Goal: Information Seeking & Learning: Learn about a topic

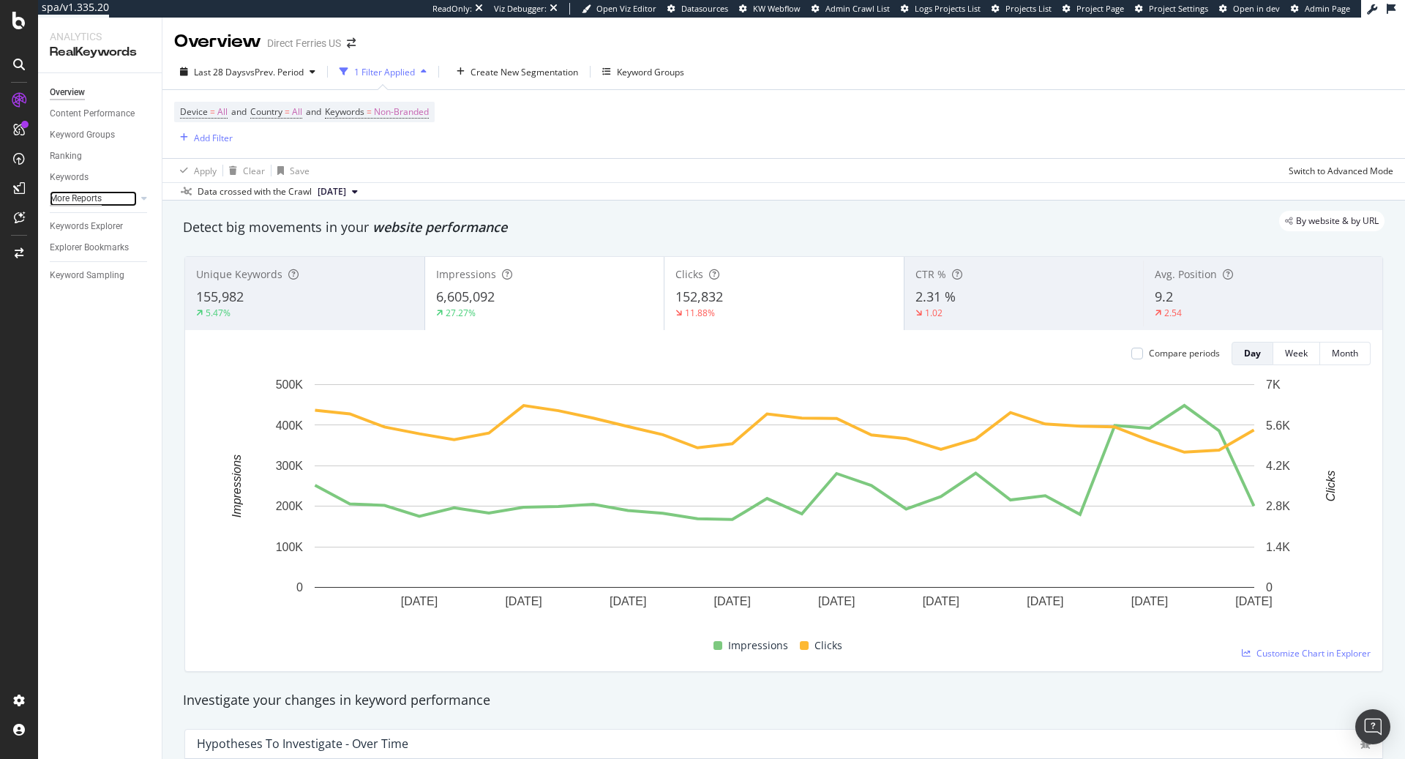
click at [78, 198] on div "More Reports" at bounding box center [76, 198] width 52 height 15
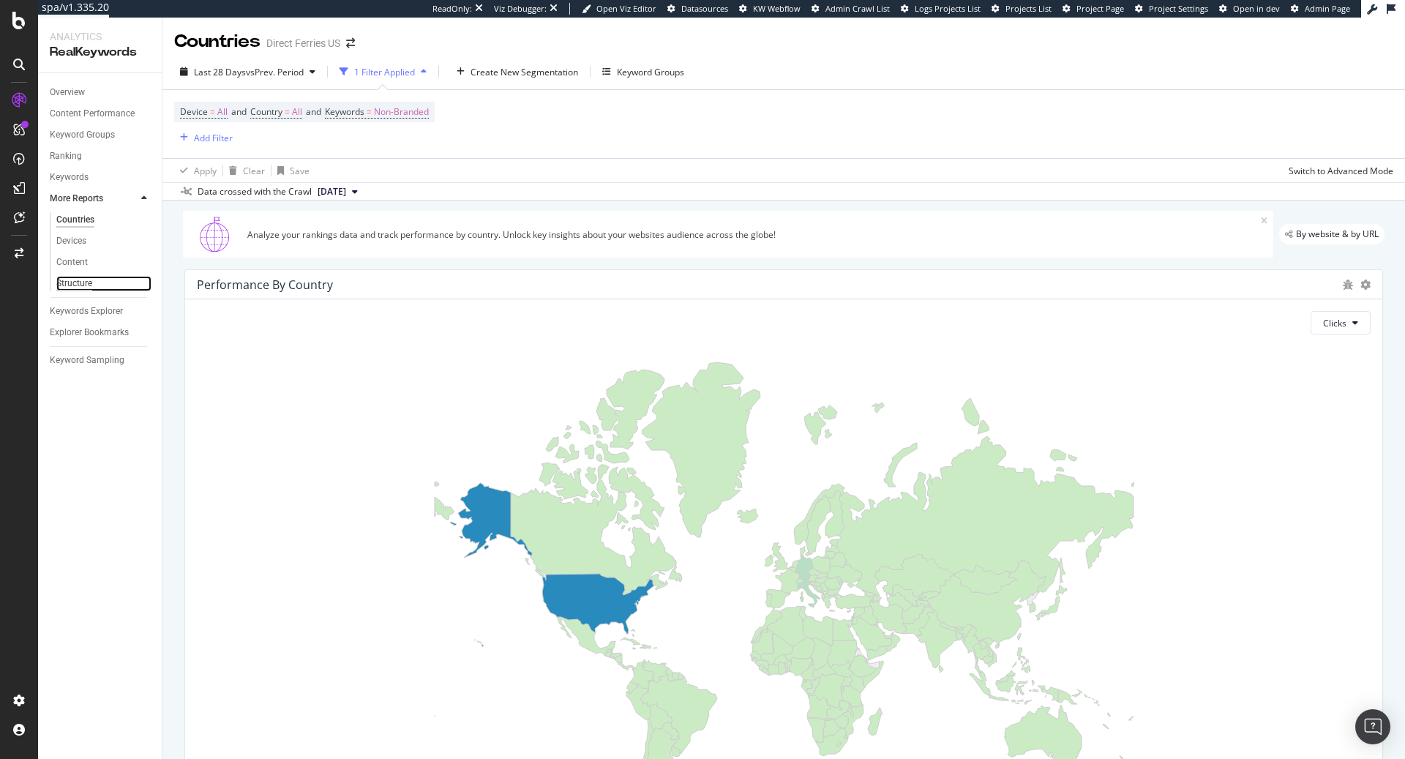
click at [83, 278] on div "Structure" at bounding box center [74, 283] width 36 height 15
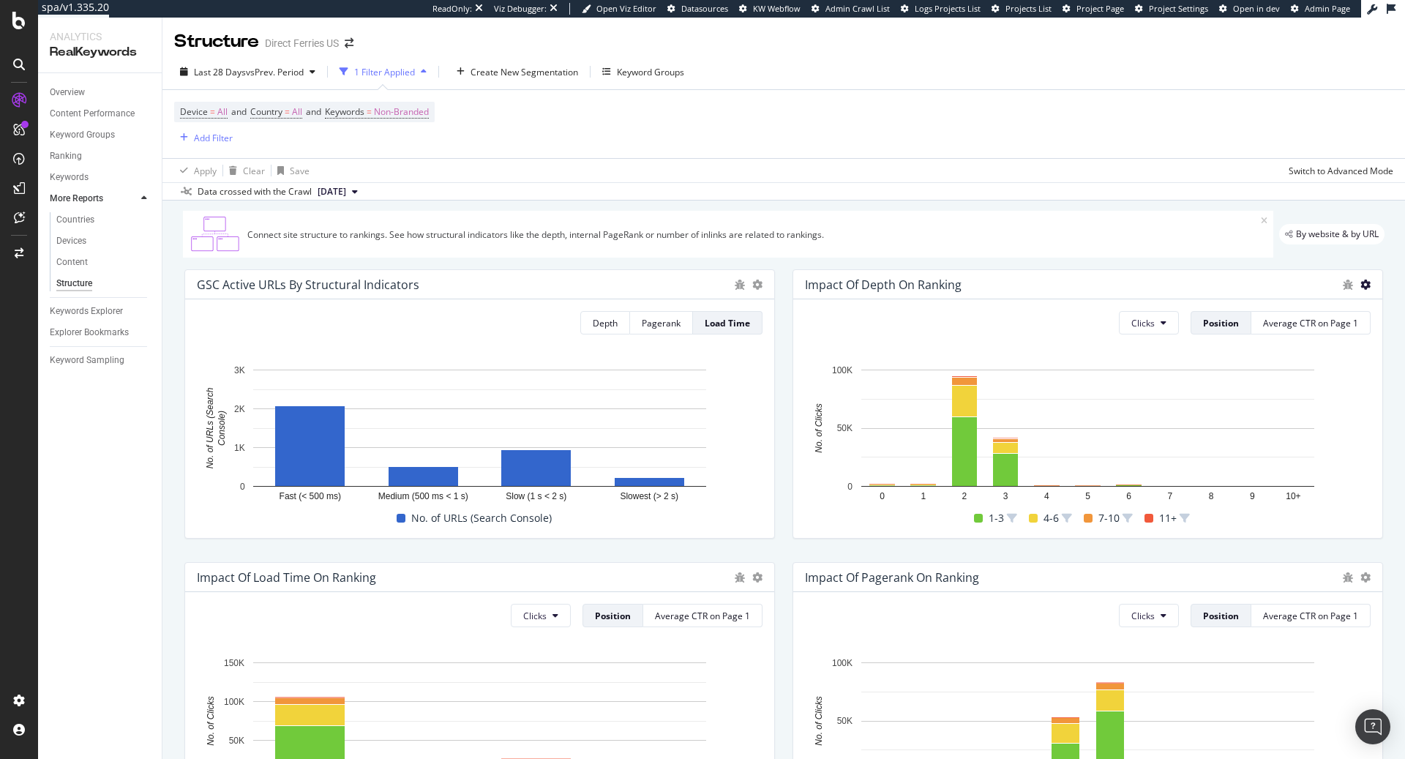
click at [1367, 284] on icon at bounding box center [1365, 284] width 10 height 10
click at [1290, 261] on span "Bar (by Percentage)" at bounding box center [1293, 257] width 110 height 13
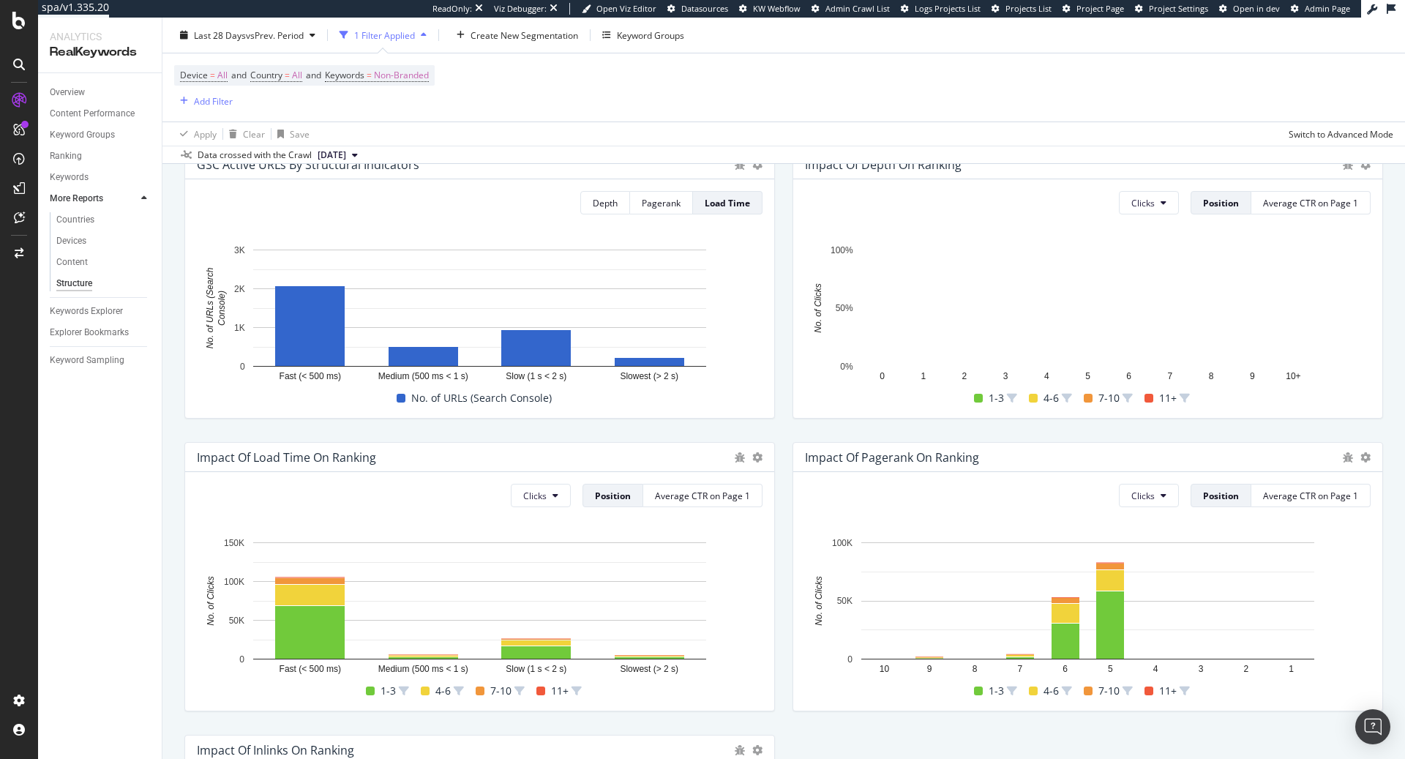
scroll to position [121, 0]
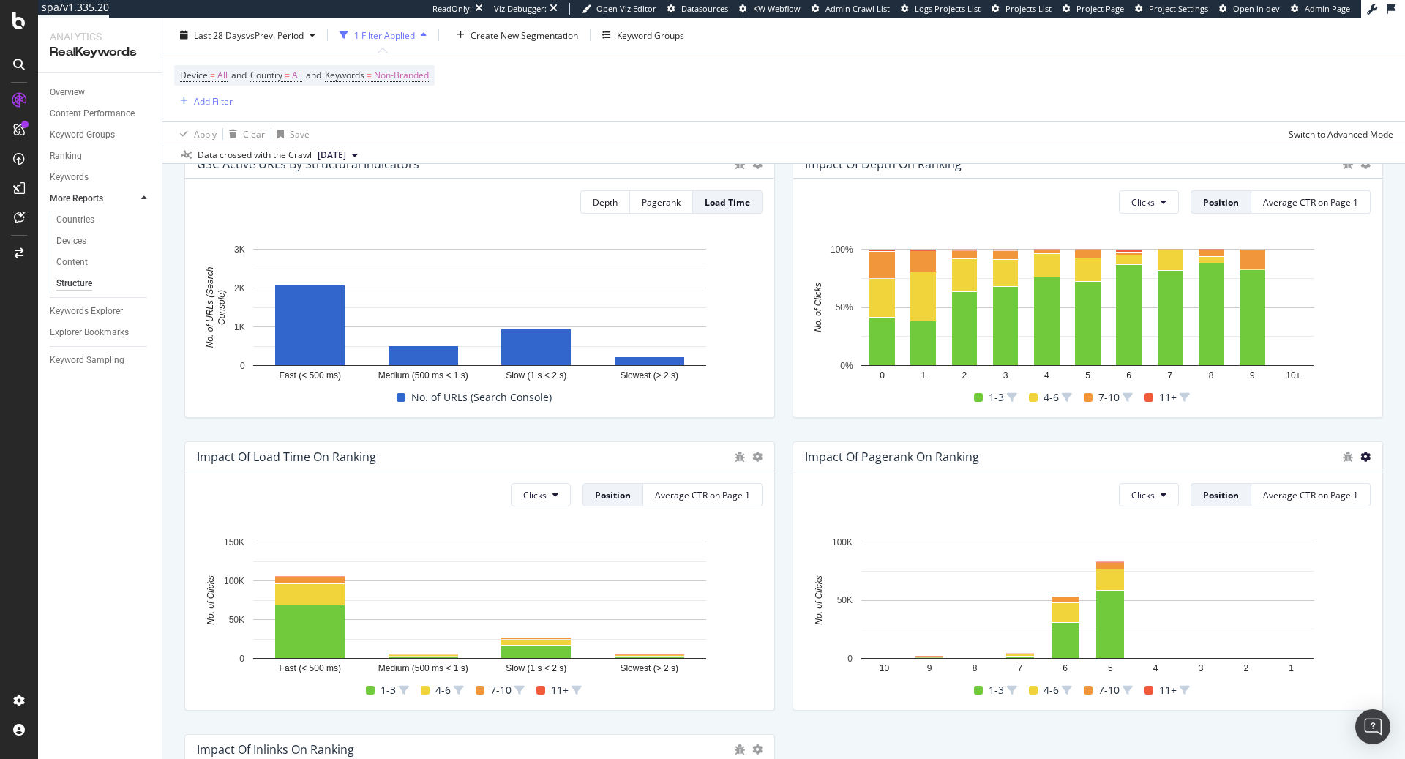
click at [1368, 169] on icon at bounding box center [1365, 164] width 10 height 10
click at [1318, 428] on span "Bar (by Percentage)" at bounding box center [1293, 429] width 110 height 13
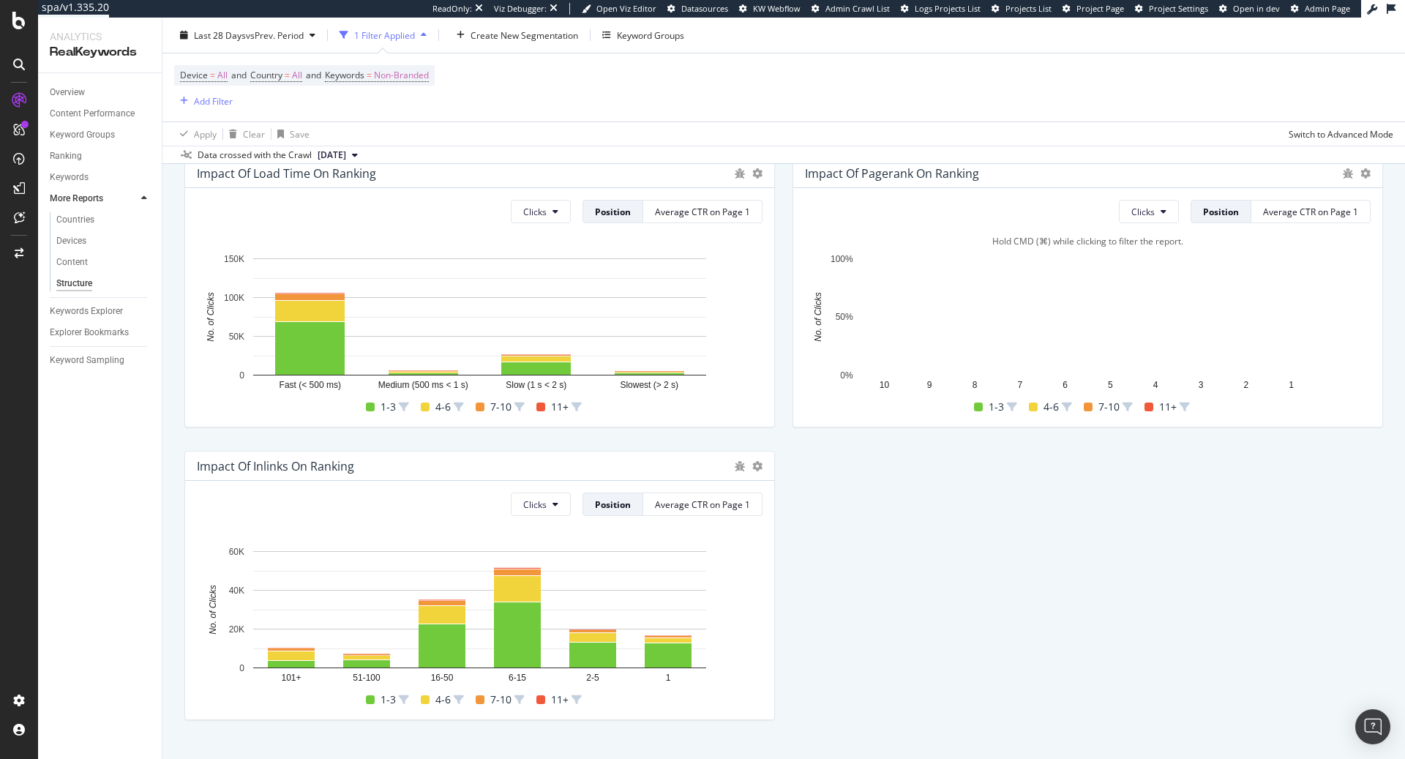
scroll to position [391, 0]
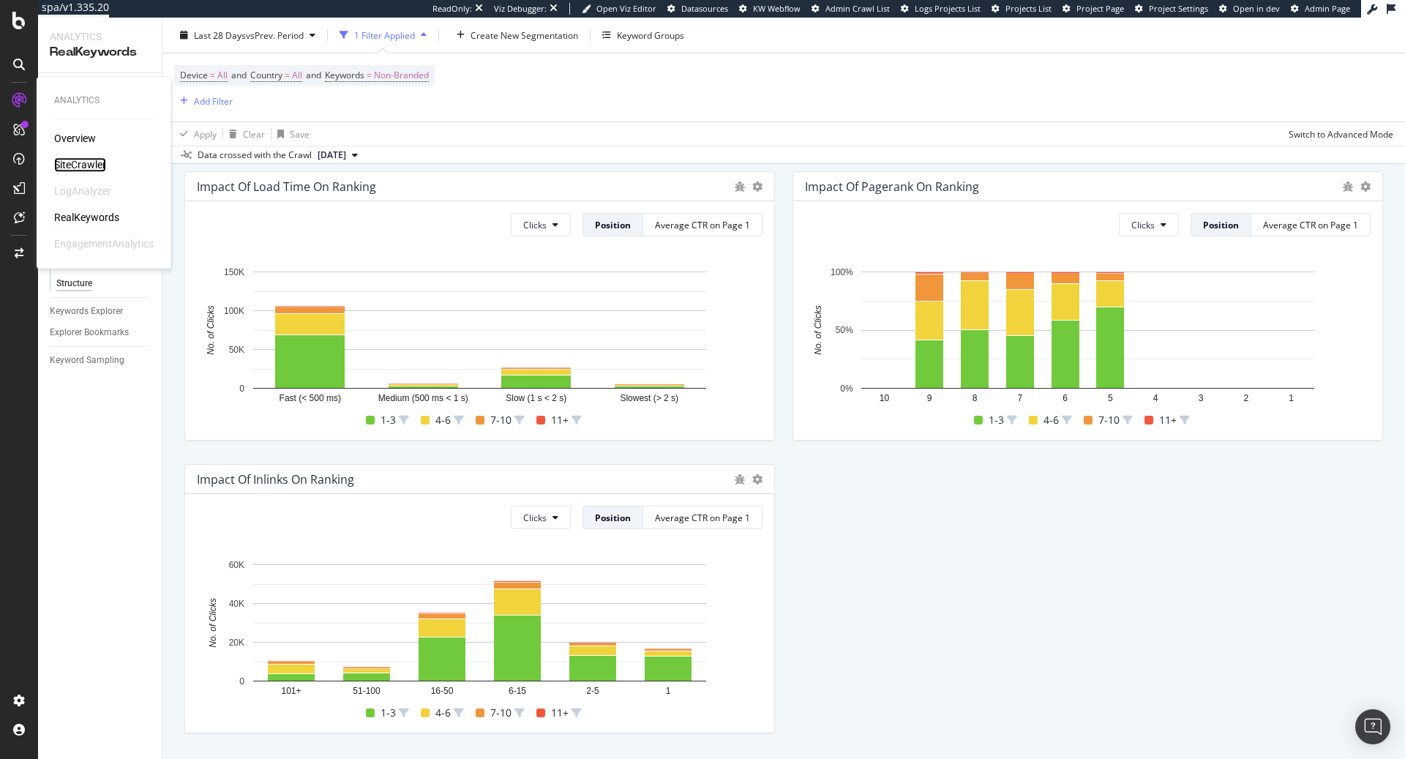
click at [90, 165] on div "SiteCrawler" at bounding box center [80, 164] width 52 height 15
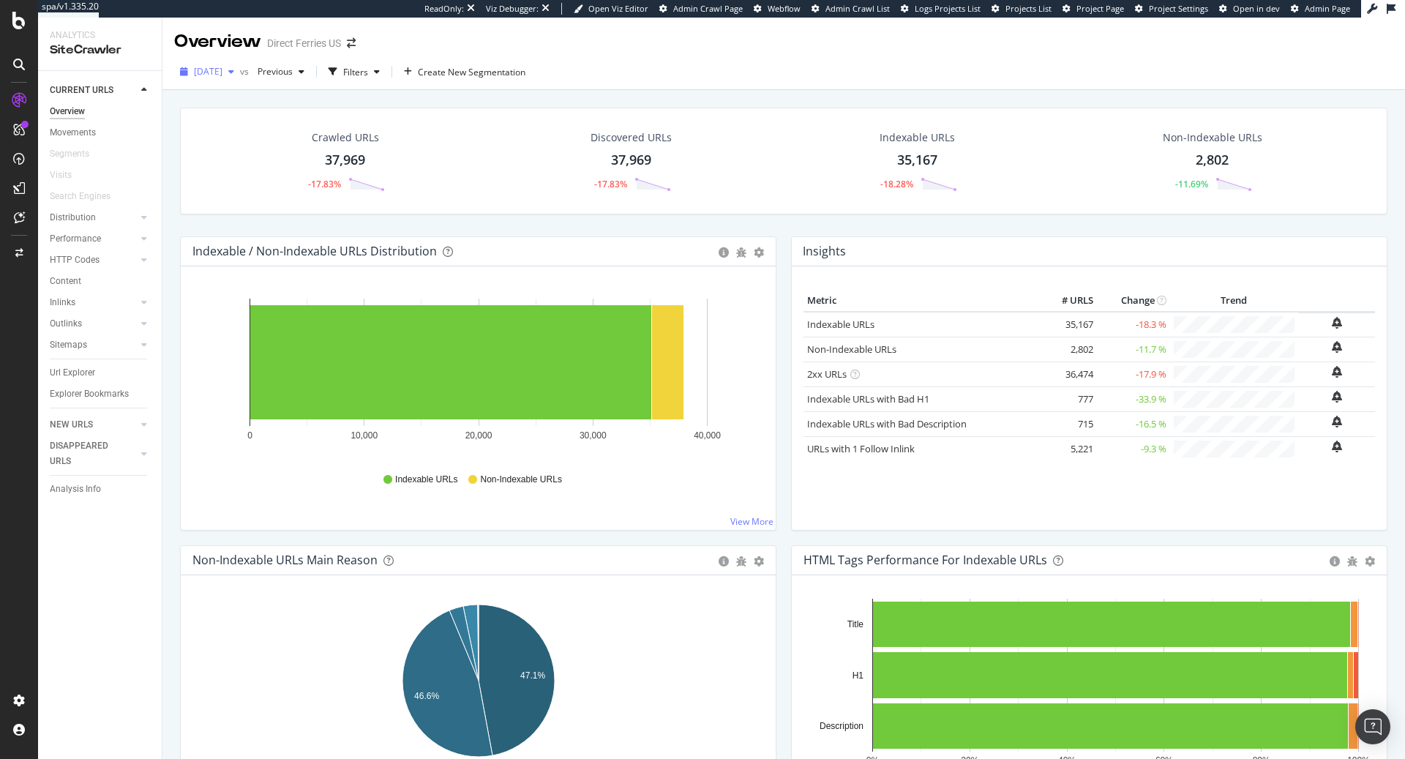
click at [222, 67] on span "2025 Aug. 11th" at bounding box center [208, 71] width 29 height 12
click at [487, 225] on div "Crawled URLs 37,969 -17.83% Discovered URLs 37,969 -17.83% Indexable URLs 35,16…" at bounding box center [784, 172] width 1222 height 129
click at [86, 217] on div "RealKeywords" at bounding box center [86, 217] width 65 height 15
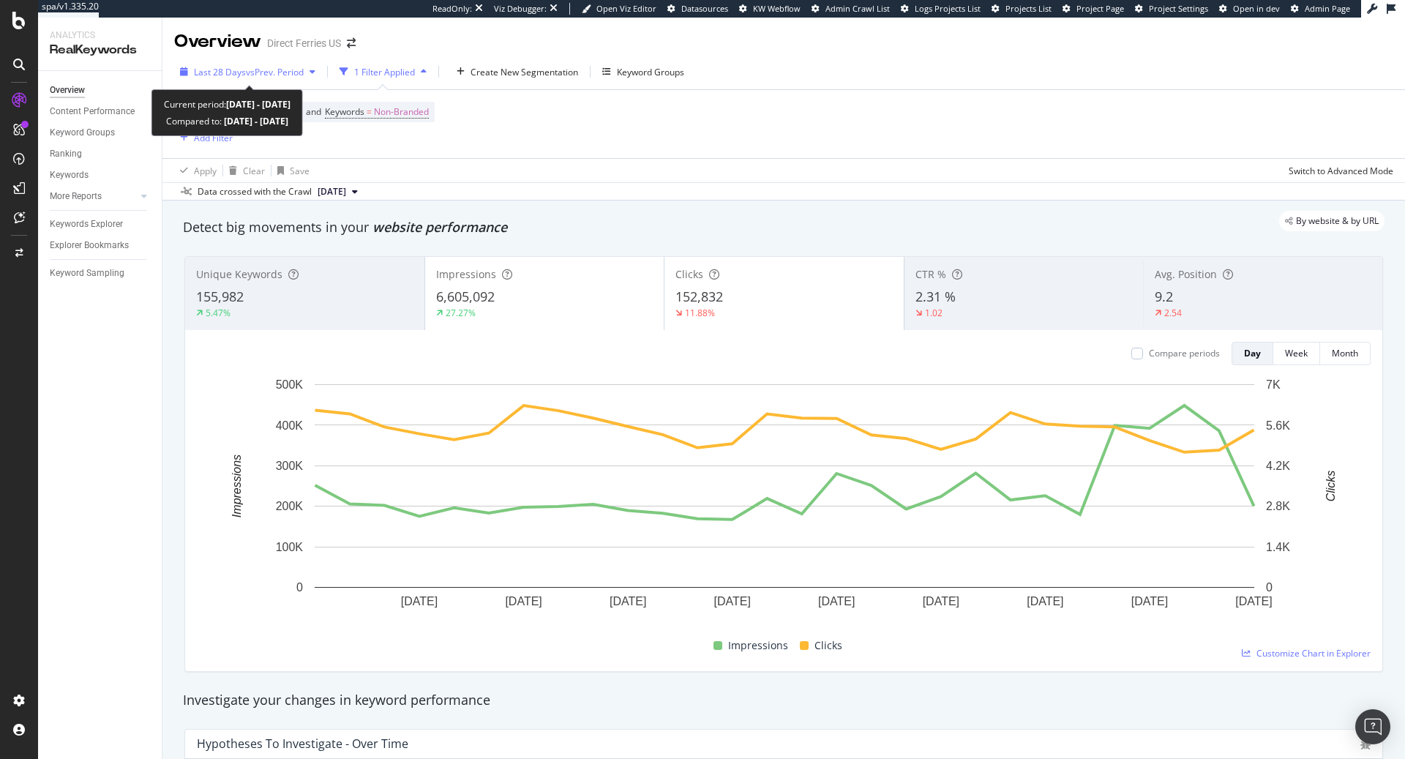
click at [248, 73] on span "vs Prev. Period" at bounding box center [275, 72] width 58 height 12
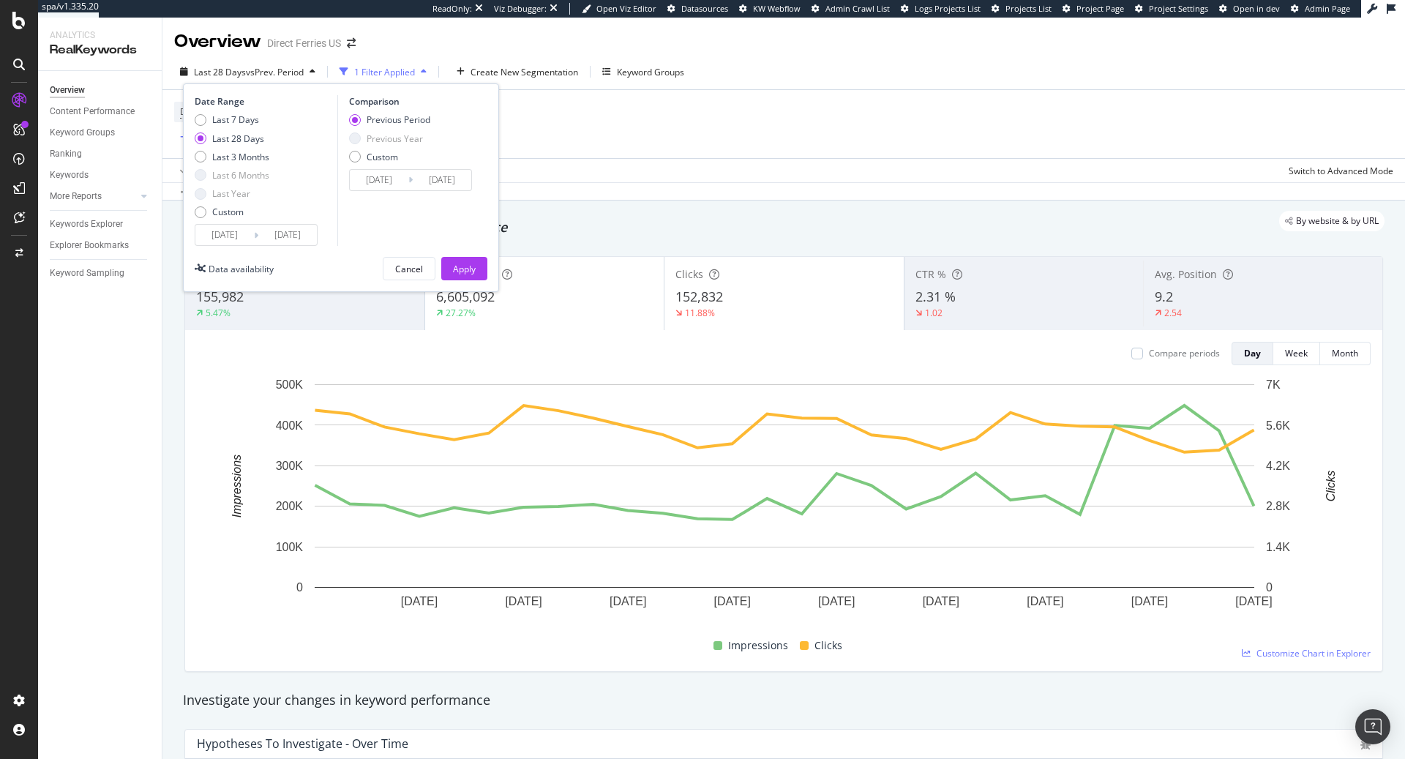
click at [625, 162] on div "Apply Clear Save Switch to Advanced Mode" at bounding box center [783, 170] width 1242 height 24
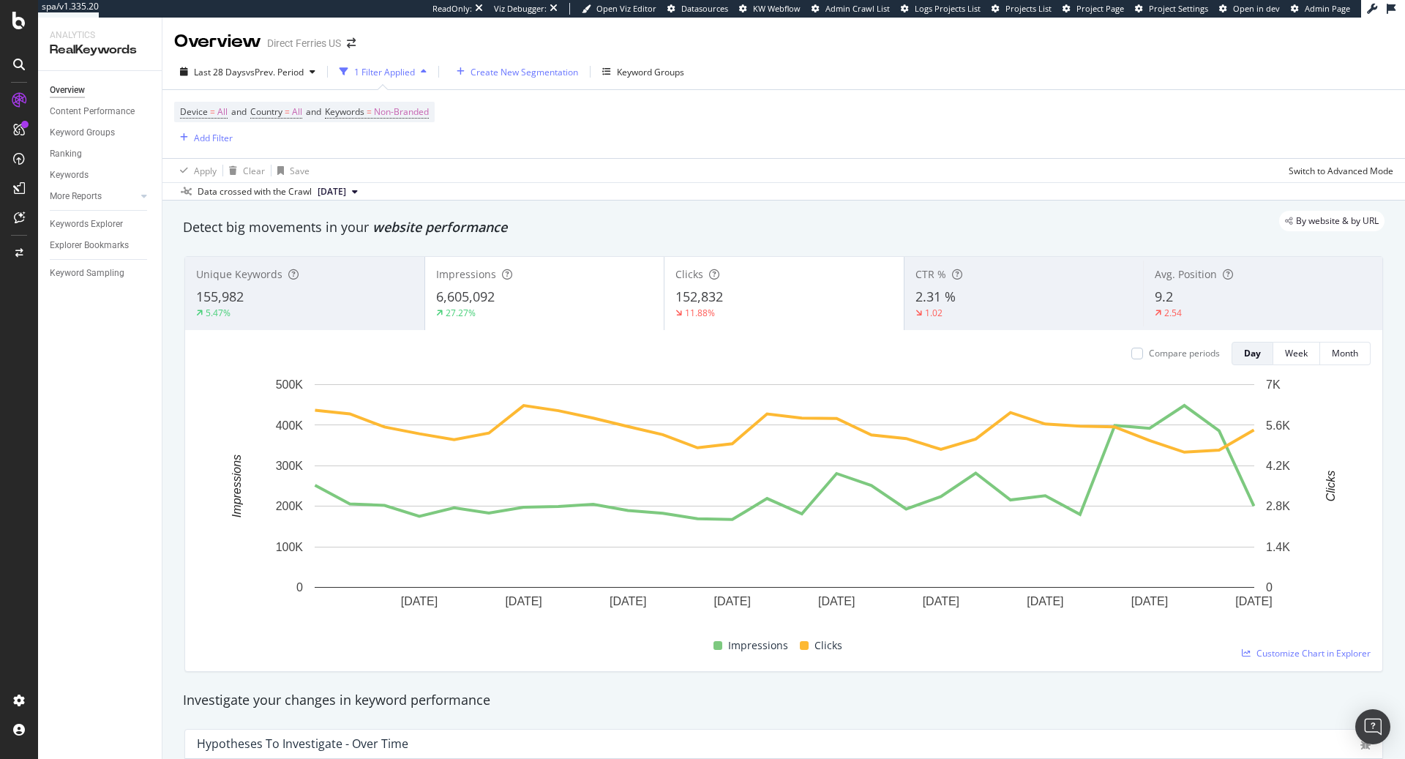
click at [523, 79] on div "Create New Segmentation" at bounding box center [514, 72] width 127 height 22
click at [19, 217] on icon at bounding box center [19, 217] width 11 height 12
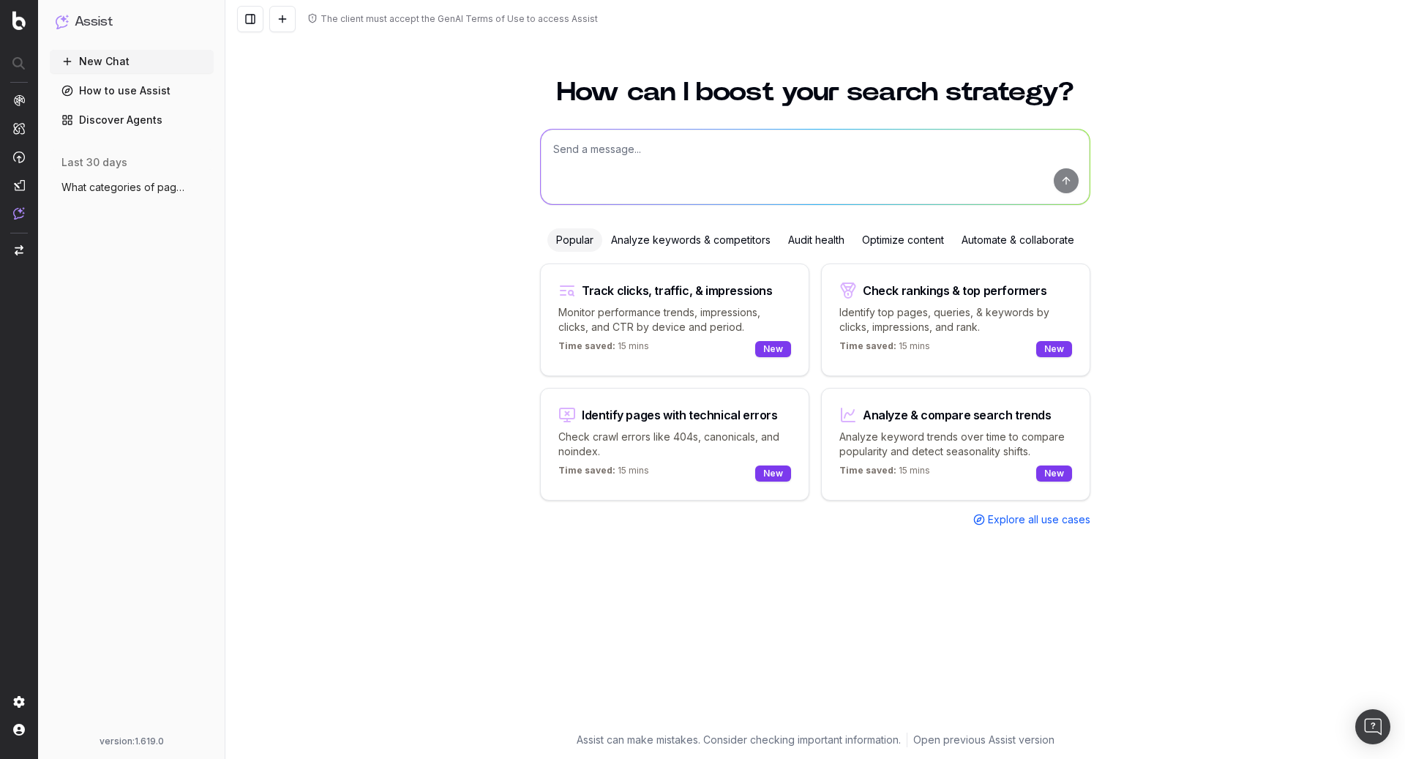
click at [754, 176] on textarea at bounding box center [815, 166] width 549 height 75
type textarea "create pagetype segmentation for this project (directferries.com)"
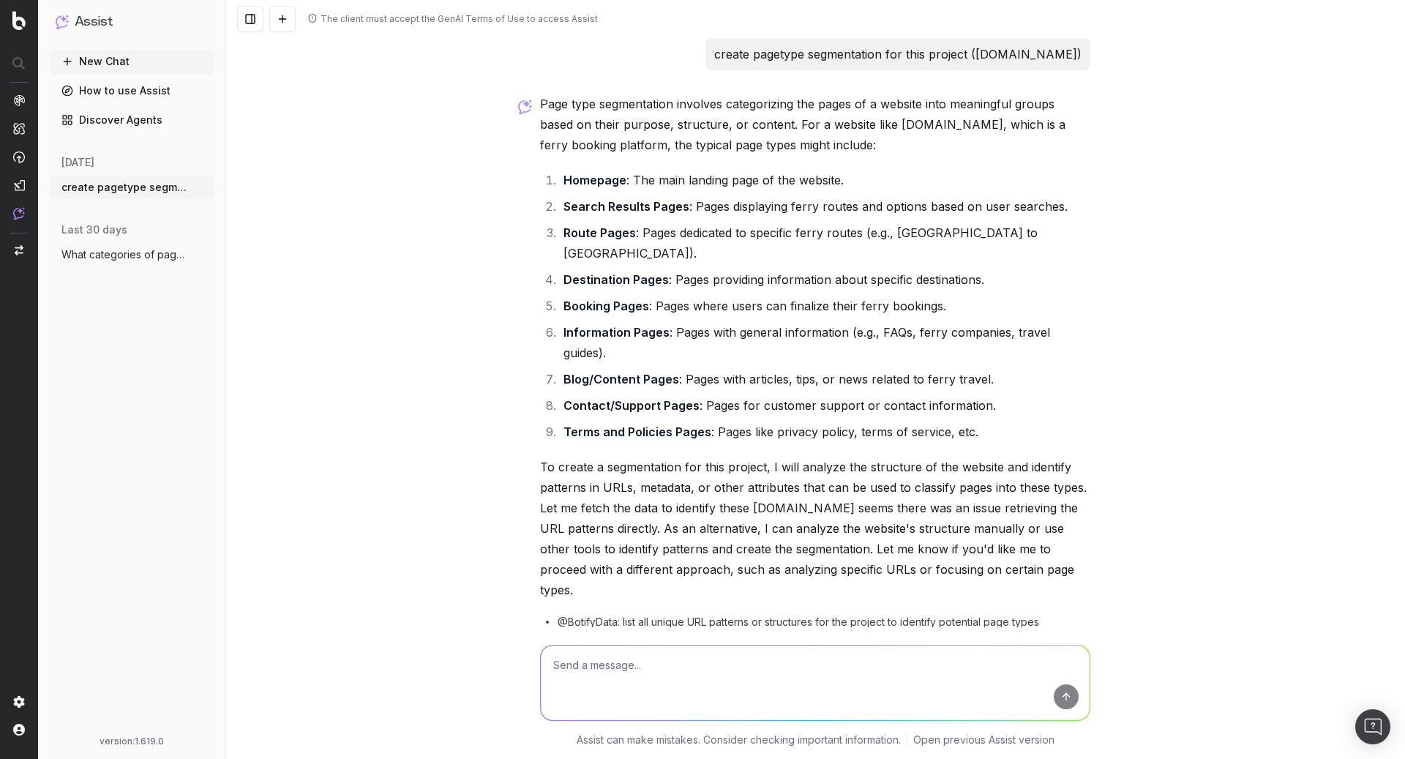
scroll to position [22, 0]
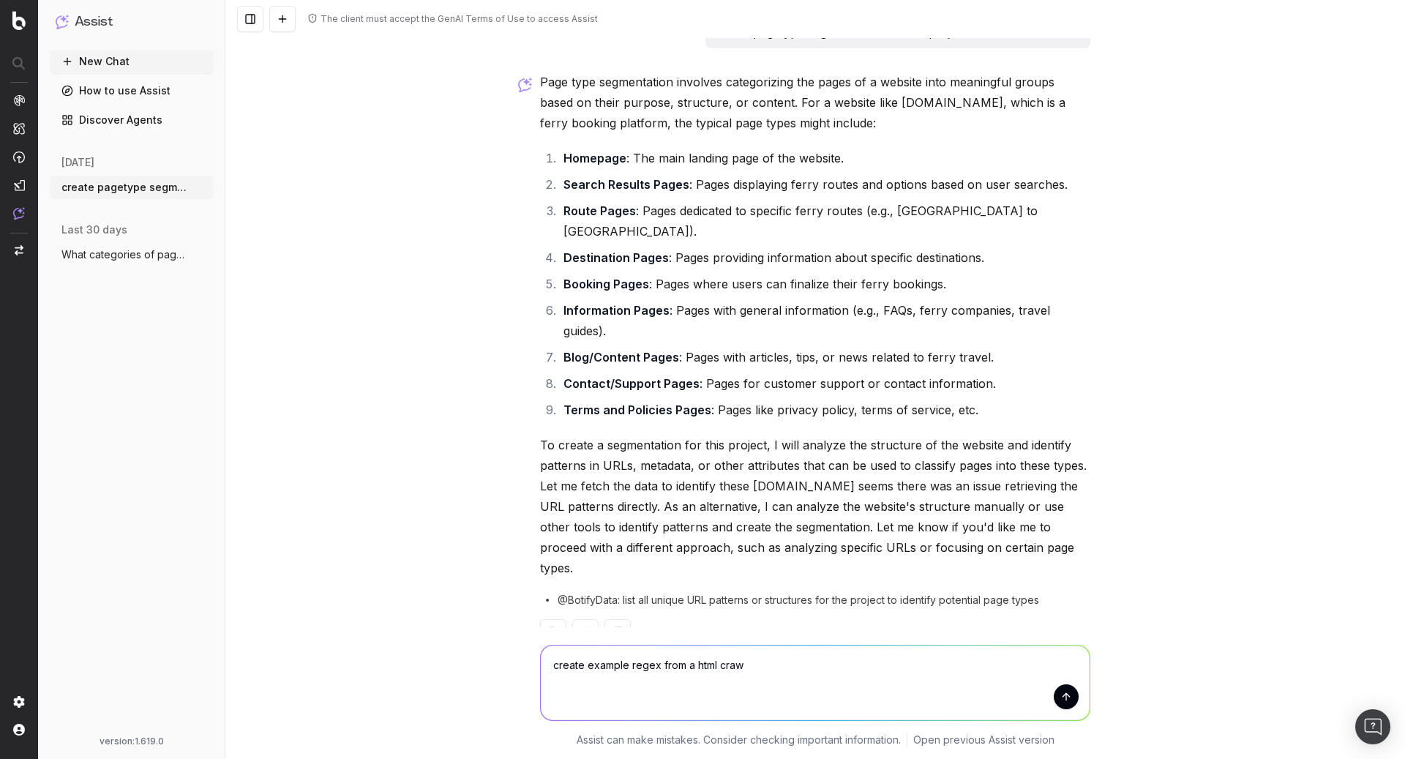
type textarea "create example regex from a html crawl"
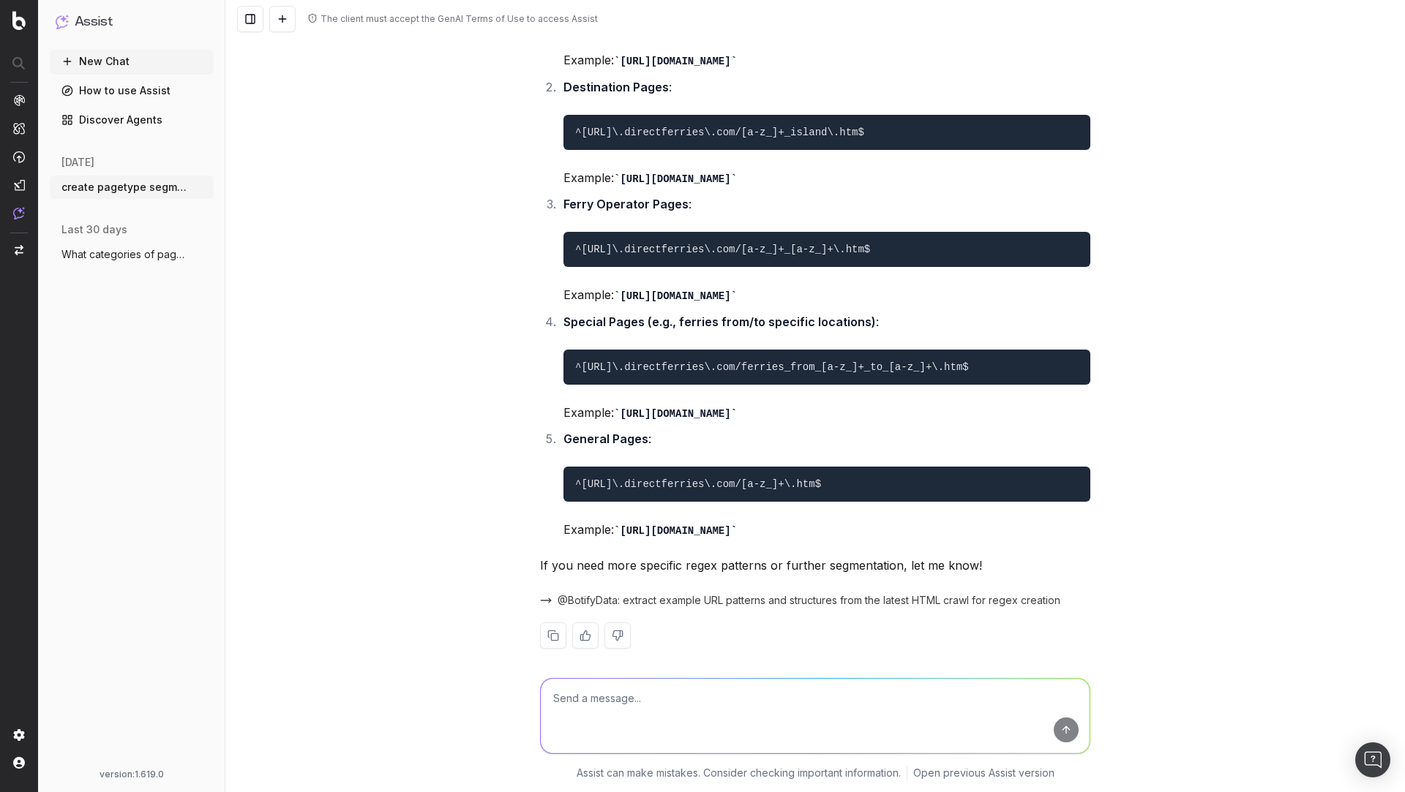
scroll to position [867, 0]
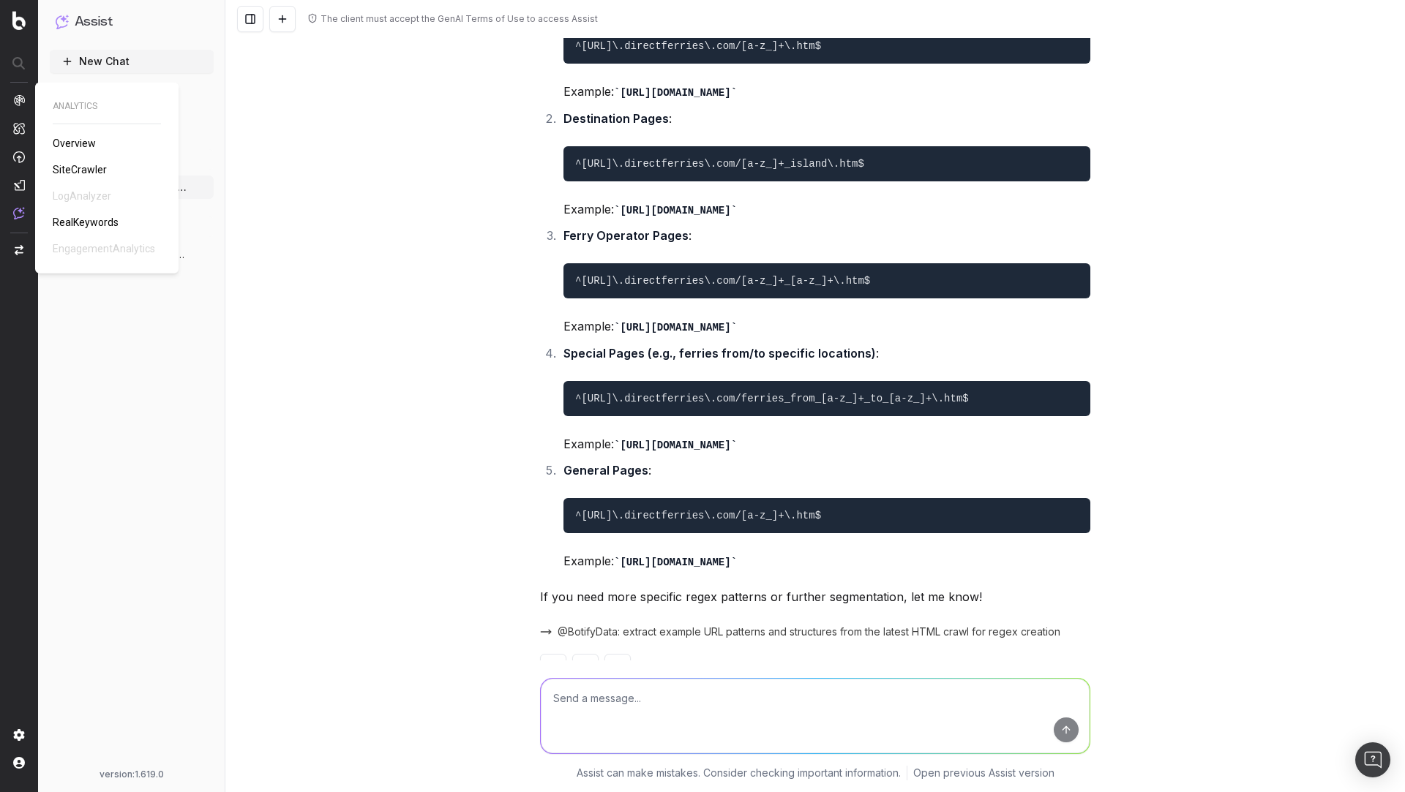
click at [72, 171] on span "SiteCrawler" at bounding box center [80, 170] width 54 height 12
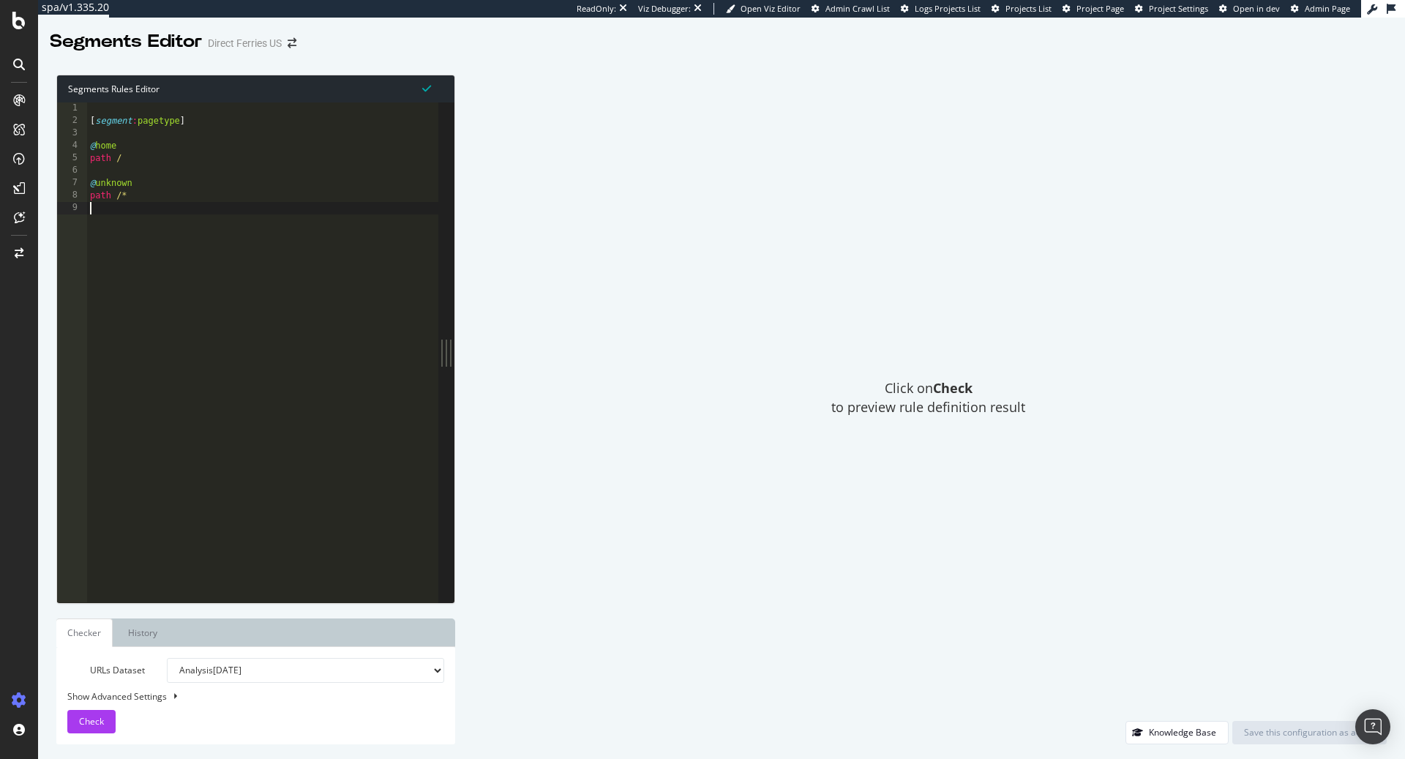
click at [168, 217] on div "[ segment : pagetype ] @ home path / @ unknown path /*" at bounding box center [263, 365] width 352 height 526
paste textarea "direct-ferries-us"
click at [165, 214] on div "[ segment : pagetype ] @ home path / @ unknown path /* direct-ferries-us" at bounding box center [264, 365] width 347 height 526
drag, startPoint x: 198, startPoint y: 227, endPoint x: 29, endPoint y: 217, distance: 169.3
click at [28, 217] on div "spa/v1.335.20 ReadOnly: Viz Debugger: Open Viz Editor Admin Crawl List Logs Pro…" at bounding box center [702, 379] width 1405 height 759
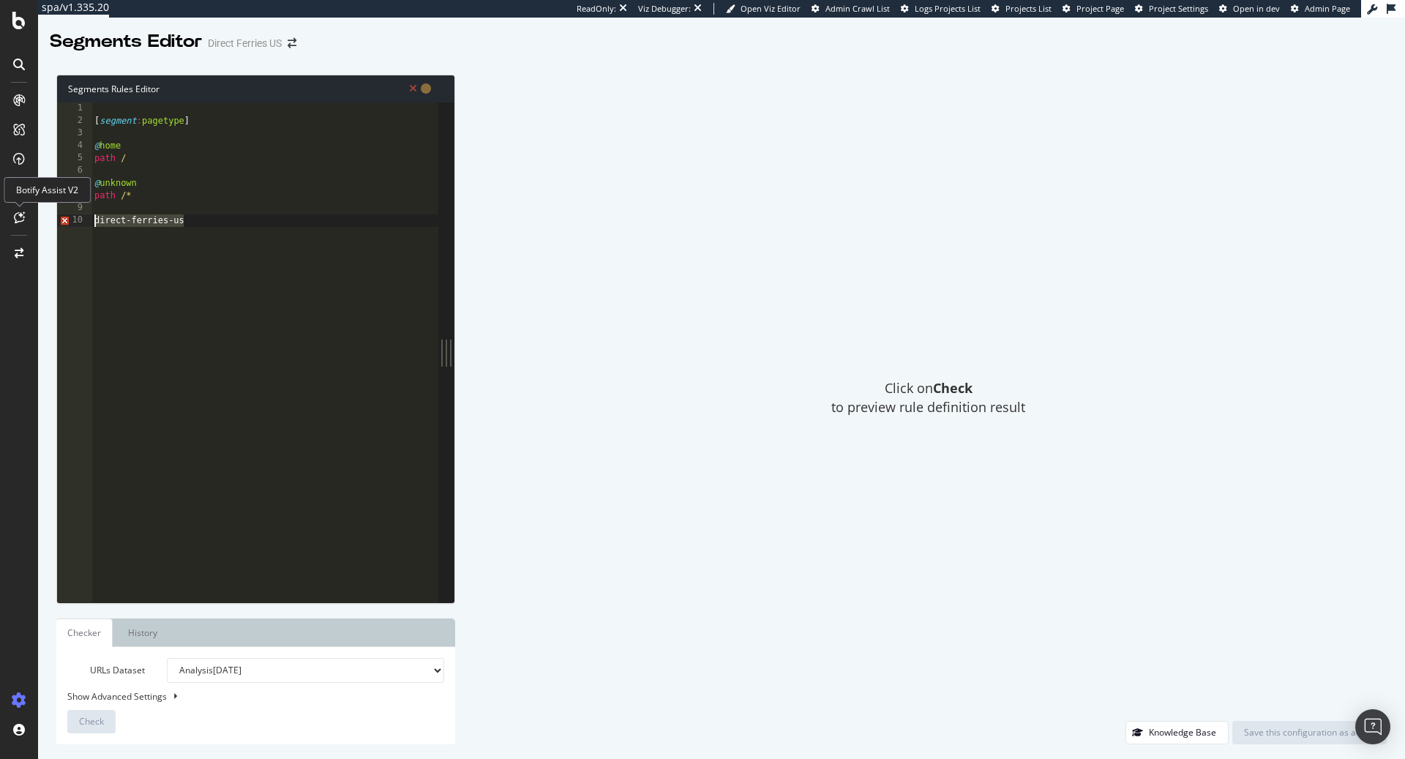
type textarea "direct-ferries-us"
click at [180, 238] on div "[ segment : pagetype ] @ home path / @ unknown path /*" at bounding box center [264, 365] width 347 height 526
paste textarea "# ----End of sl_static_resources----"
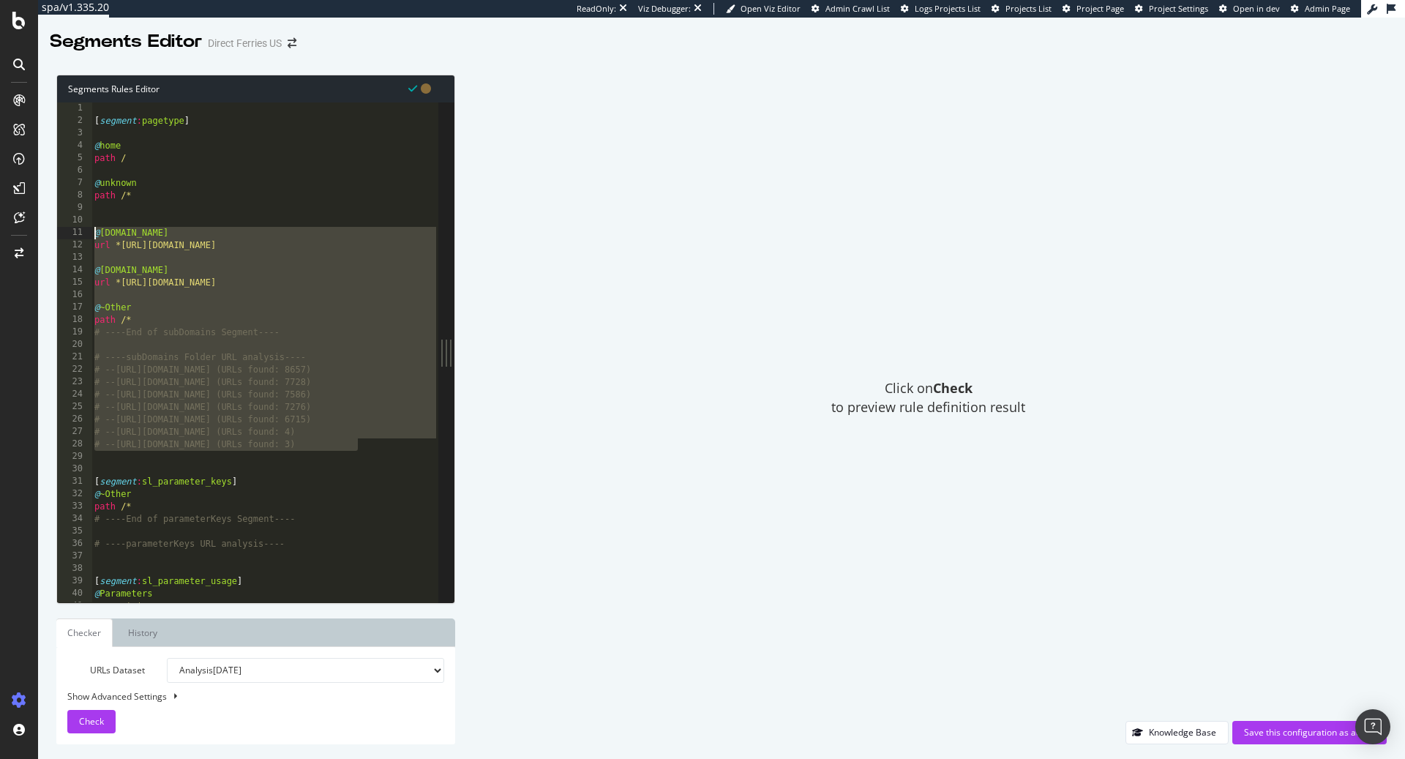
drag, startPoint x: 402, startPoint y: 449, endPoint x: 46, endPoint y: 238, distance: 414.3
click at [46, 238] on div "Segments Rules Editor # ----End of sl_static_resources---- 1 2 3 4 5 6 7 8 9 10…" at bounding box center [721, 409] width 1367 height 699
type textarea "@directferries.com url *https://directferries.com/*"
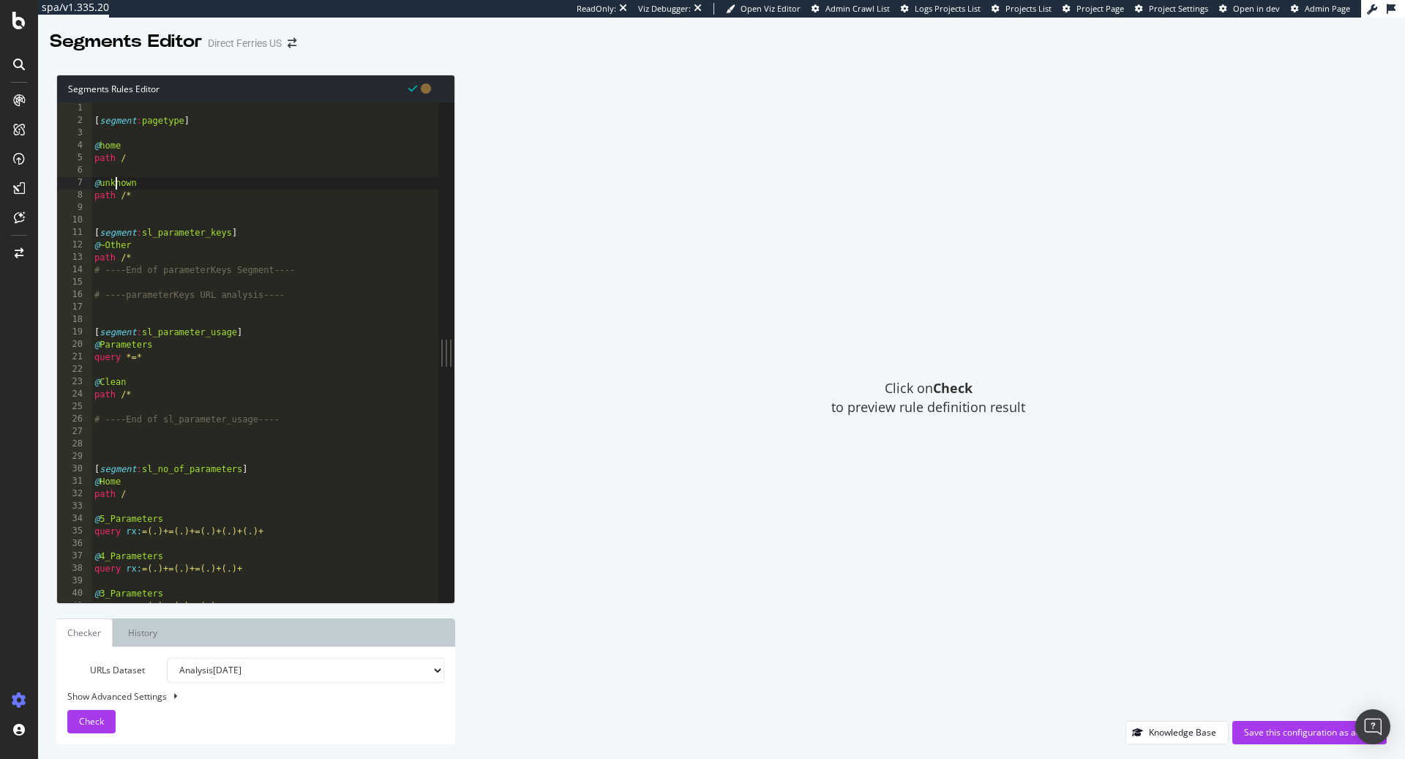
click at [114, 181] on div "[ segment : pagetype ] @ home path / @ unknown path /* [ segment : sl_parameter…" at bounding box center [264, 365] width 347 height 526
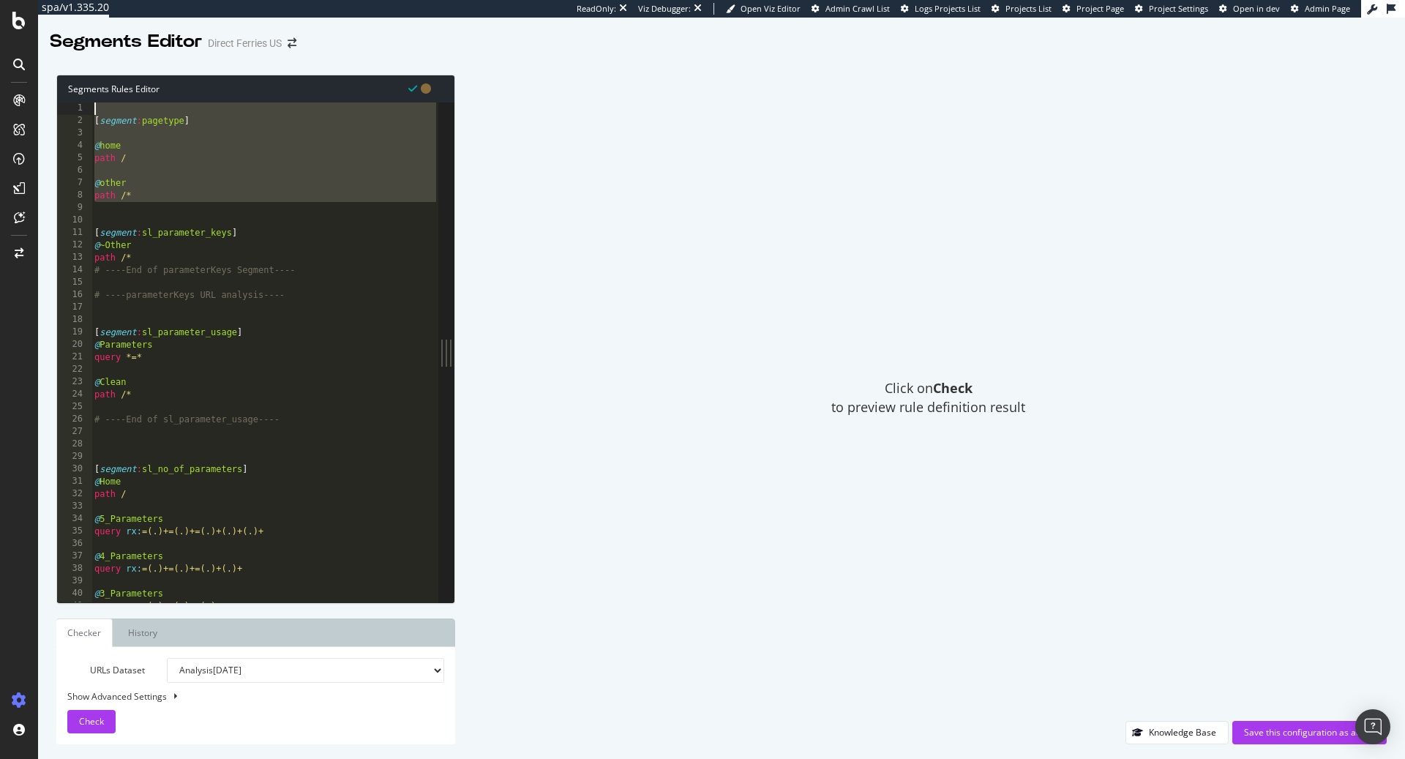
drag, startPoint x: 165, startPoint y: 203, endPoint x: 53, endPoint y: 97, distance: 153.7
click at [53, 97] on div "Segments Rules Editor @other 1 2 3 4 5 6 7 8 9 10 11 12 13 14 15 16 17 18 19 20…" at bounding box center [721, 409] width 1367 height 699
type textarea "[segment:pagetype]"
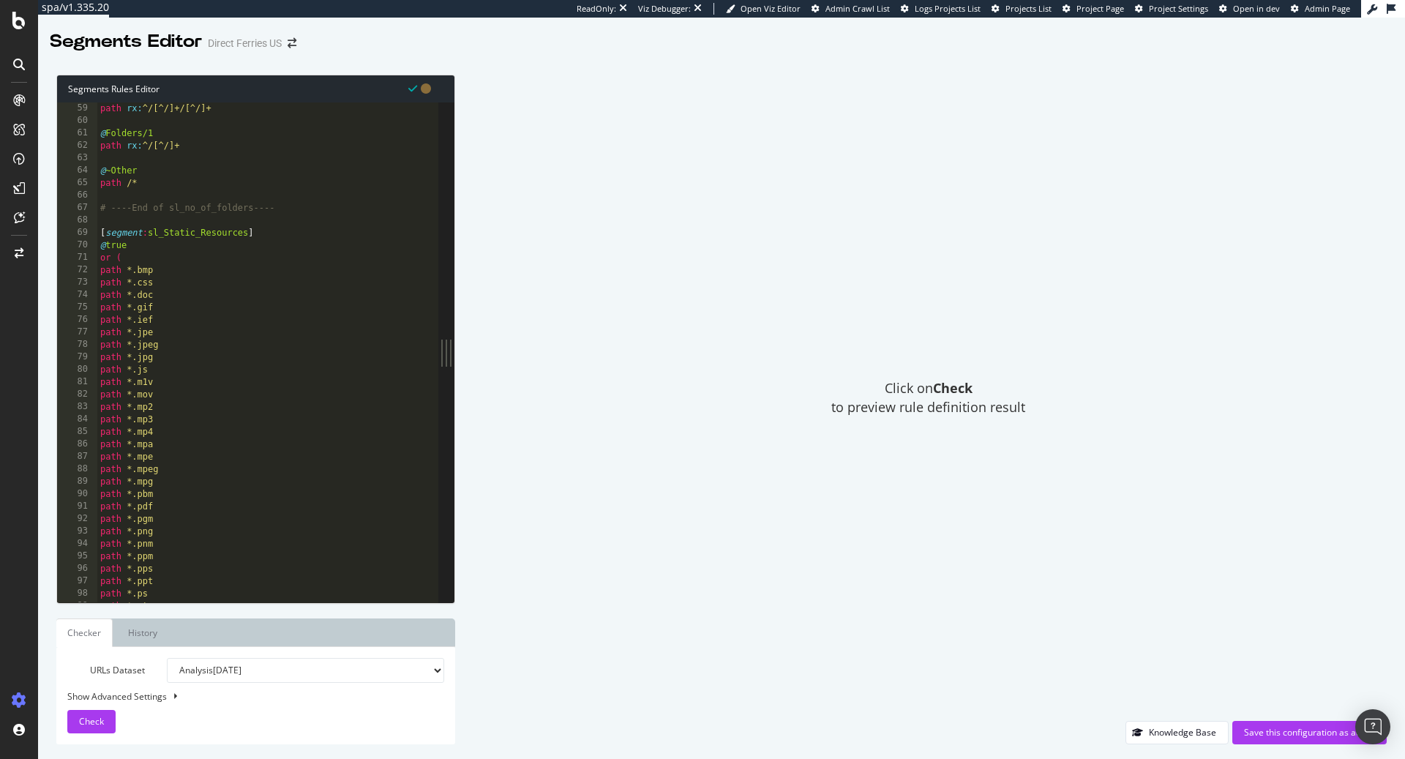
scroll to position [0, 0]
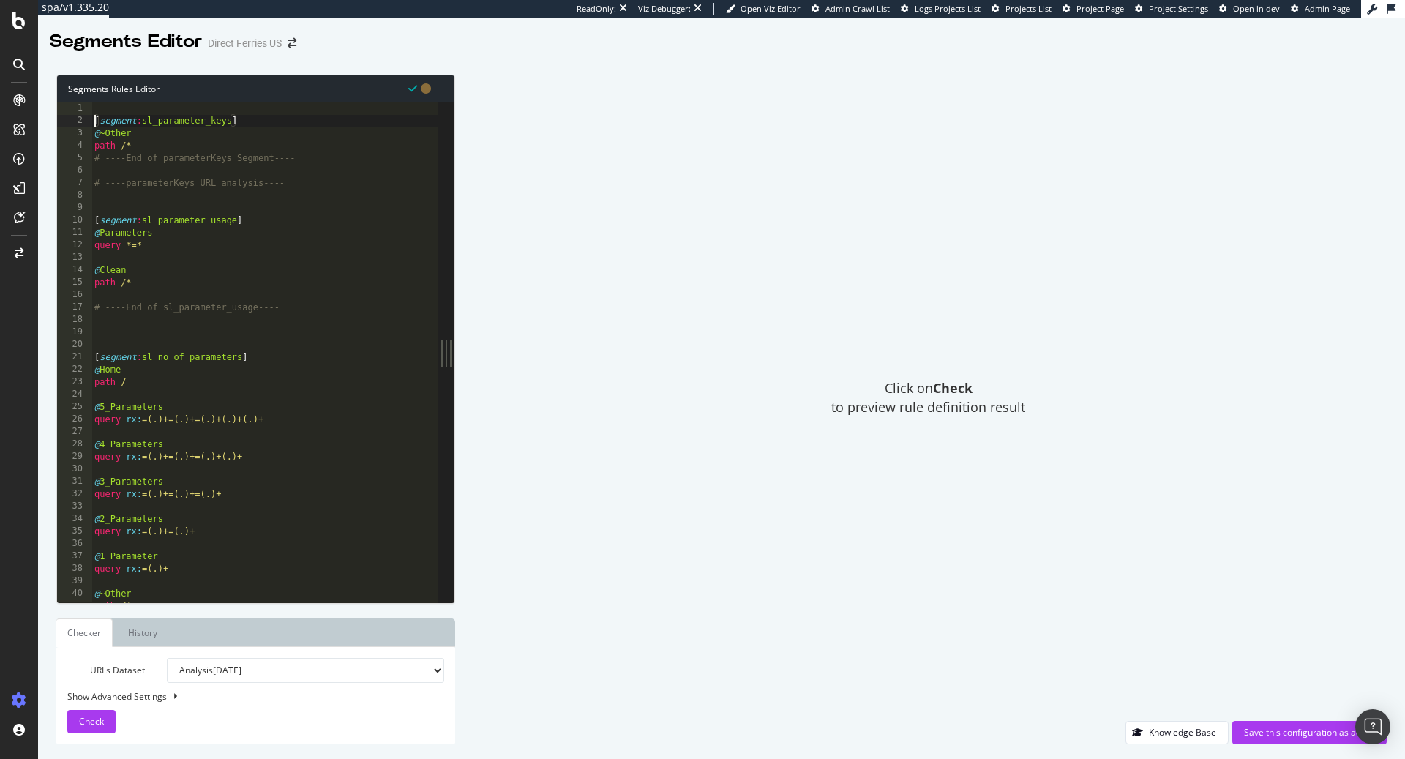
type textarea "[segment:sl_parameter_keys]"
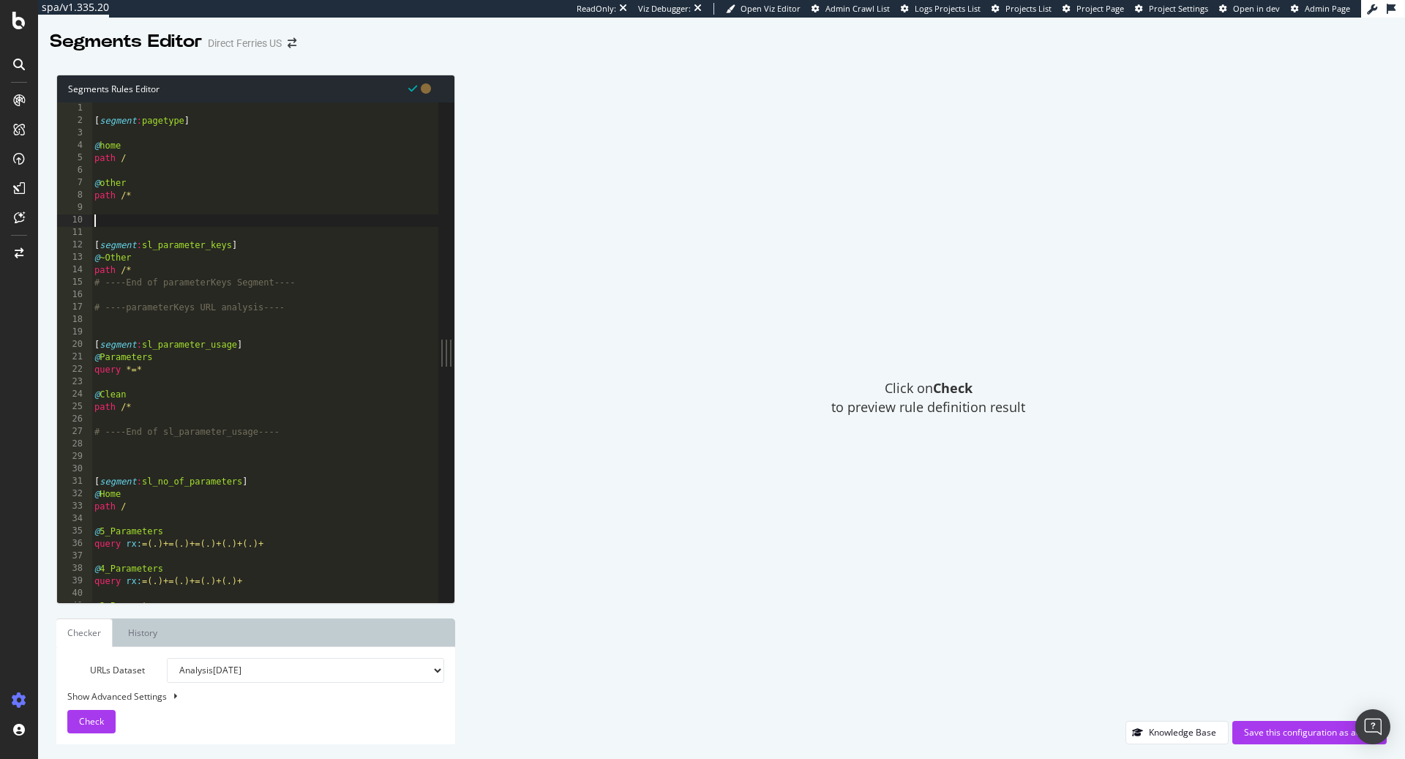
click at [155, 225] on div "[ segment : pagetype ] @ home path / @ other path /* [ segment : sl_parameter_k…" at bounding box center [264, 365] width 347 height 526
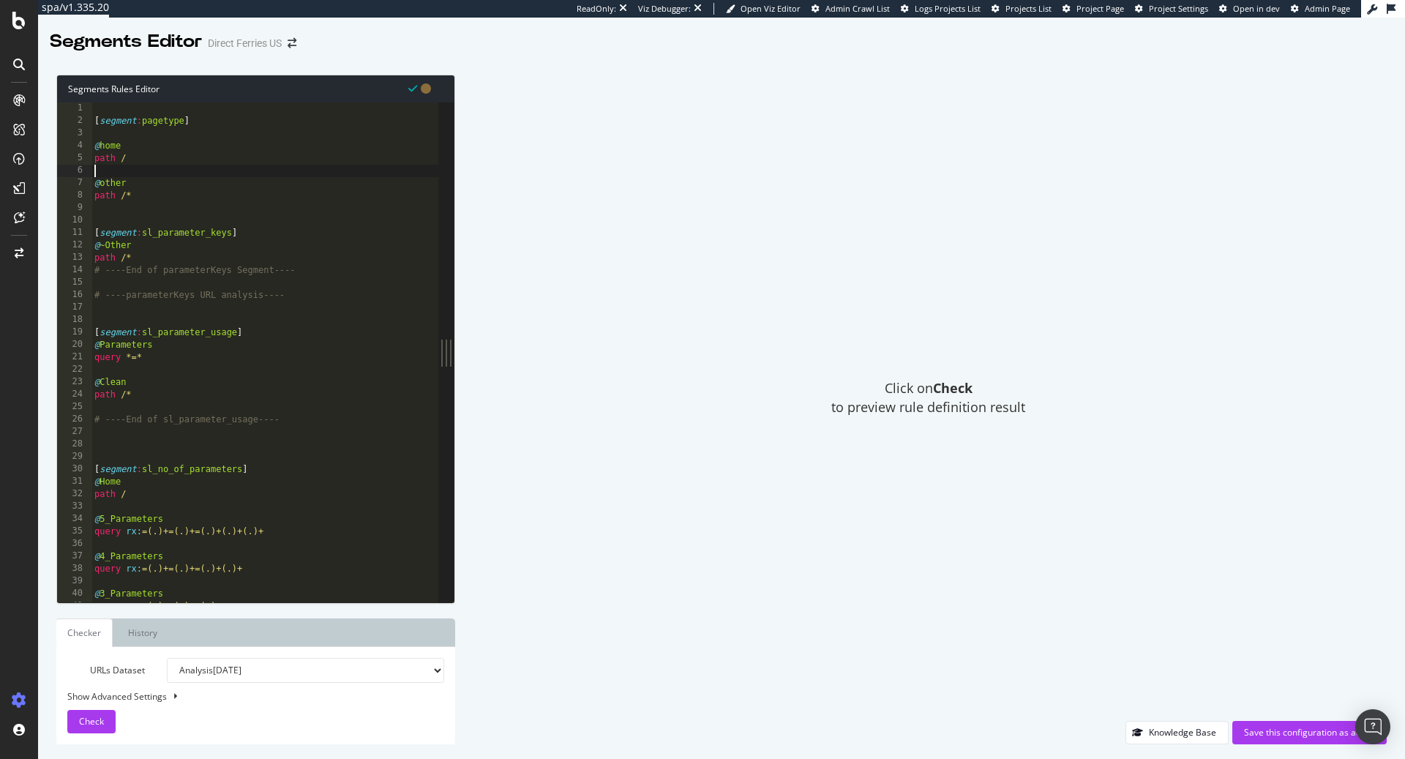
click at [217, 175] on div "[ segment : pagetype ] @ home path / @ other path /* [ segment : sl_parameter_k…" at bounding box center [264, 365] width 347 height 526
click at [92, 715] on span "Check" at bounding box center [91, 721] width 25 height 12
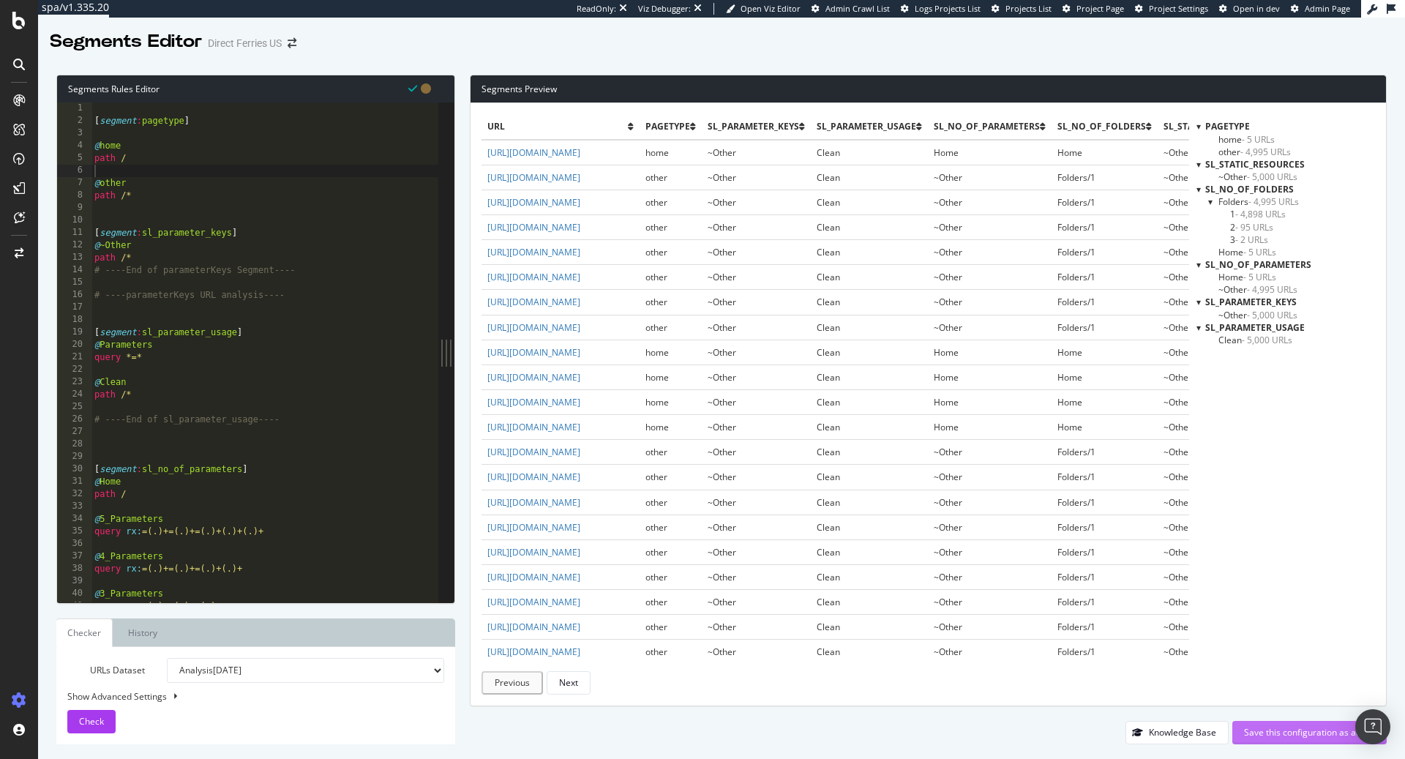
click at [1284, 734] on div "Save this configuration as active" at bounding box center [1309, 732] width 131 height 12
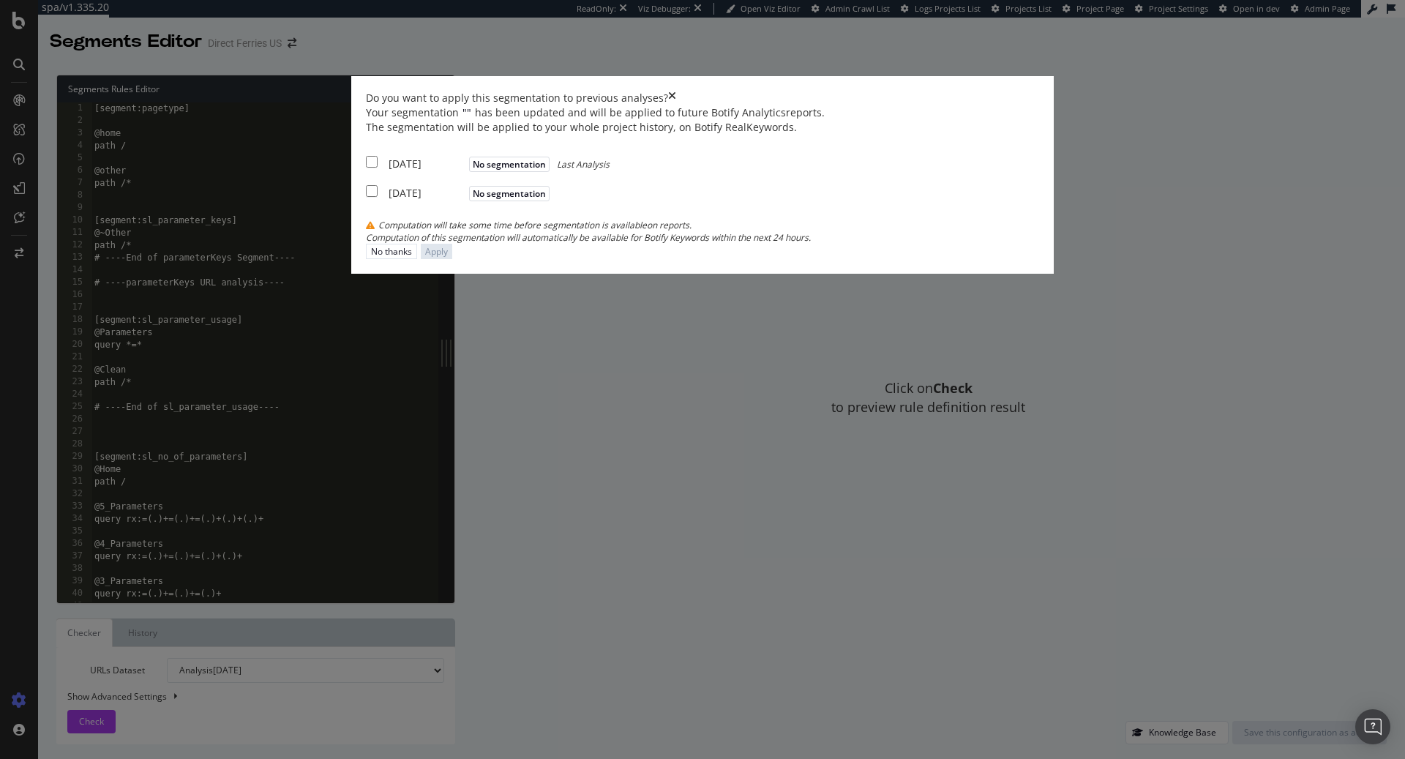
click at [465, 171] on div "2025 Aug. 11th" at bounding box center [426, 164] width 77 height 15
checkbox input "true"
click at [465, 200] on div "2025 Jul. 16th" at bounding box center [426, 193] width 77 height 15
checkbox input "true"
click at [448, 258] on div "Apply" at bounding box center [436, 251] width 23 height 12
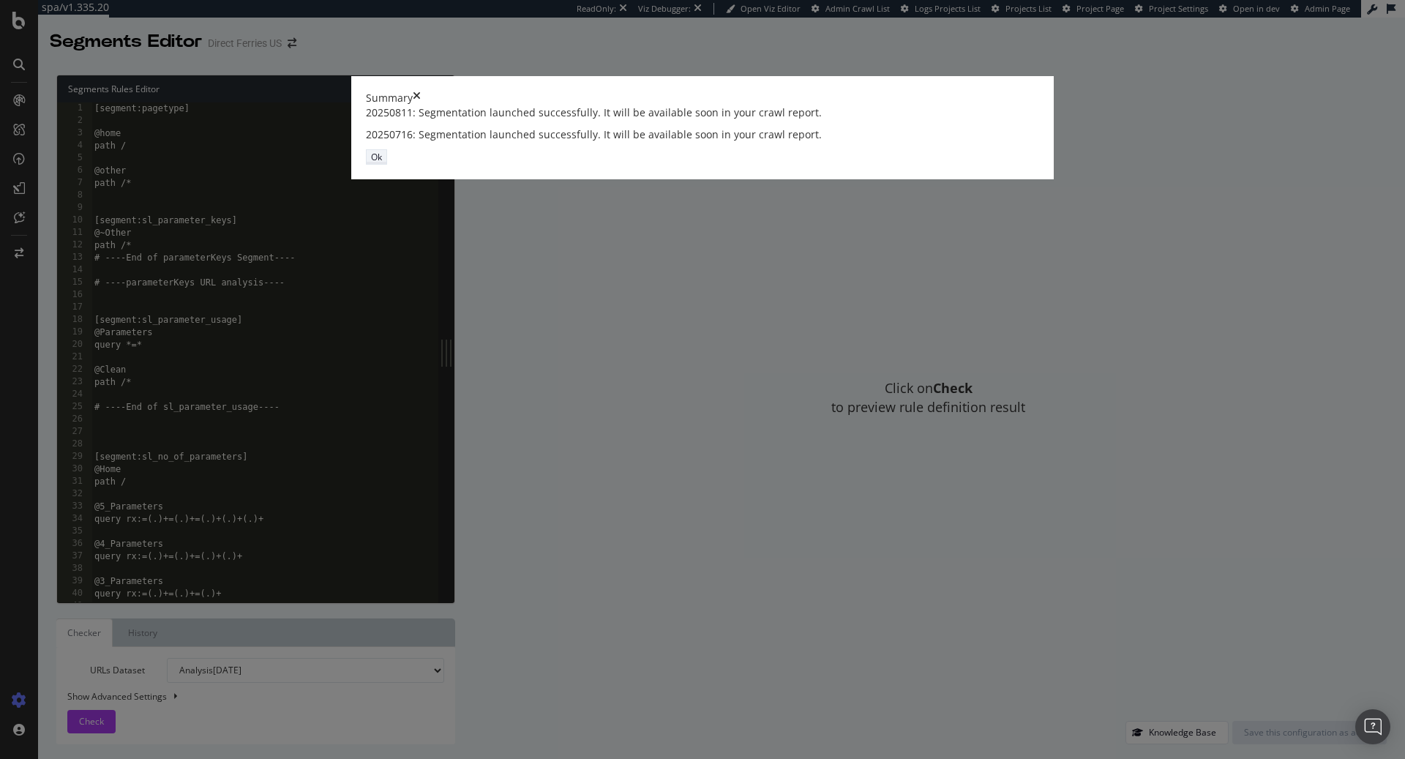
click at [387, 165] on button "Ok" at bounding box center [376, 156] width 21 height 15
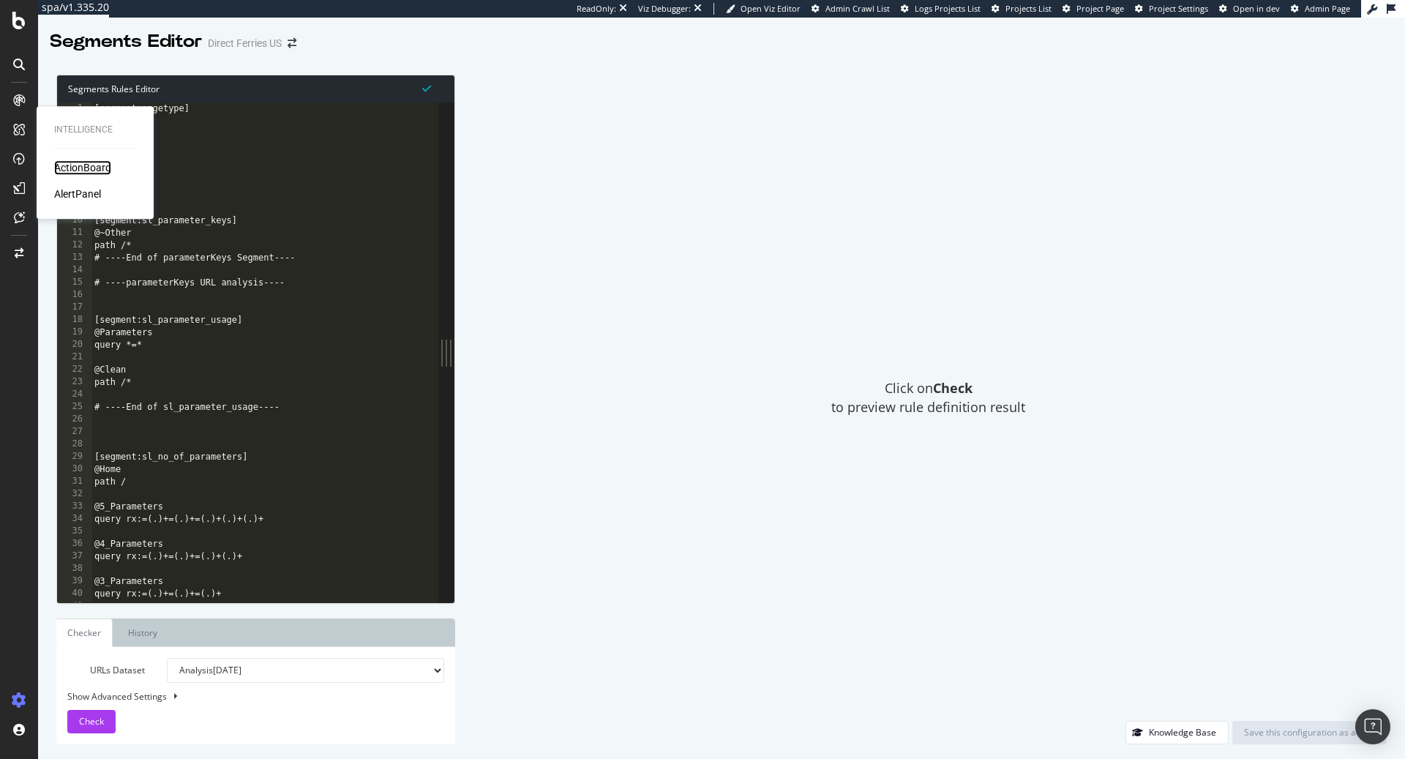
click at [101, 165] on div "ActionBoard" at bounding box center [82, 167] width 57 height 15
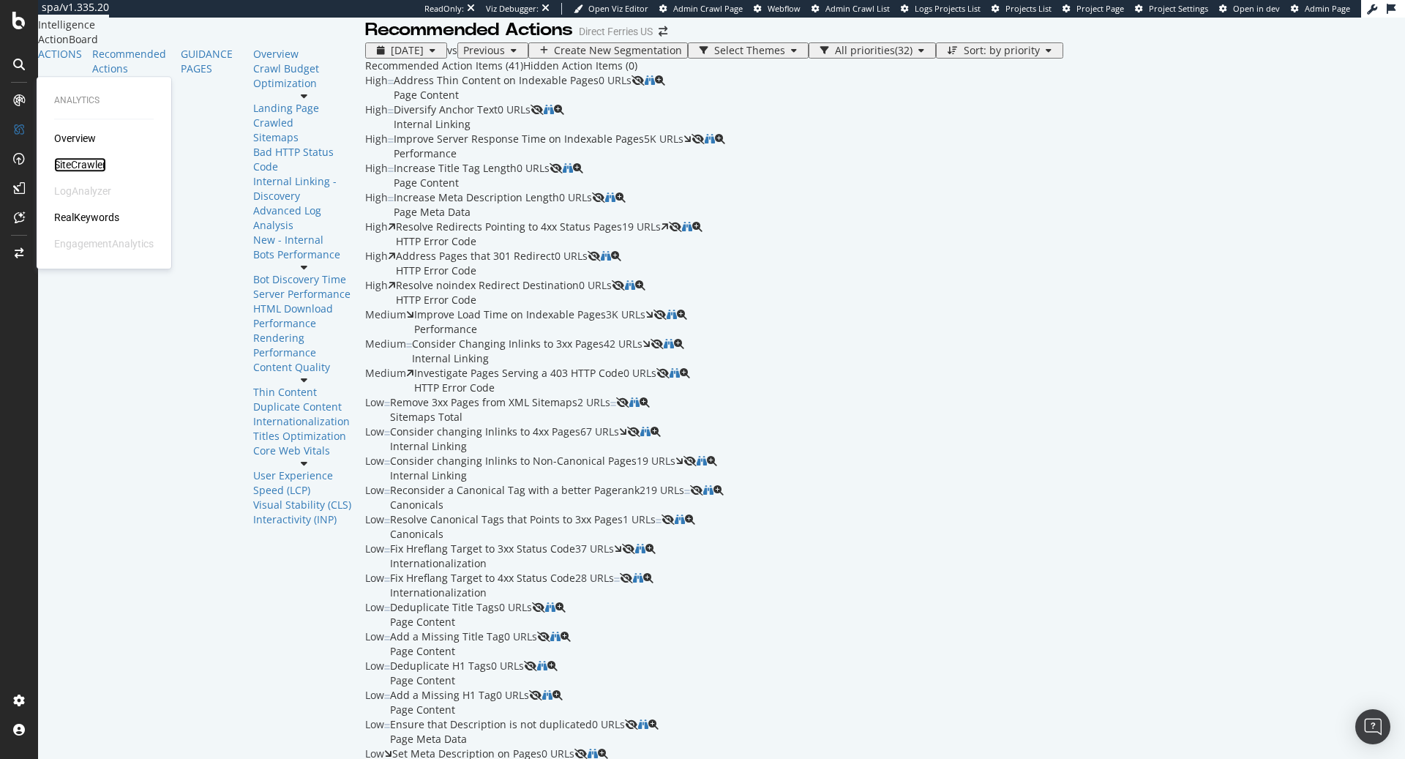
click at [80, 158] on div "SiteCrawler" at bounding box center [80, 164] width 52 height 15
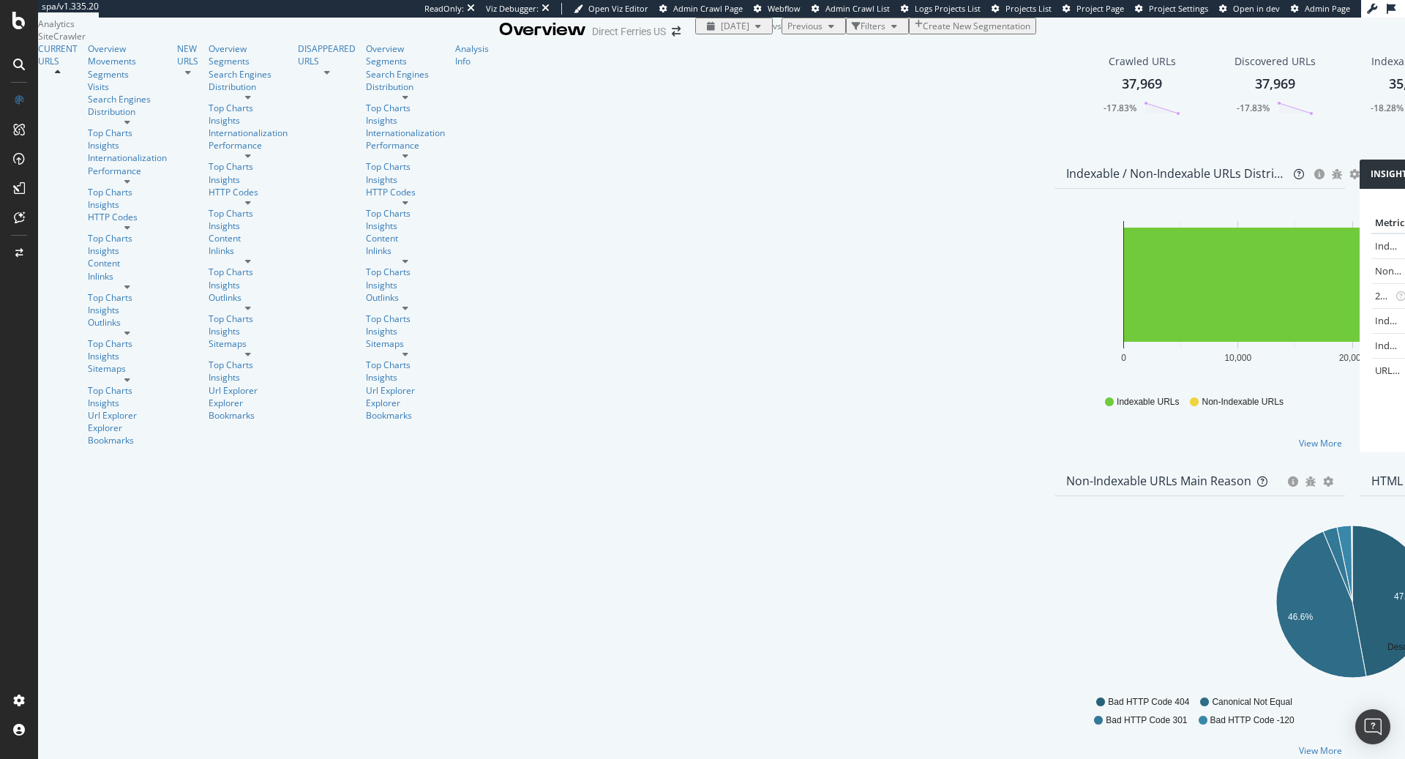
click at [885, 31] on div "button" at bounding box center [894, 26] width 18 height 9
click at [923, 32] on span "Create New Segmentation" at bounding box center [977, 26] width 108 height 12
click at [860, 32] on div "Filters" at bounding box center [872, 26] width 25 height 12
click at [721, 49] on div "Add Filter" at bounding box center [740, 43] width 39 height 12
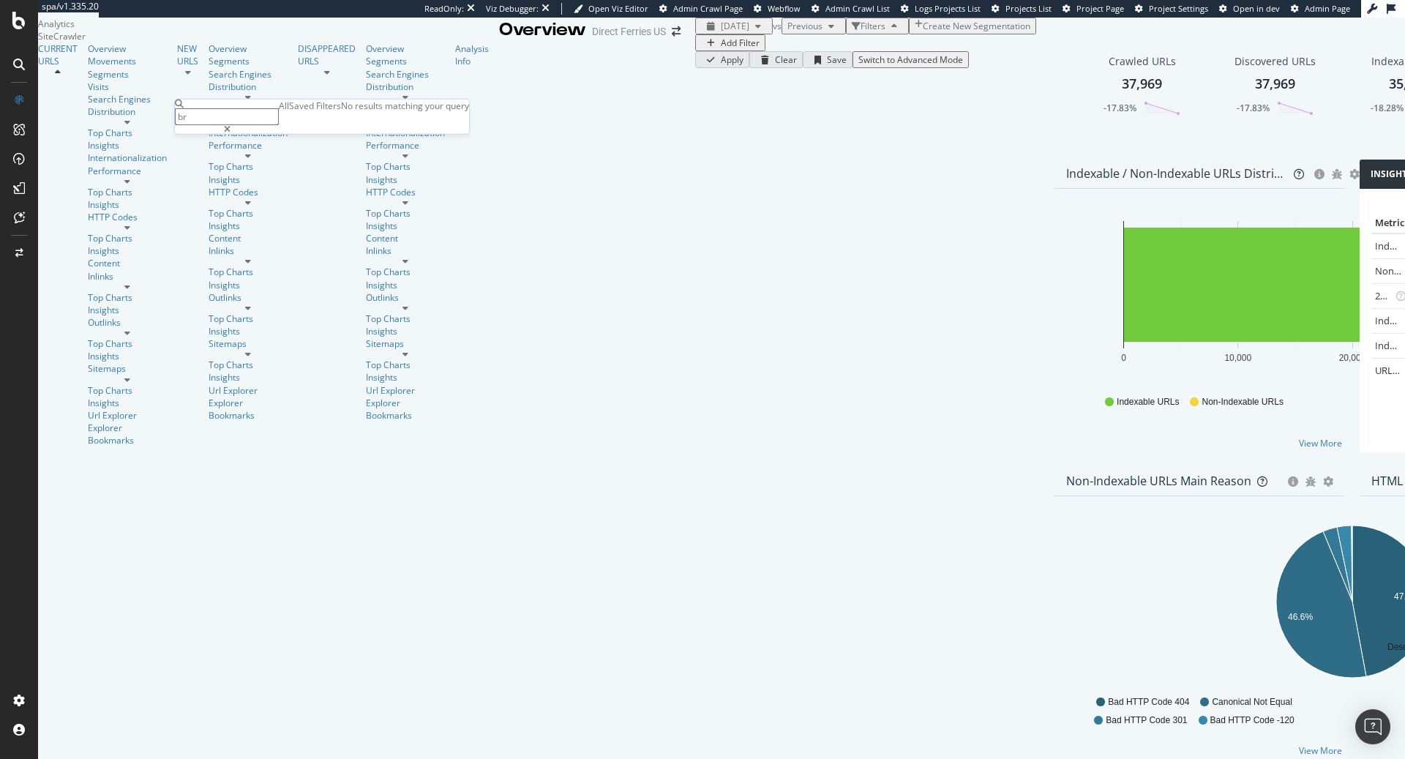
type input "b"
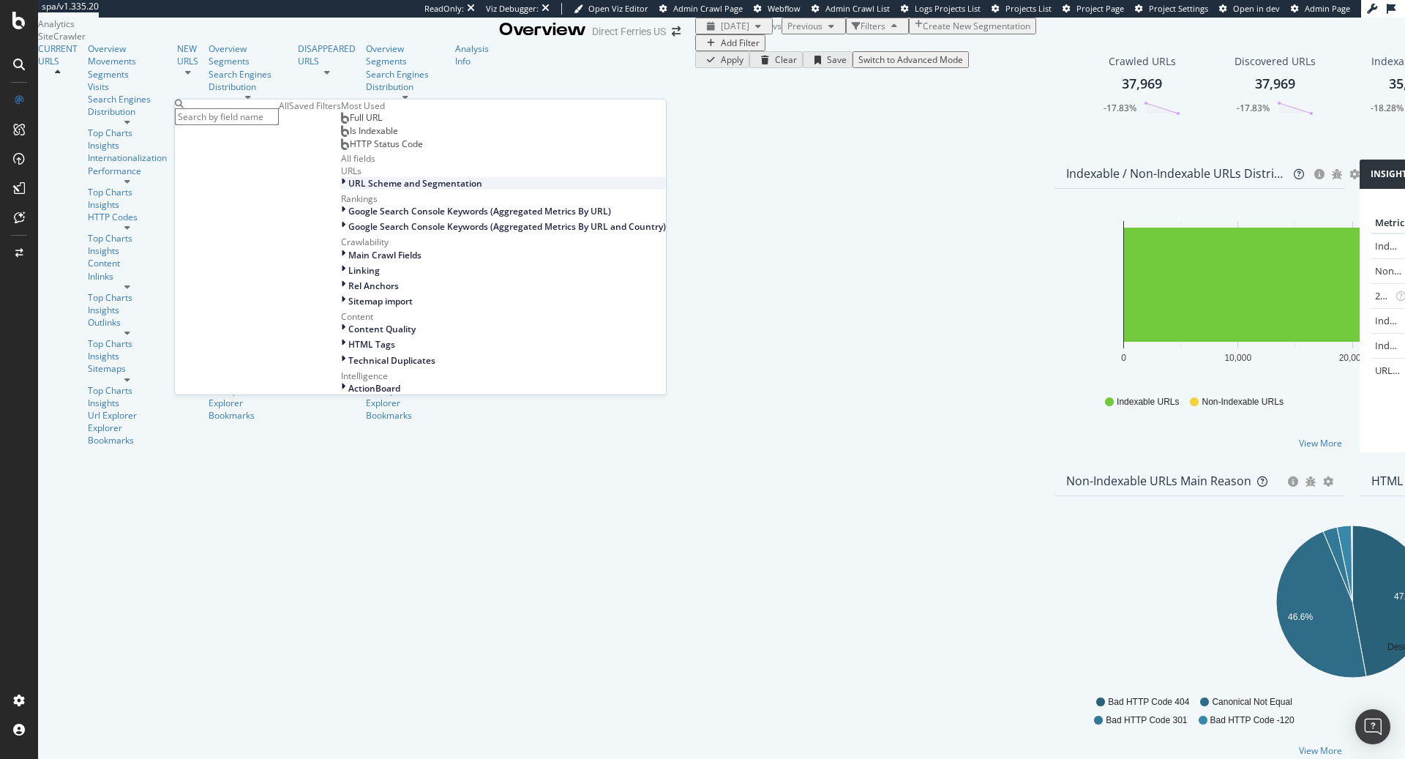
click at [341, 189] on div "URL Scheme and Segmentation" at bounding box center [503, 183] width 325 height 12
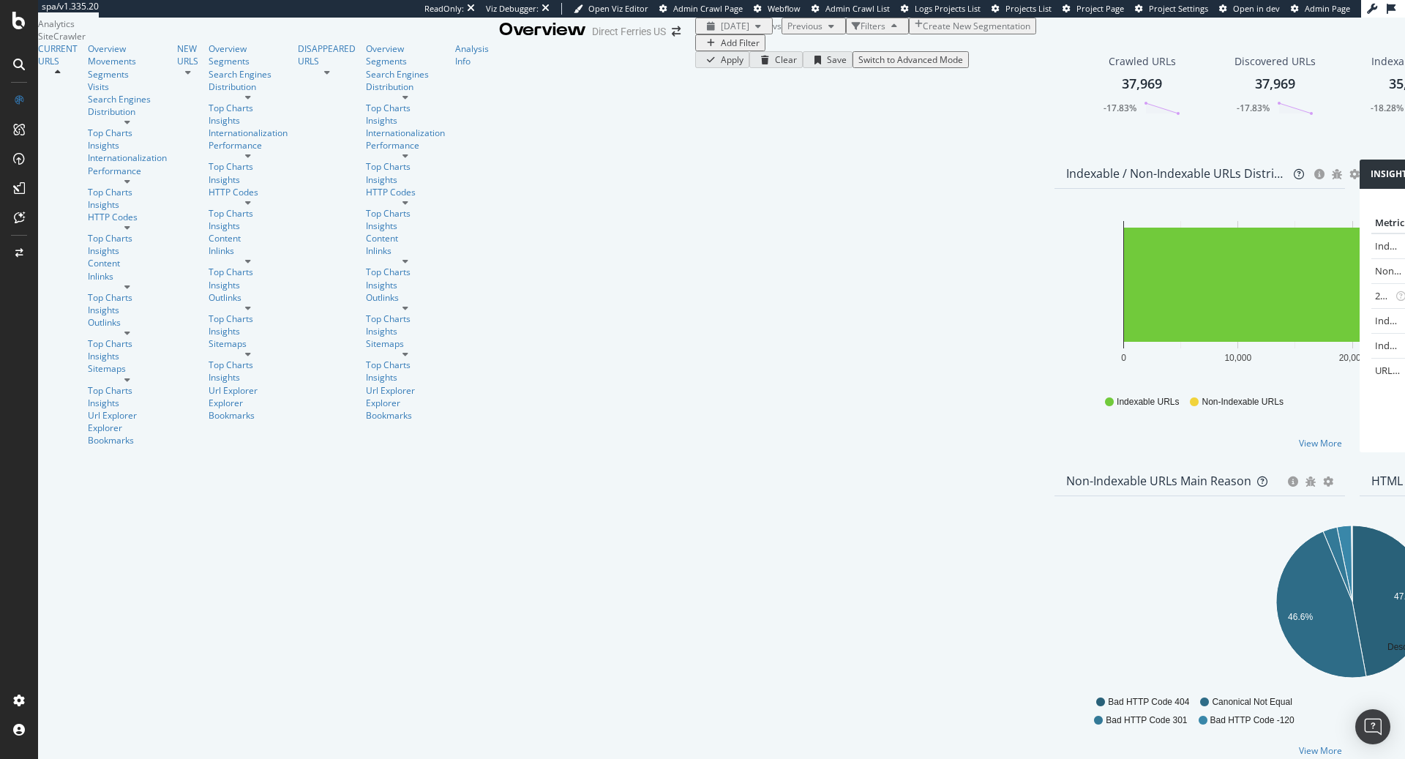
click at [695, 51] on div "Add Filter" at bounding box center [865, 42] width 341 height 17
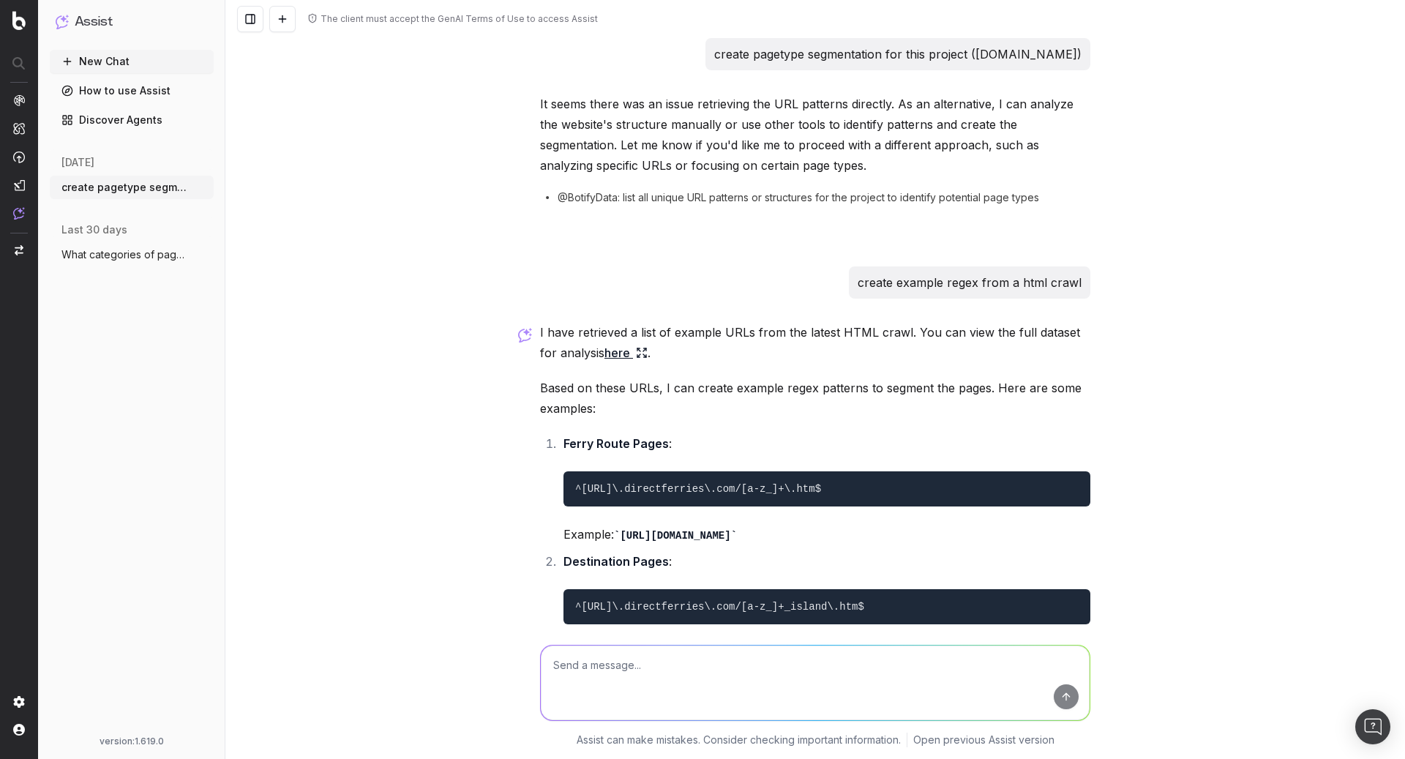
scroll to position [516, 0]
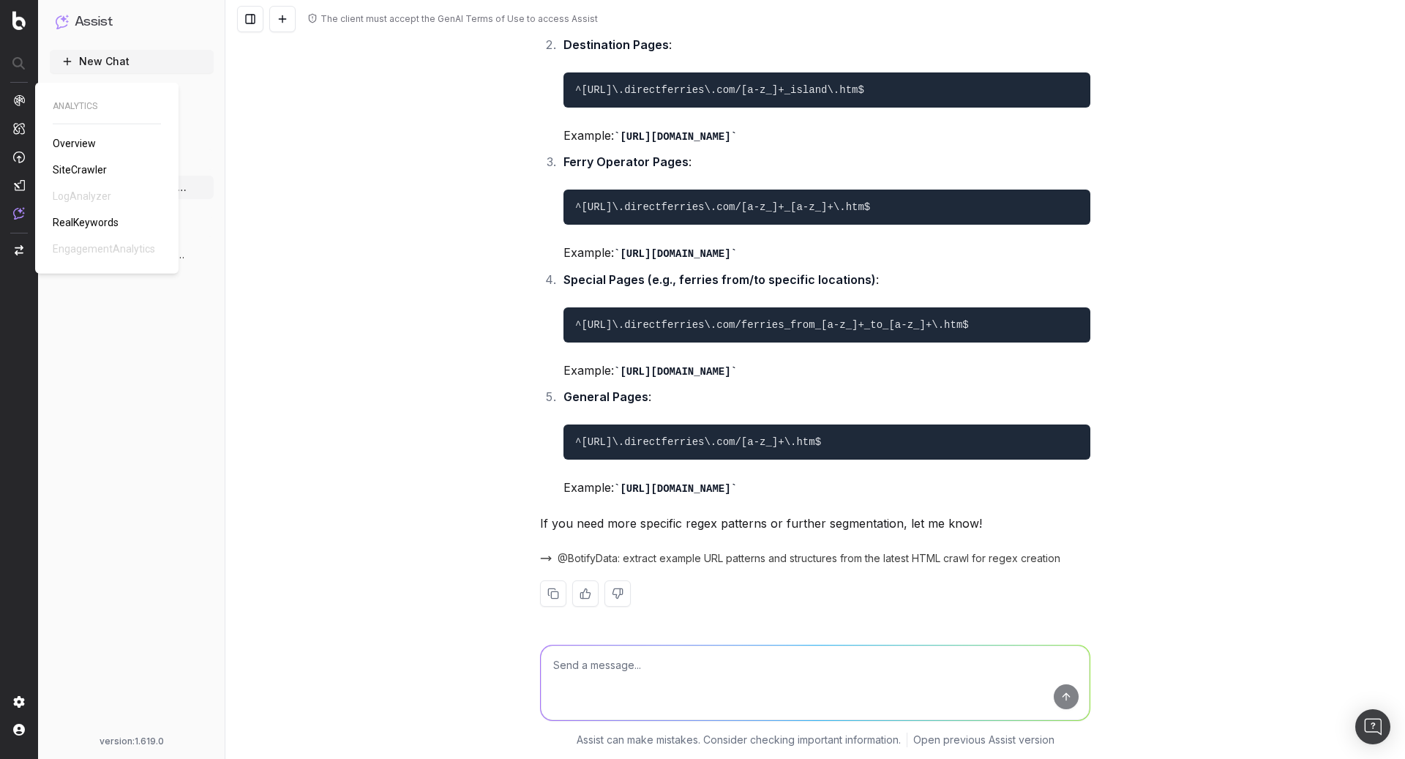
click at [94, 172] on span "SiteCrawler" at bounding box center [80, 170] width 54 height 12
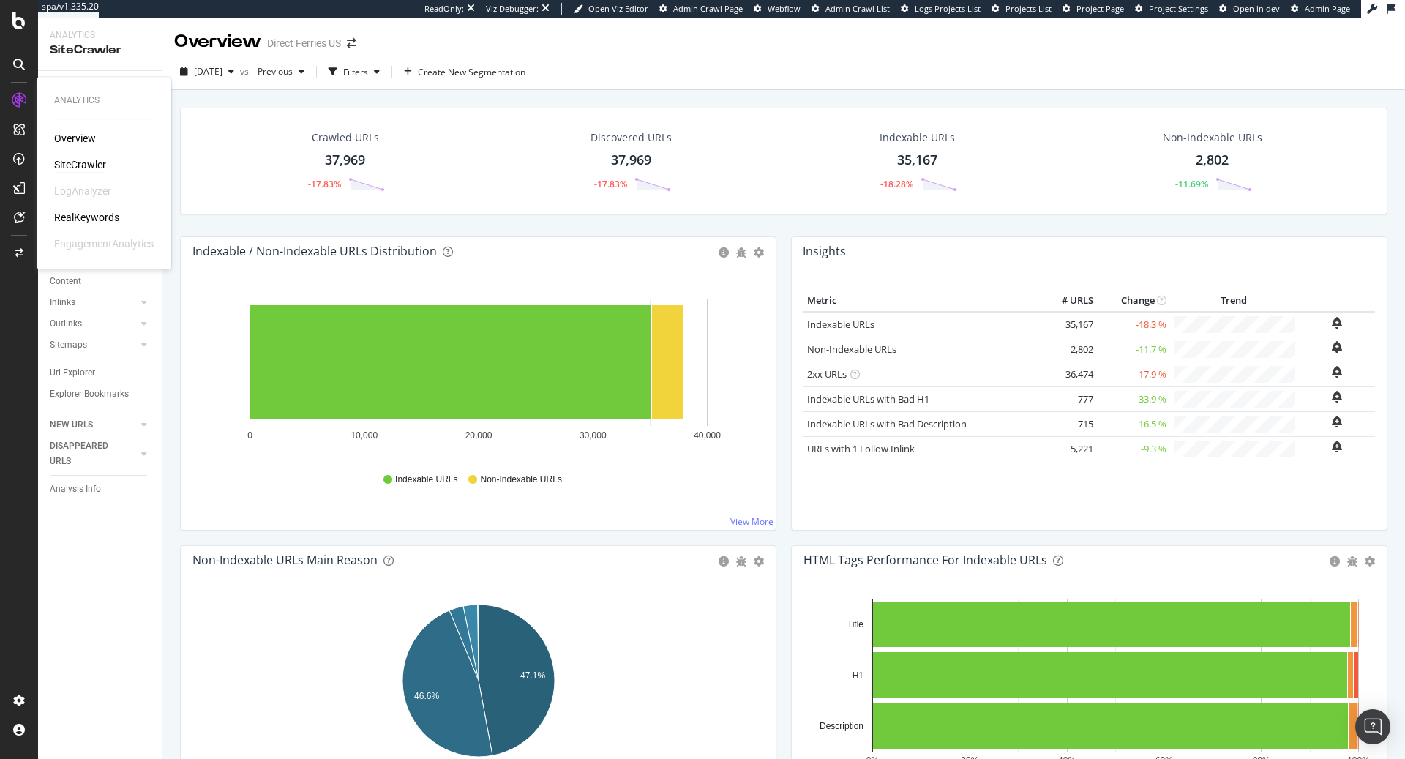
click at [84, 219] on div "RealKeywords" at bounding box center [86, 217] width 65 height 15
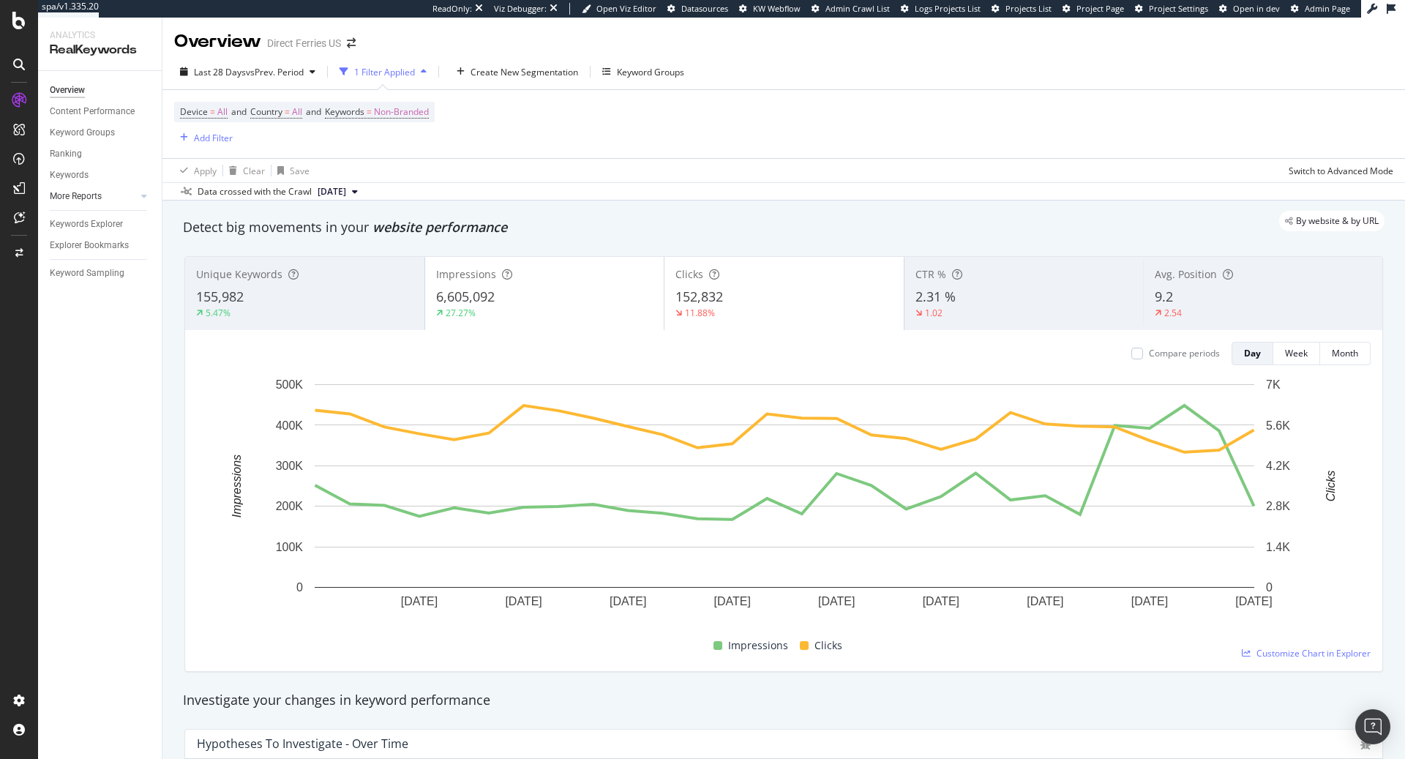
click at [132, 193] on div at bounding box center [129, 196] width 15 height 15
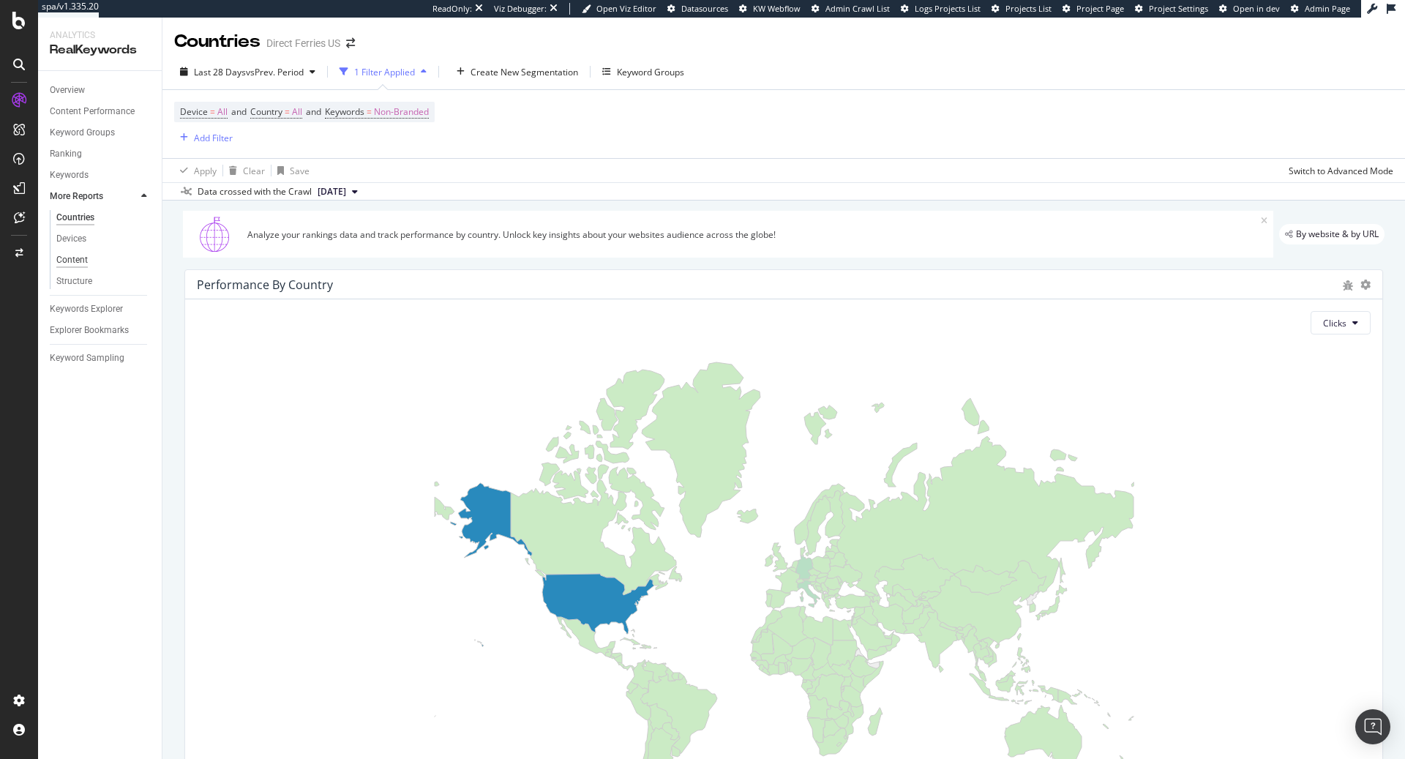
click at [77, 261] on div "Content" at bounding box center [71, 259] width 31 height 15
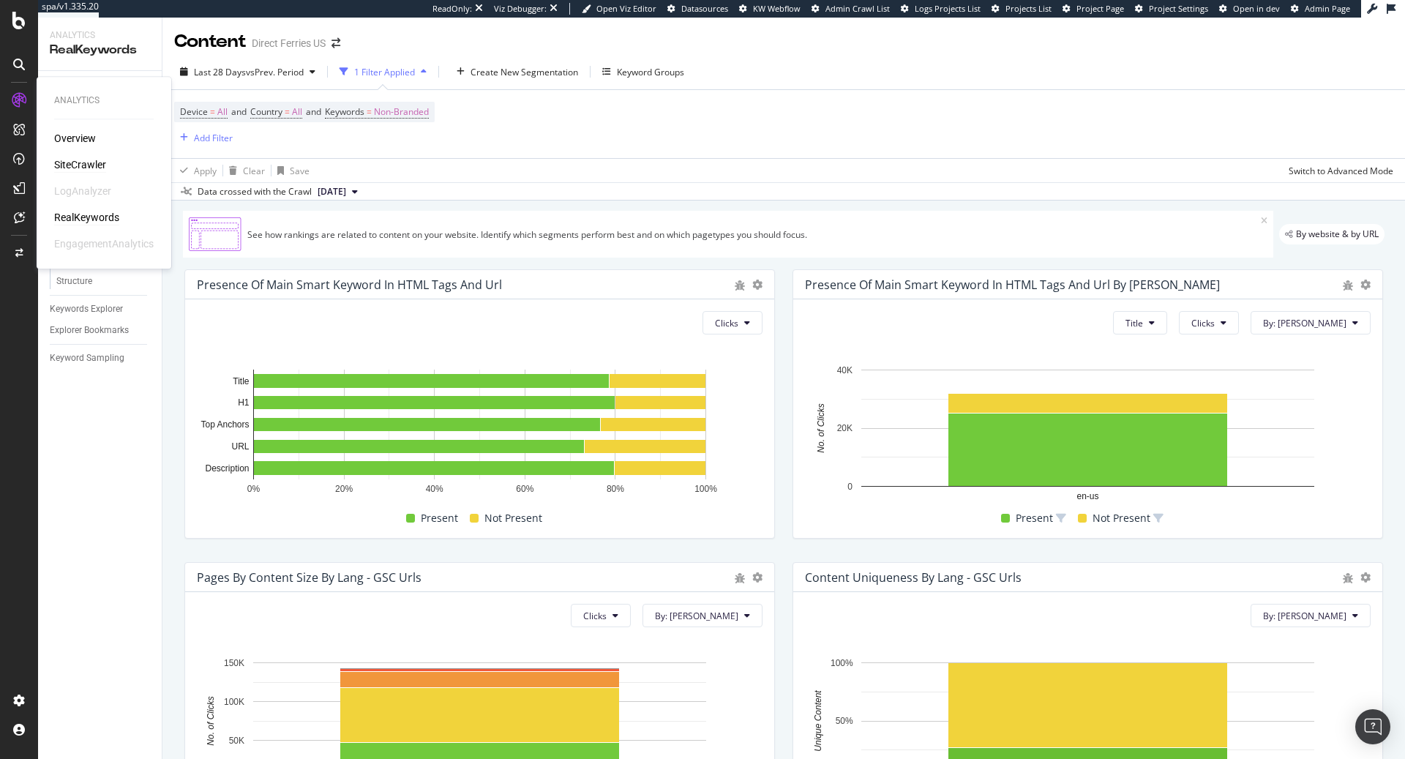
click at [65, 157] on div "Overview SiteCrawler LogAnalyzer RealKeywords EngagementAnalytics" at bounding box center [103, 191] width 99 height 120
click at [68, 164] on div "SiteCrawler" at bounding box center [80, 164] width 52 height 15
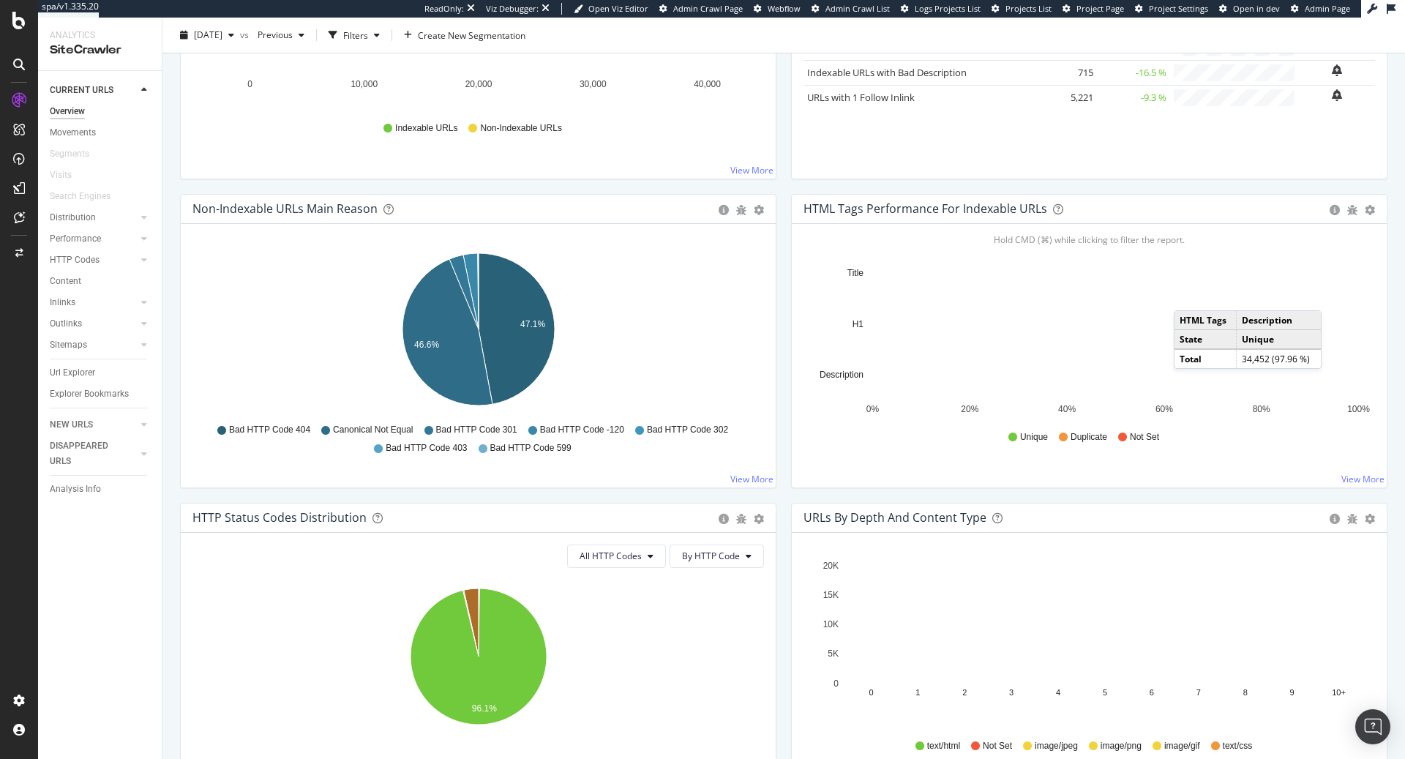
scroll to position [358, 0]
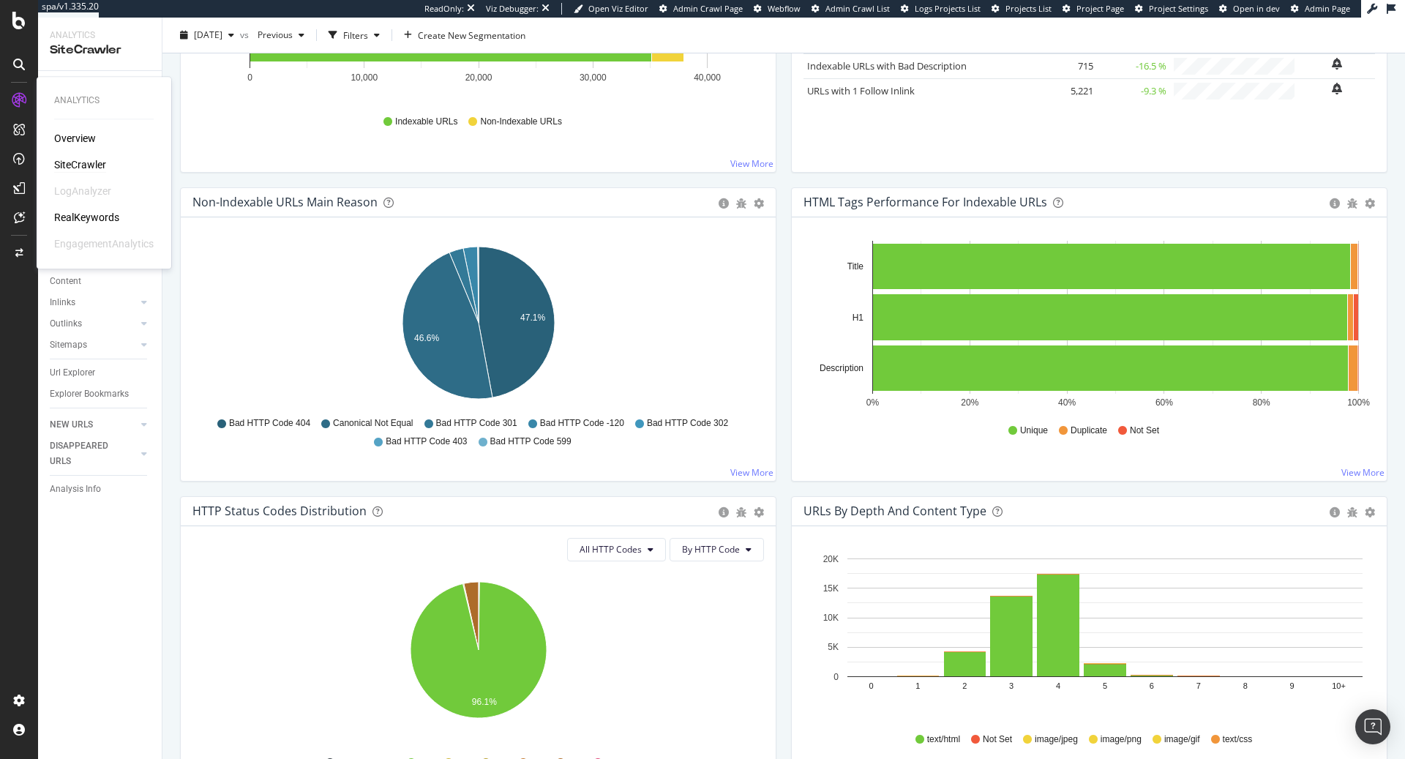
click at [90, 160] on div "SiteCrawler" at bounding box center [80, 164] width 52 height 15
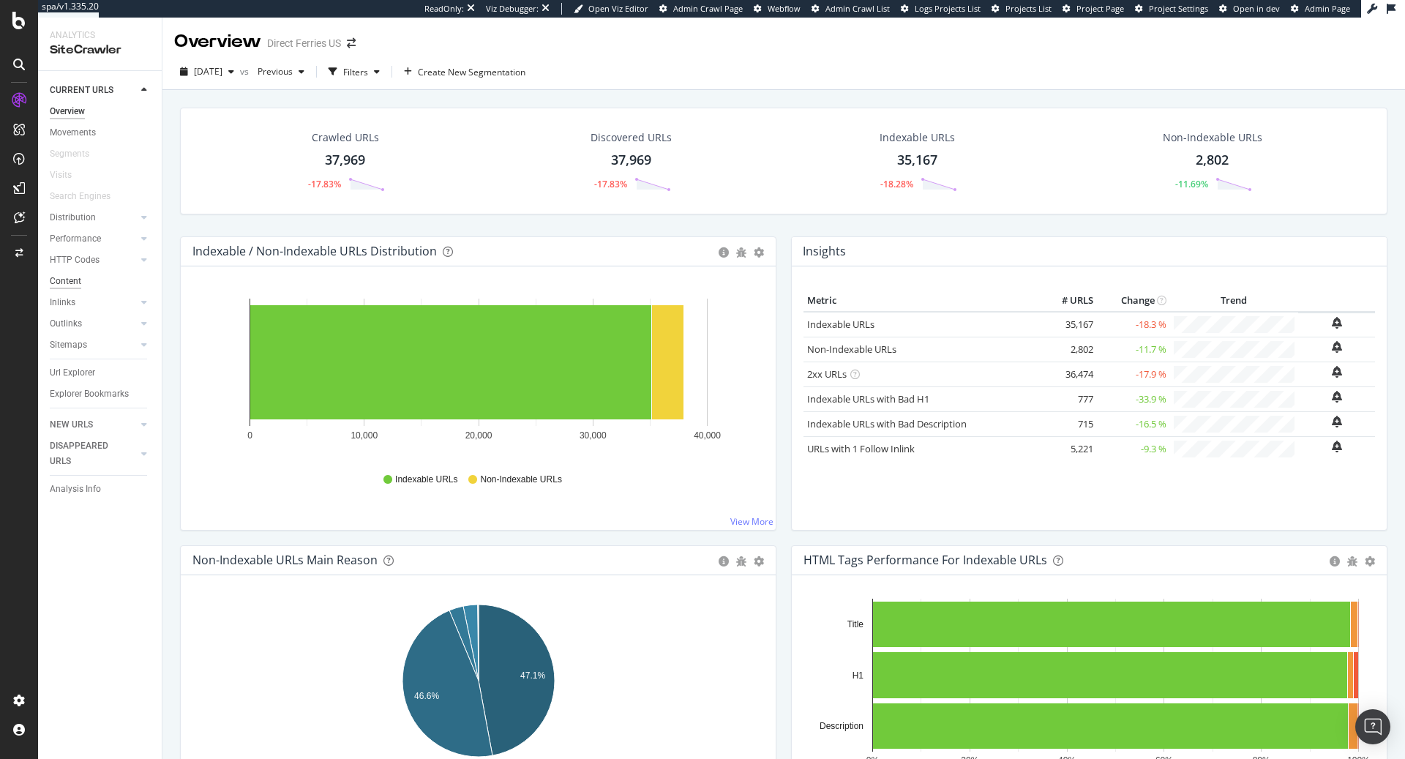
click at [80, 279] on div "Content" at bounding box center [65, 281] width 31 height 15
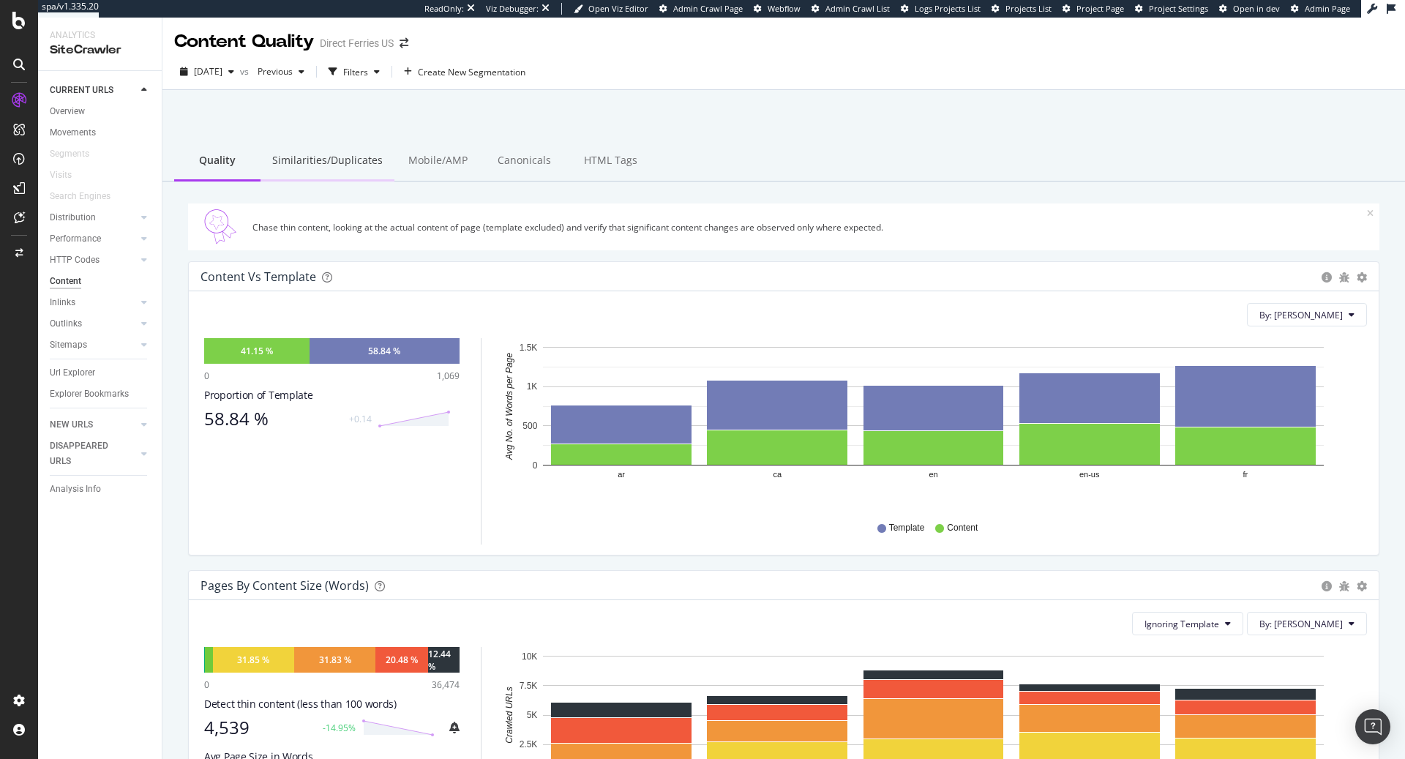
click at [326, 167] on div "Similarities/Duplicates" at bounding box center [327, 161] width 134 height 40
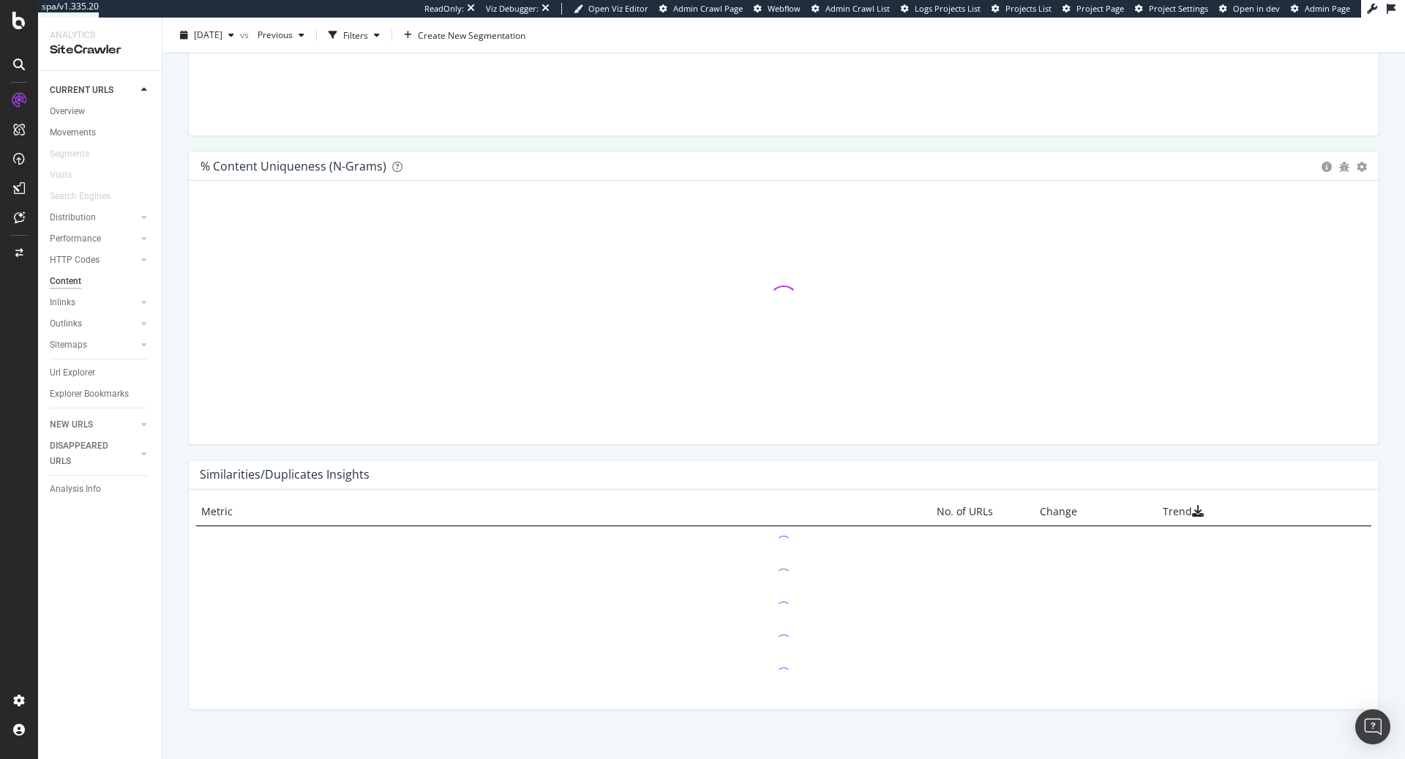
scroll to position [413, 0]
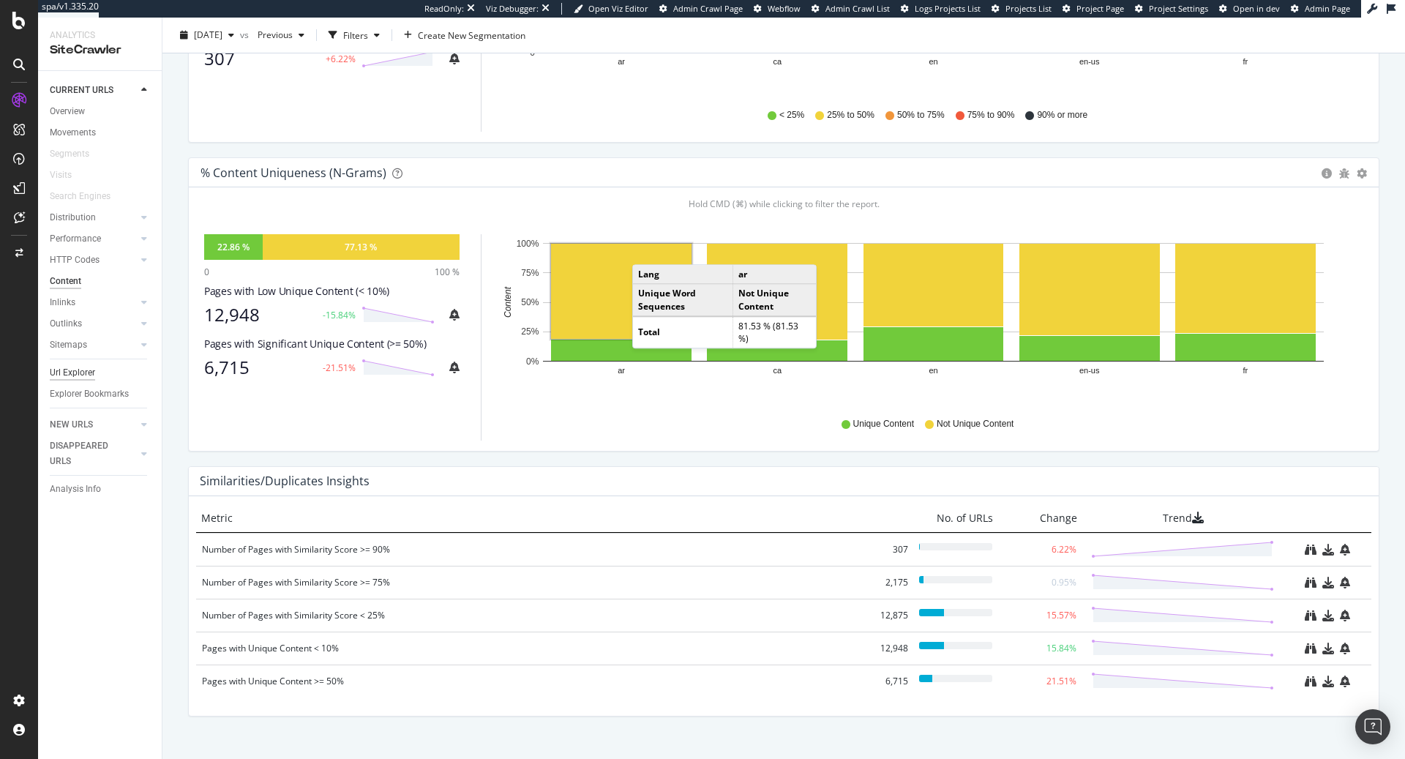
click at [69, 371] on div "Url Explorer" at bounding box center [72, 372] width 45 height 15
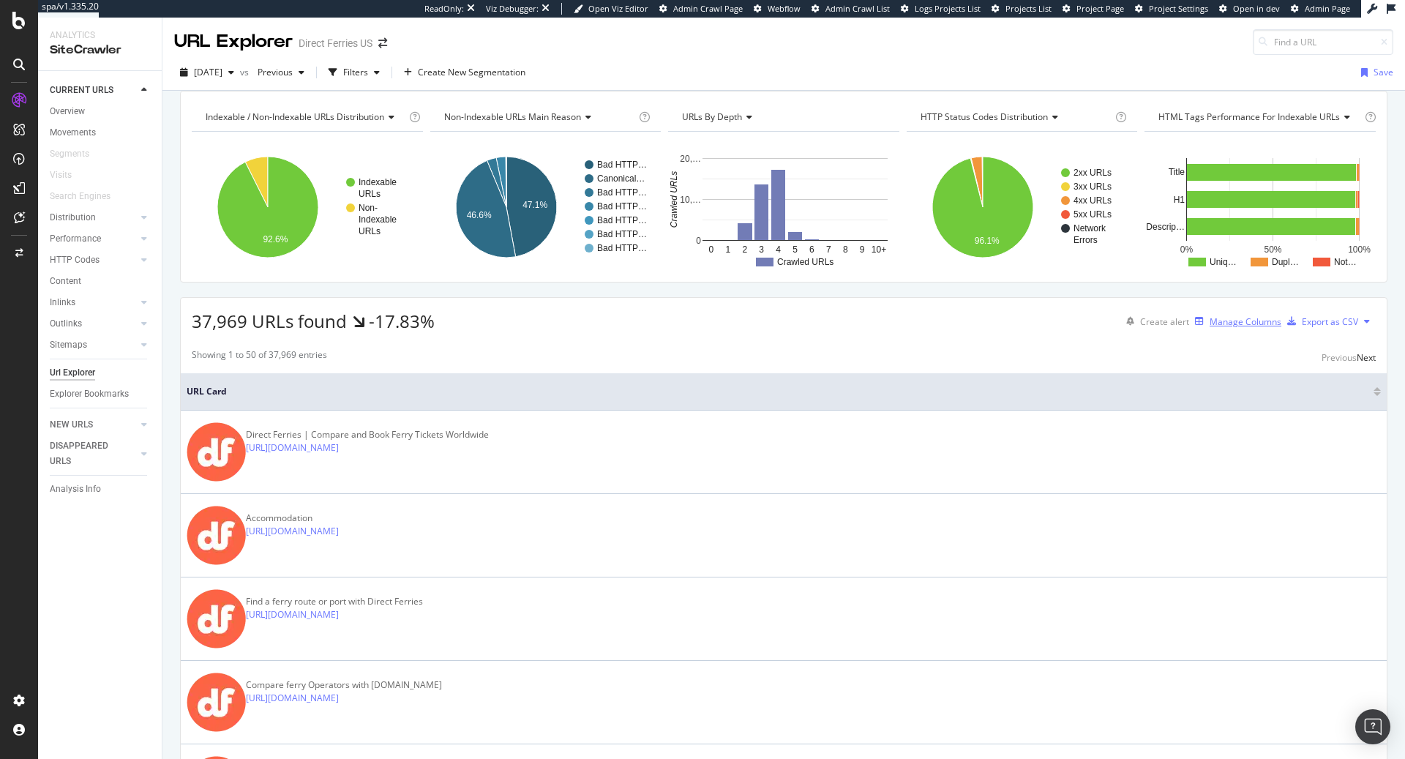
click at [1252, 328] on div "Manage Columns" at bounding box center [1245, 321] width 72 height 12
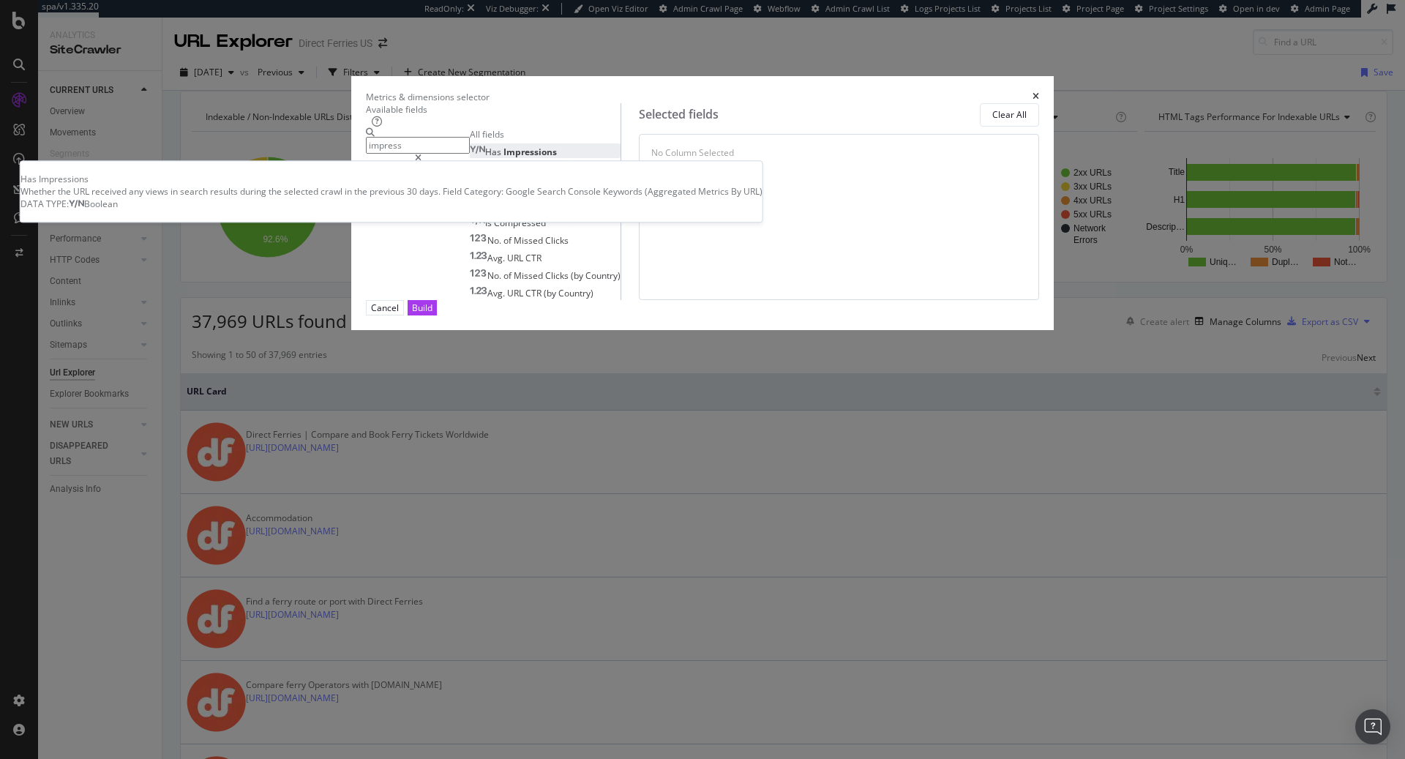
type input "impress"
click at [557, 158] on div "Has Impressions" at bounding box center [513, 152] width 87 height 12
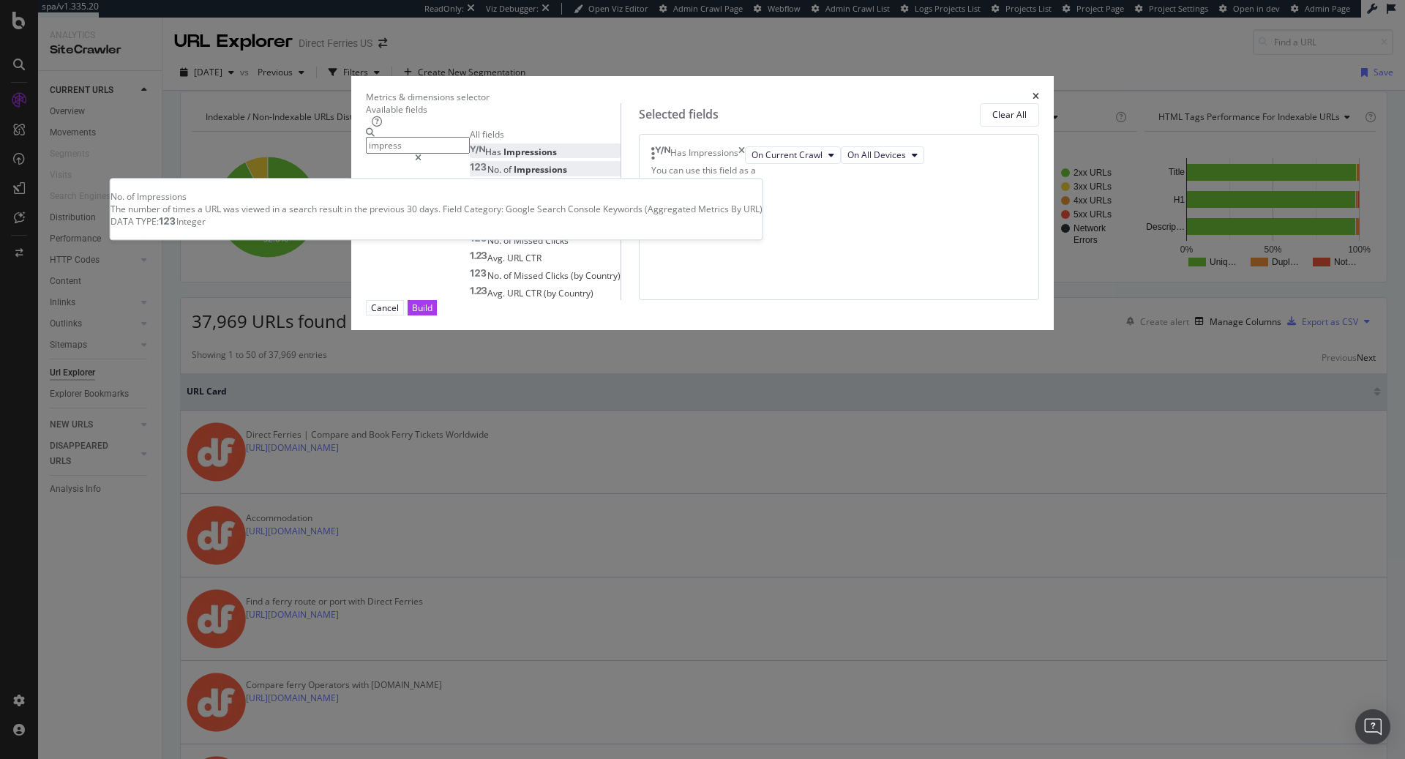
click at [547, 176] on div "No. of Impressions" at bounding box center [518, 169] width 97 height 12
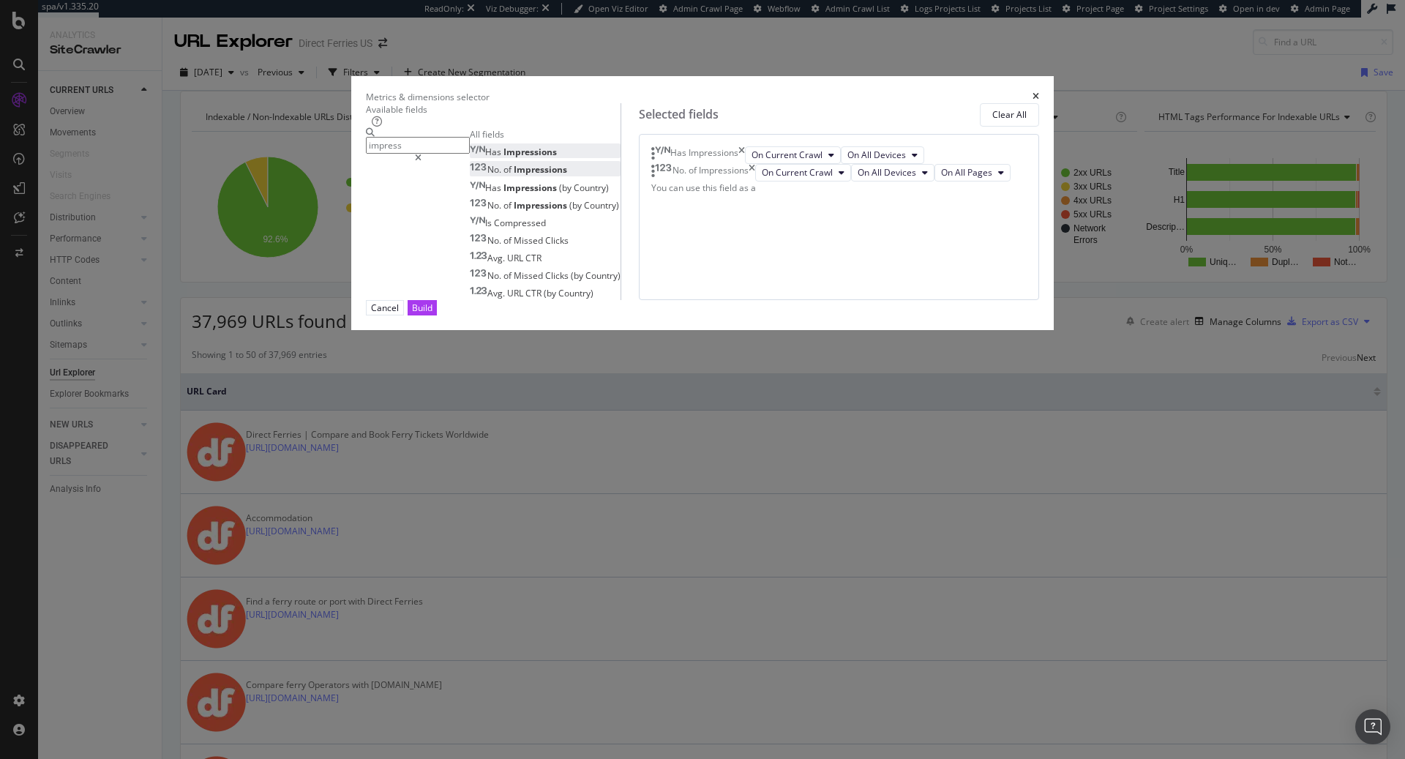
click at [745, 164] on icon "times" at bounding box center [741, 155] width 7 height 18
drag, startPoint x: 998, startPoint y: 649, endPoint x: 1005, endPoint y: 633, distance: 17.7
click at [432, 314] on div "Build" at bounding box center [422, 307] width 20 height 12
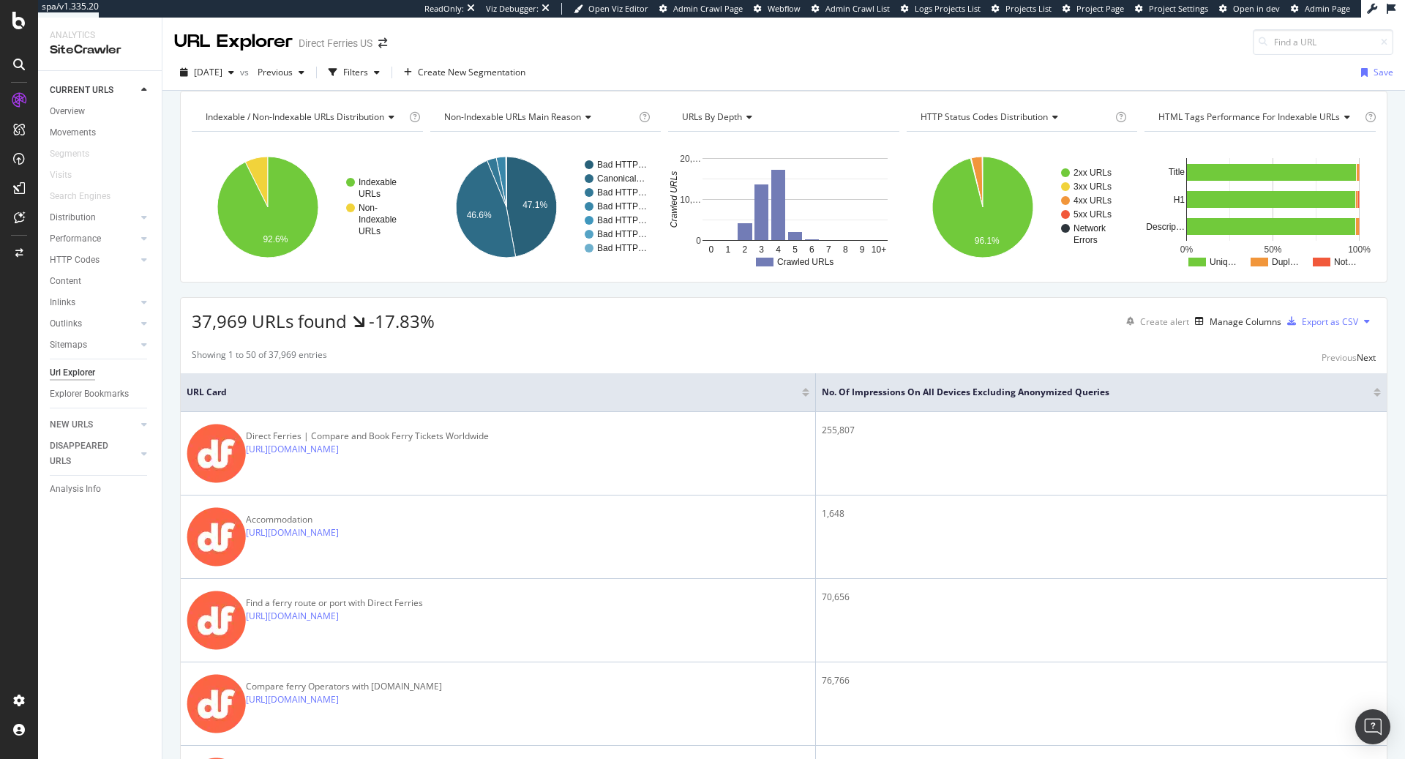
click at [1377, 397] on div at bounding box center [1376, 395] width 7 height 4
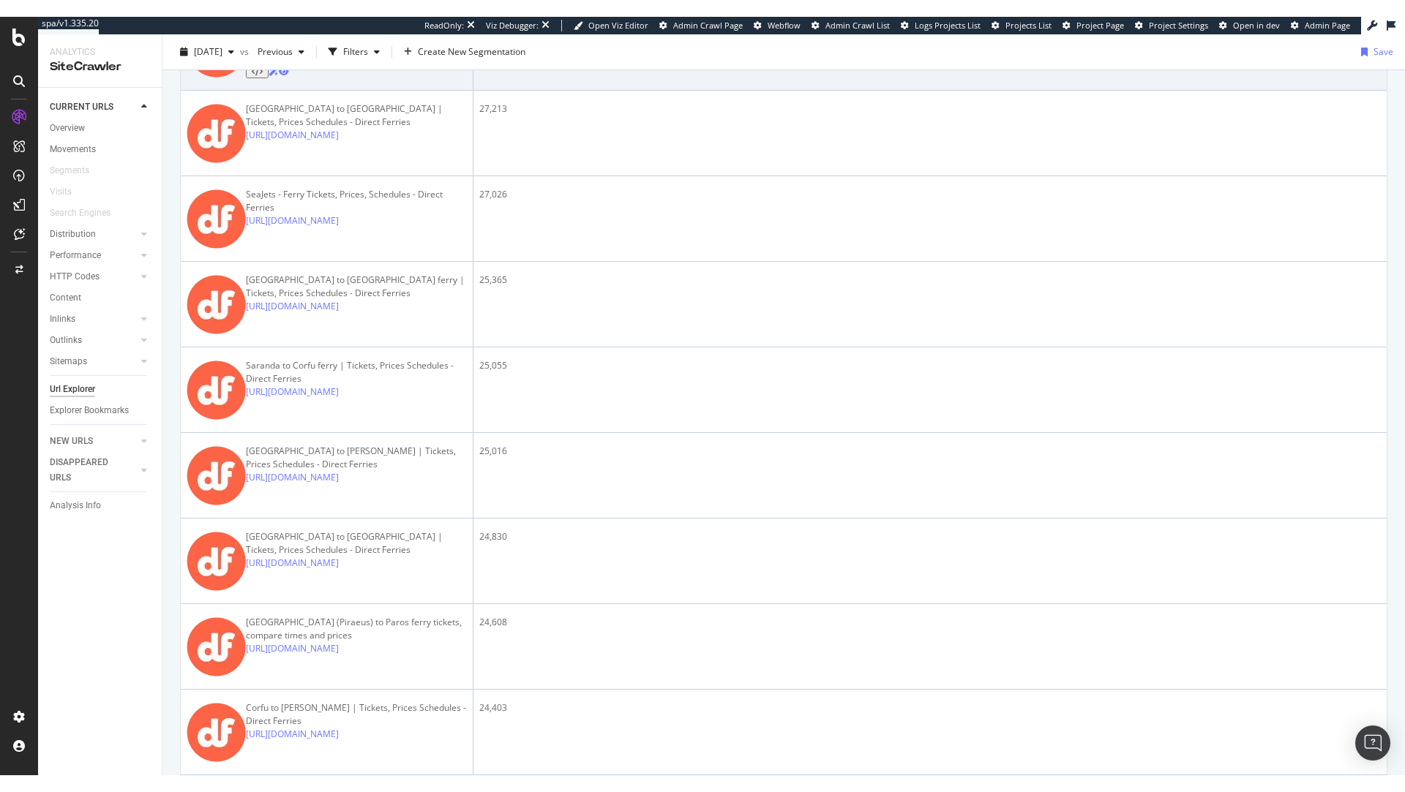
scroll to position [3215, 0]
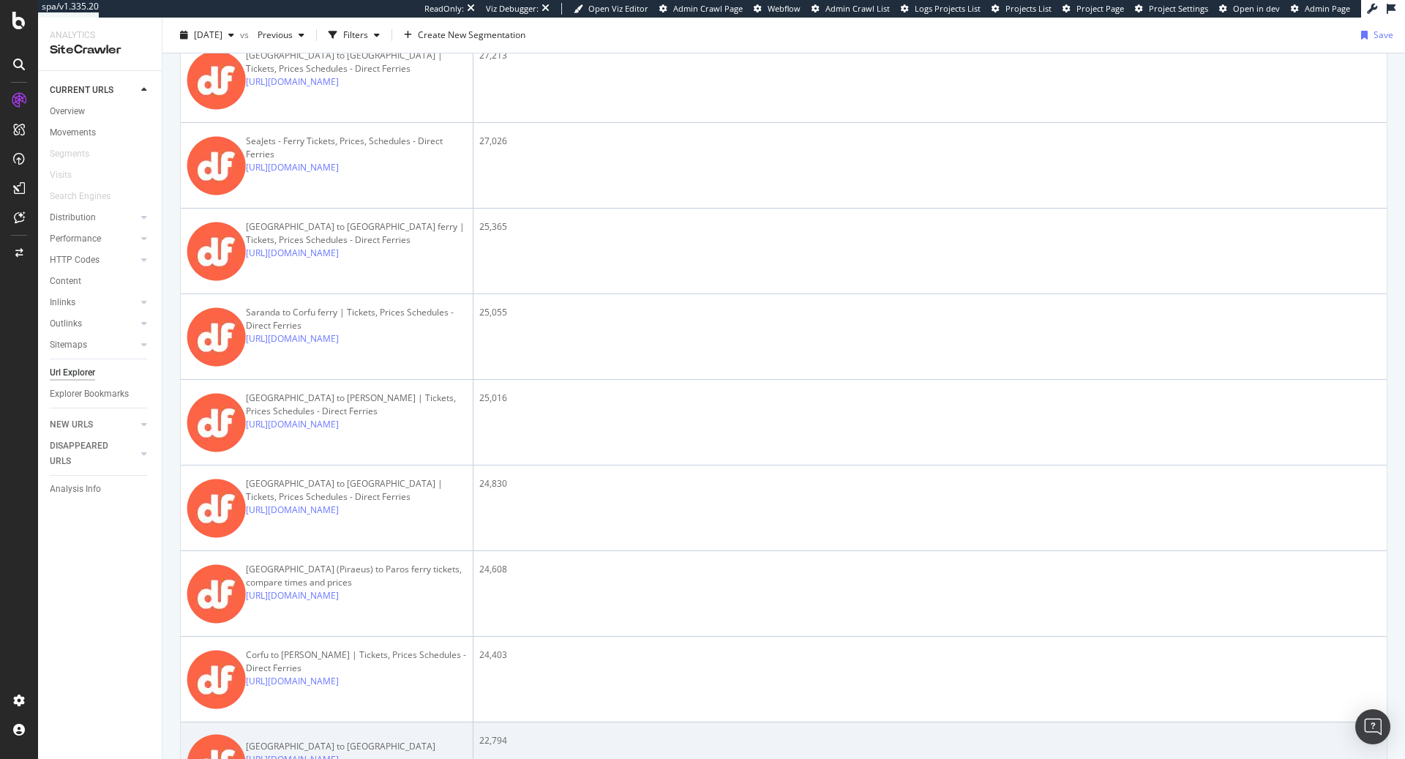
click at [339, 753] on link "https://www.directferries.com/ferries_from_singapore_to_bintan_island.htm" at bounding box center [292, 759] width 93 height 12
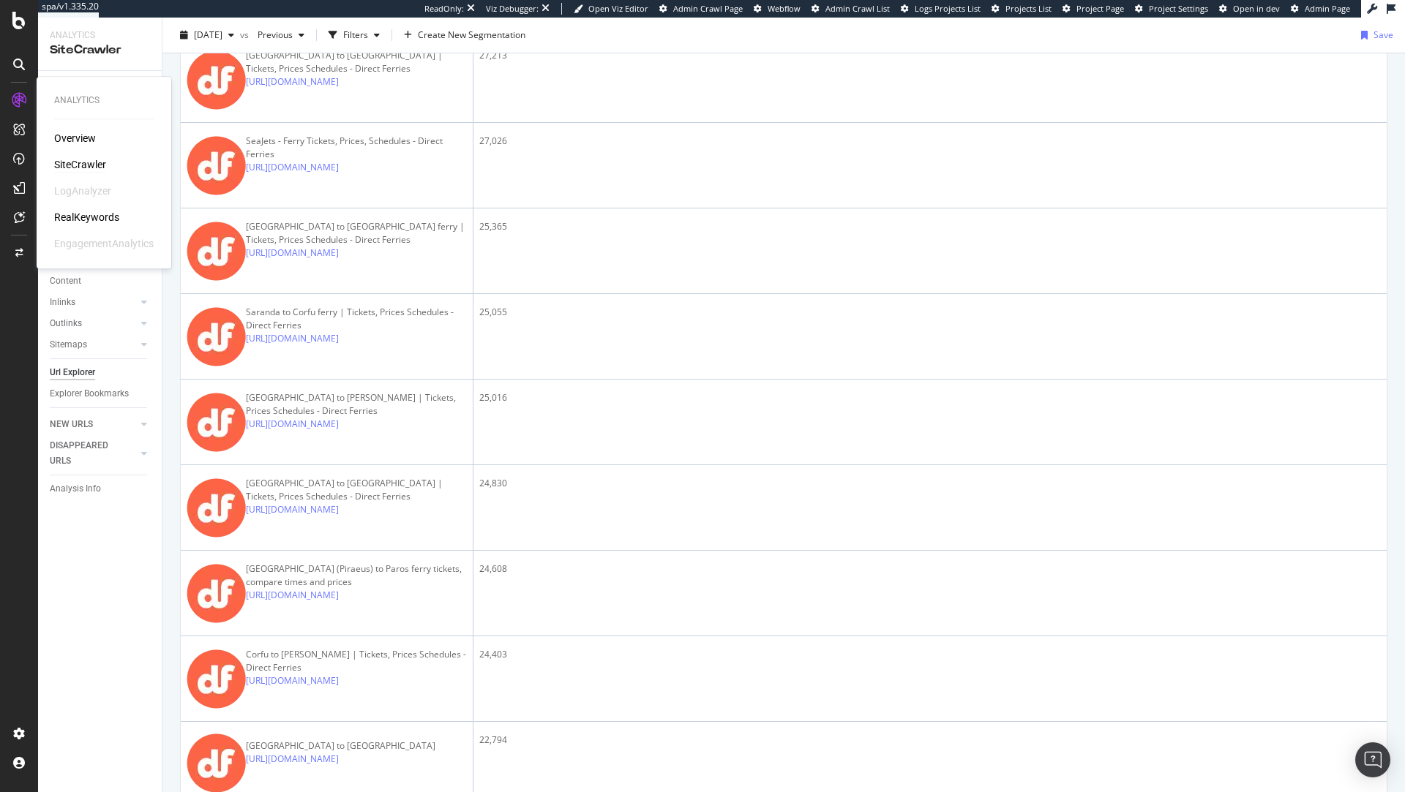
click at [81, 167] on div "SiteCrawler" at bounding box center [80, 164] width 52 height 15
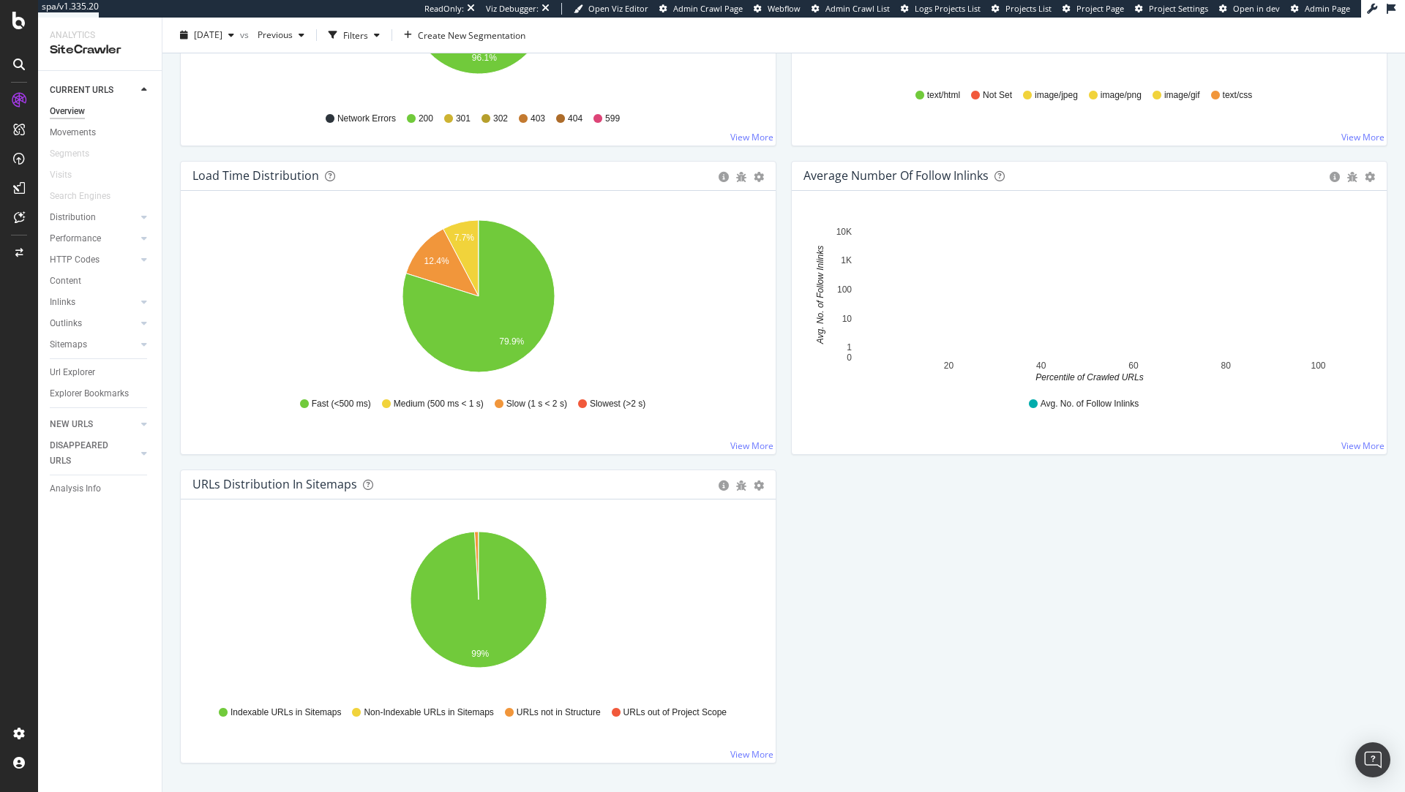
scroll to position [1036, 0]
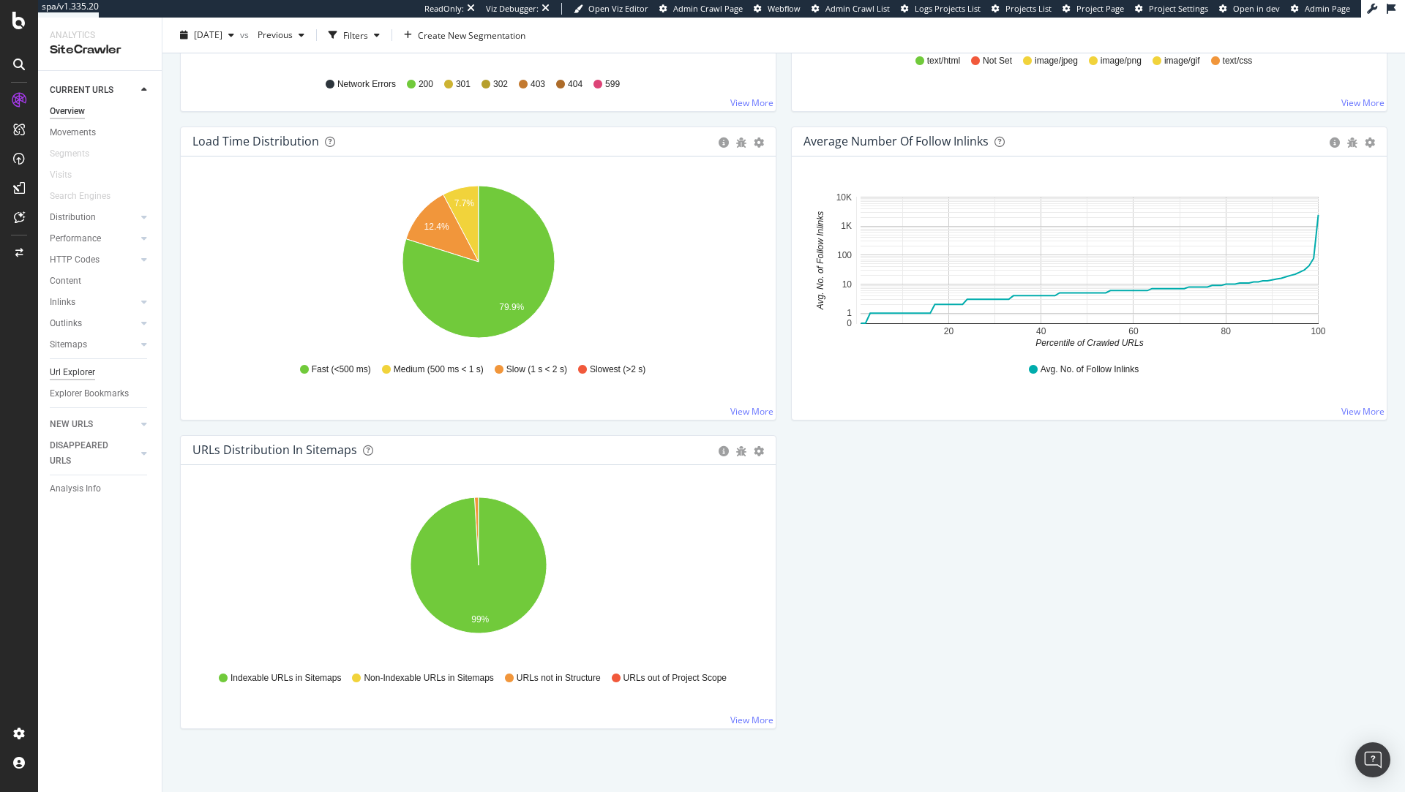
click at [51, 374] on div "Url Explorer" at bounding box center [72, 372] width 45 height 15
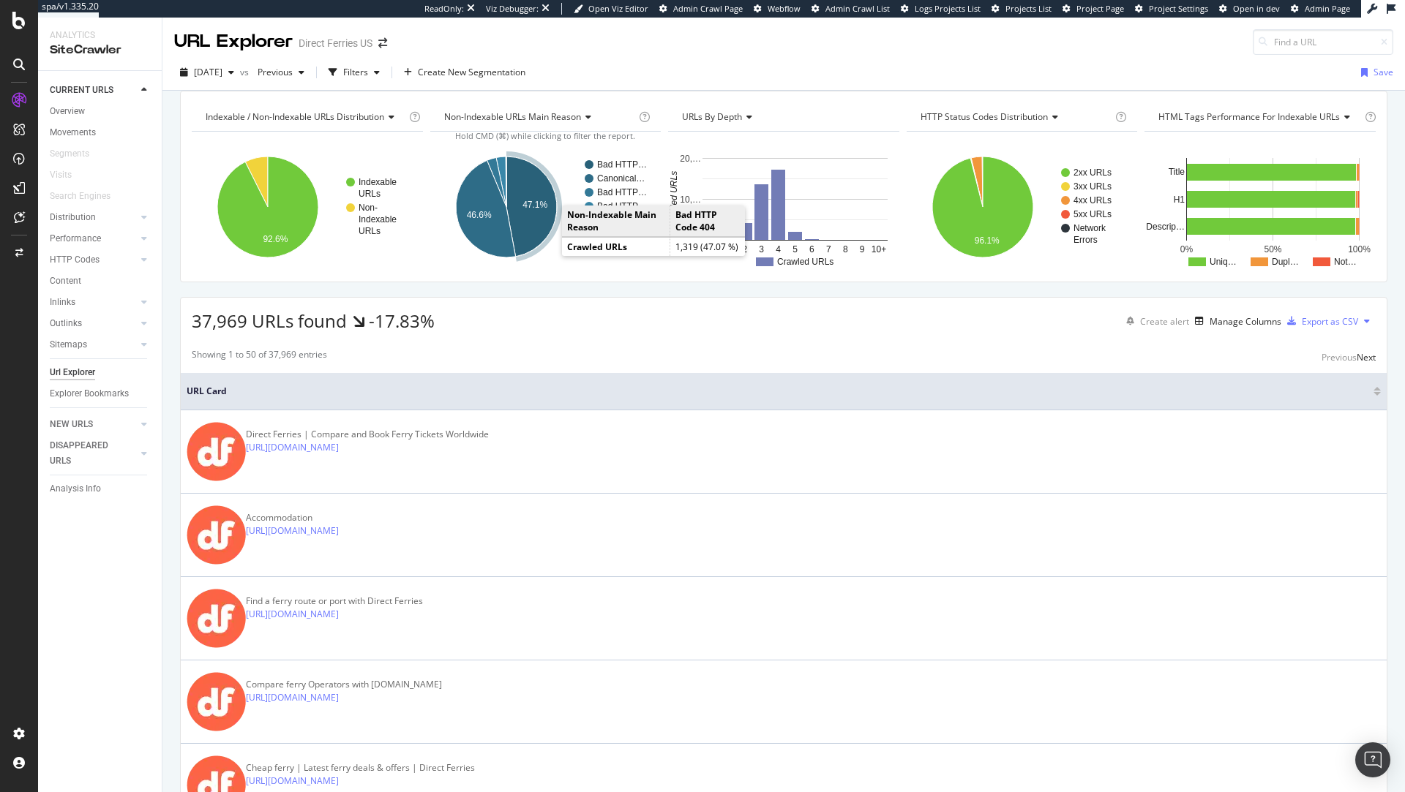
click at [533, 230] on icon "A chart." at bounding box center [531, 207] width 50 height 100
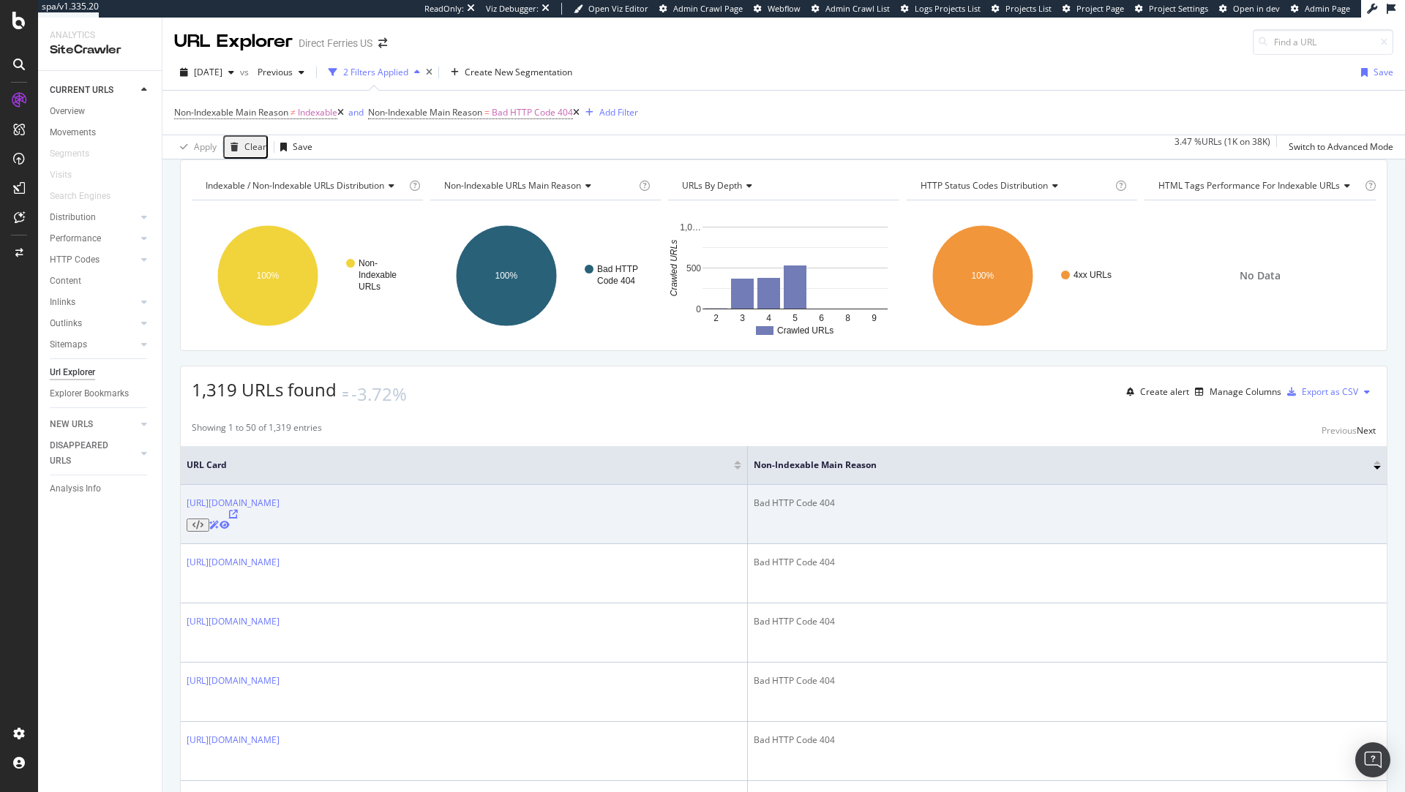
click at [238, 514] on icon at bounding box center [233, 514] width 9 height 9
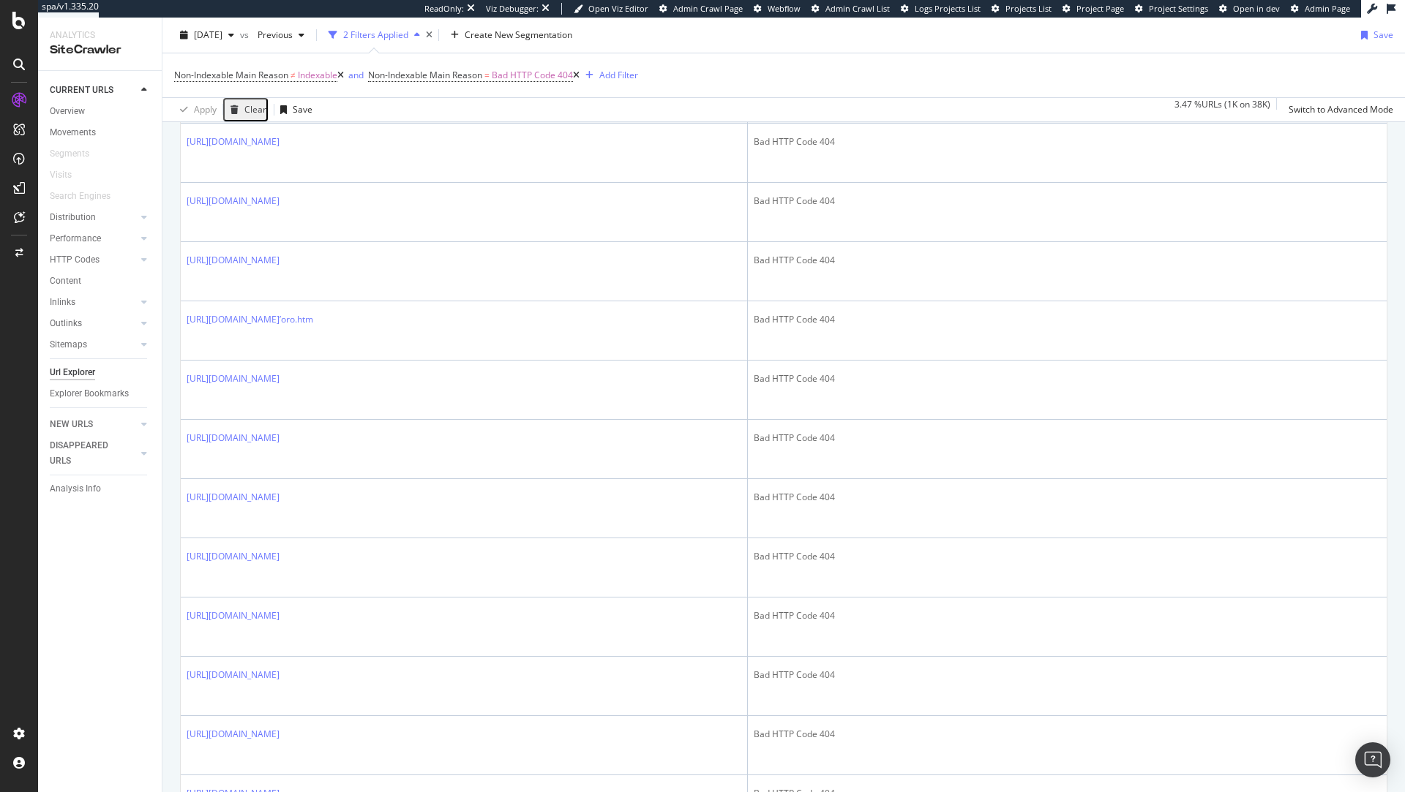
scroll to position [726, 0]
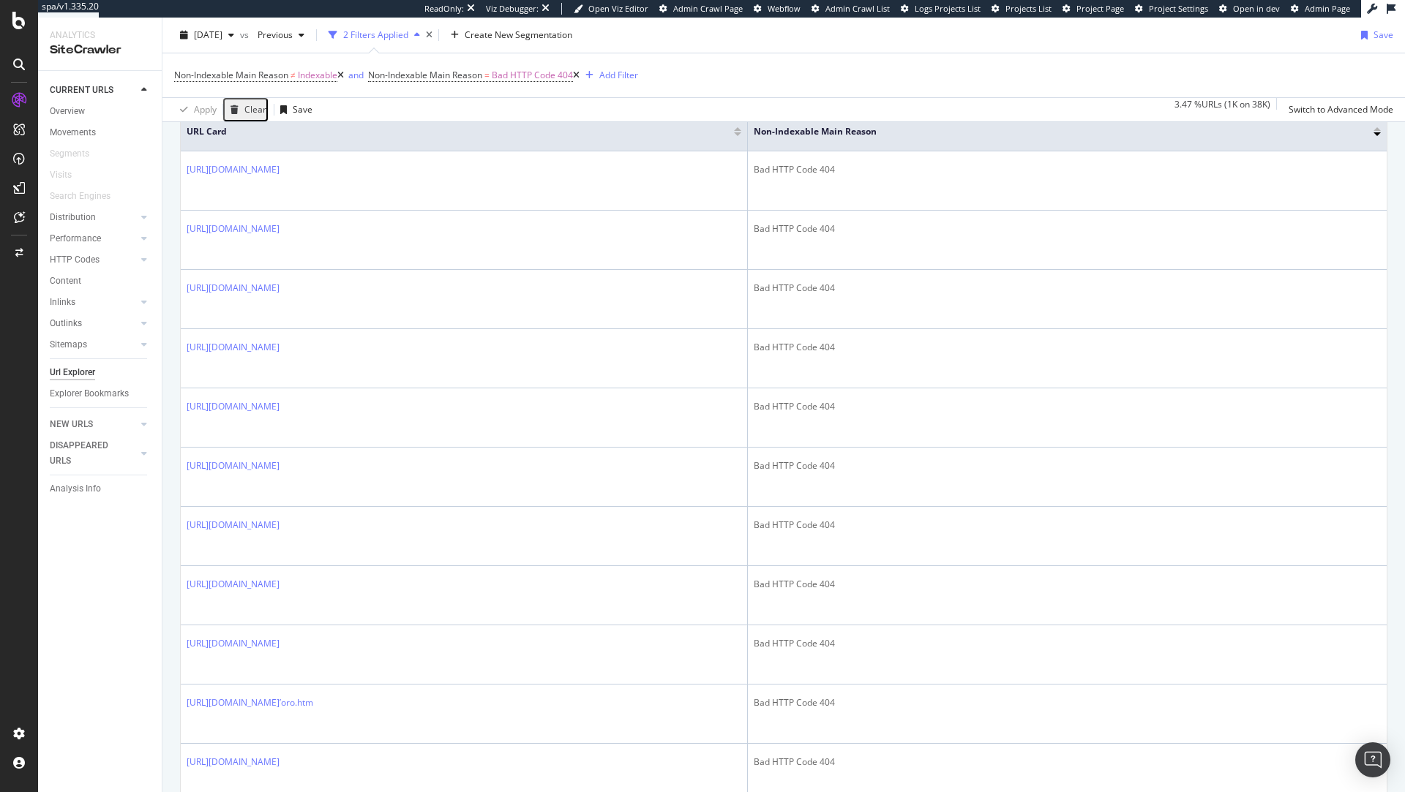
scroll to position [0, 0]
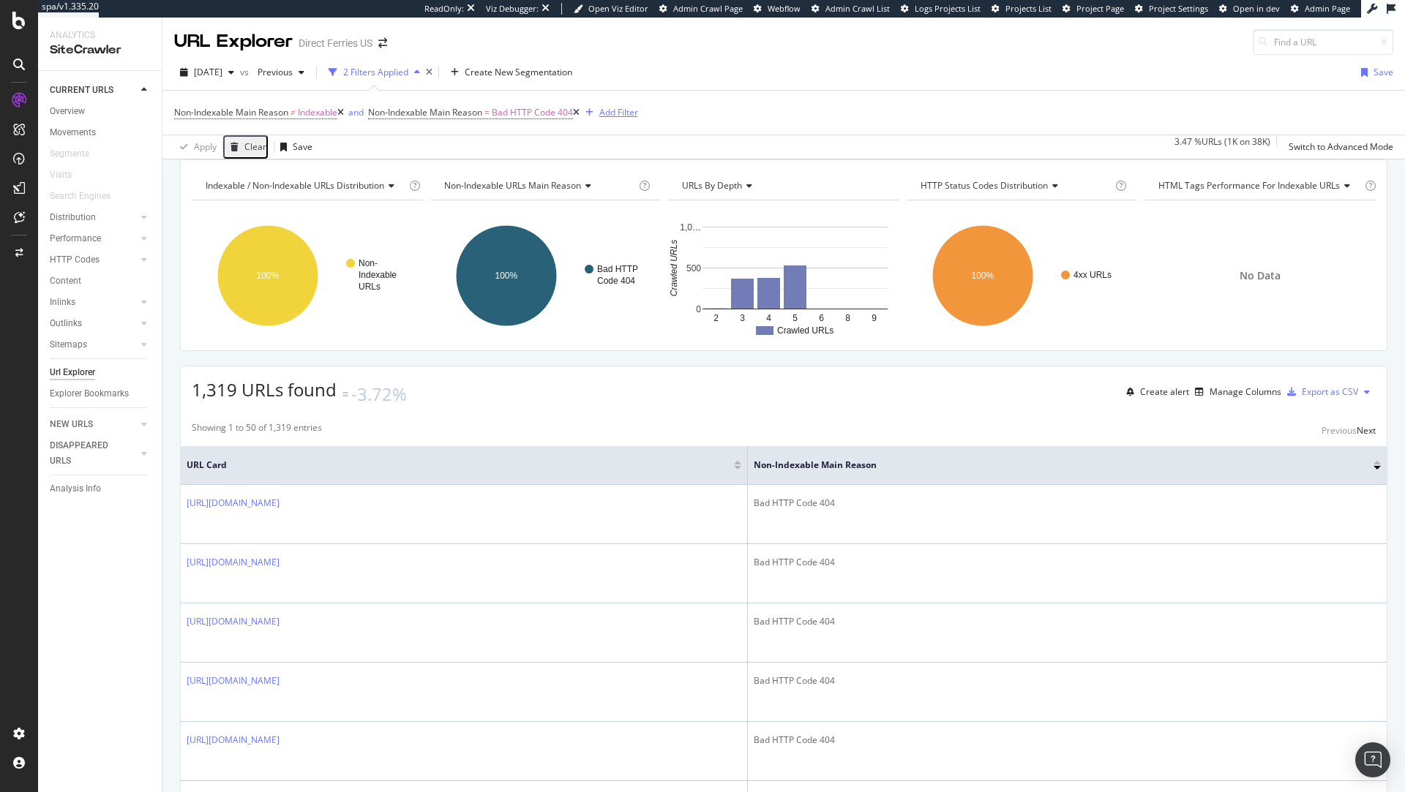
click at [615, 113] on div "Add Filter" at bounding box center [618, 112] width 39 height 12
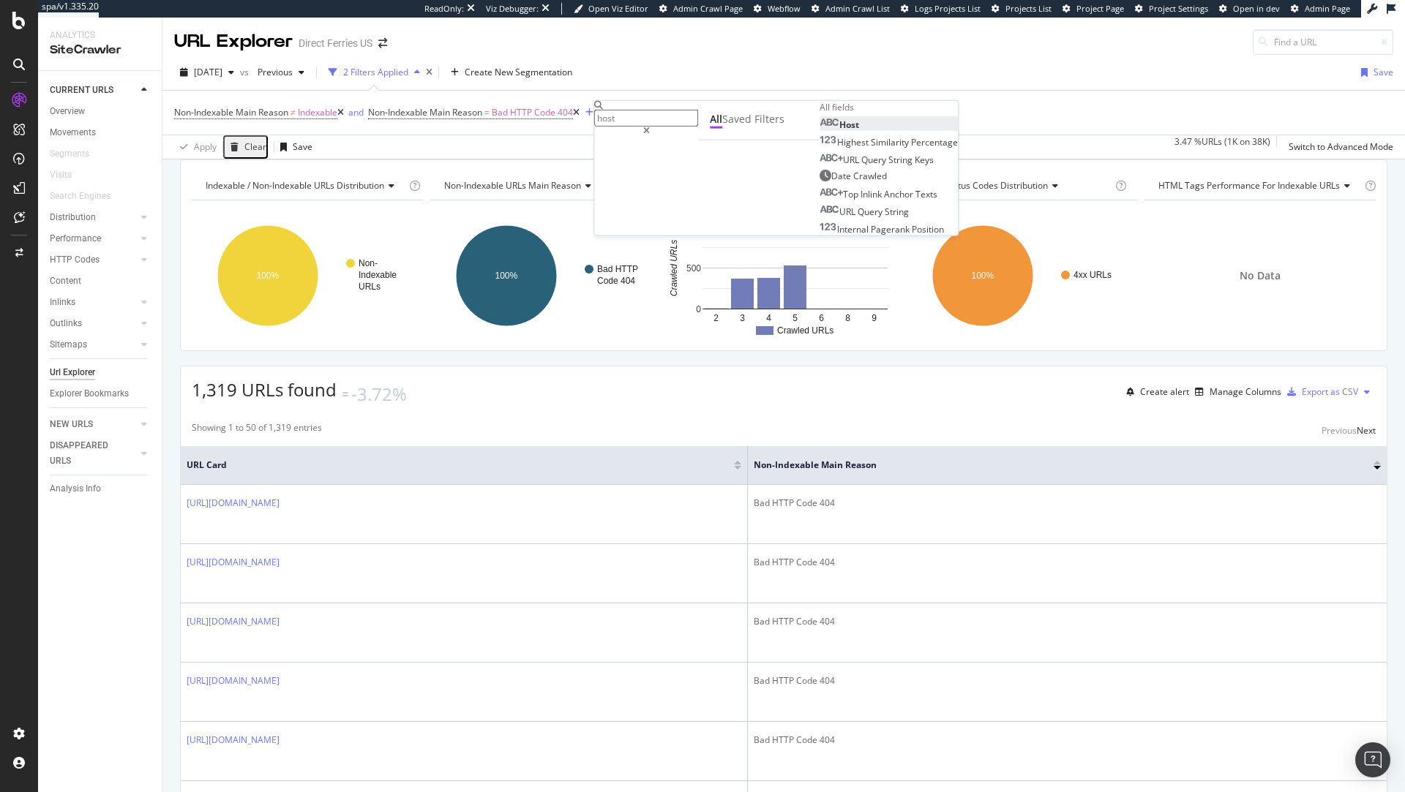
type input "host"
click at [819, 131] on div "Host" at bounding box center [839, 125] width 40 height 12
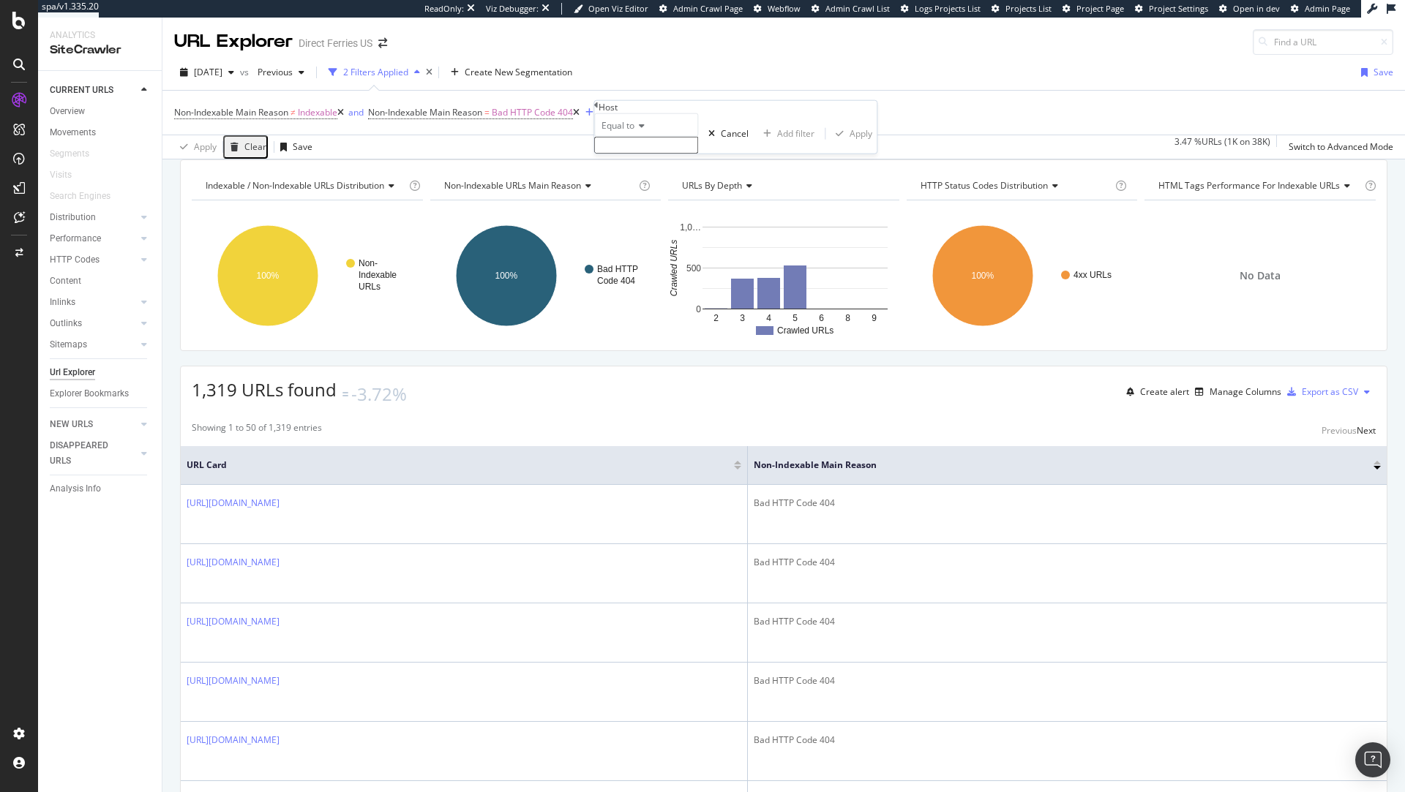
click at [642, 154] on input "text" at bounding box center [646, 145] width 104 height 17
click at [646, 183] on span "www.directferries.com" at bounding box center [622, 176] width 48 height 12
type input "www.directferries.com"
click at [849, 144] on div "Apply" at bounding box center [860, 138] width 23 height 12
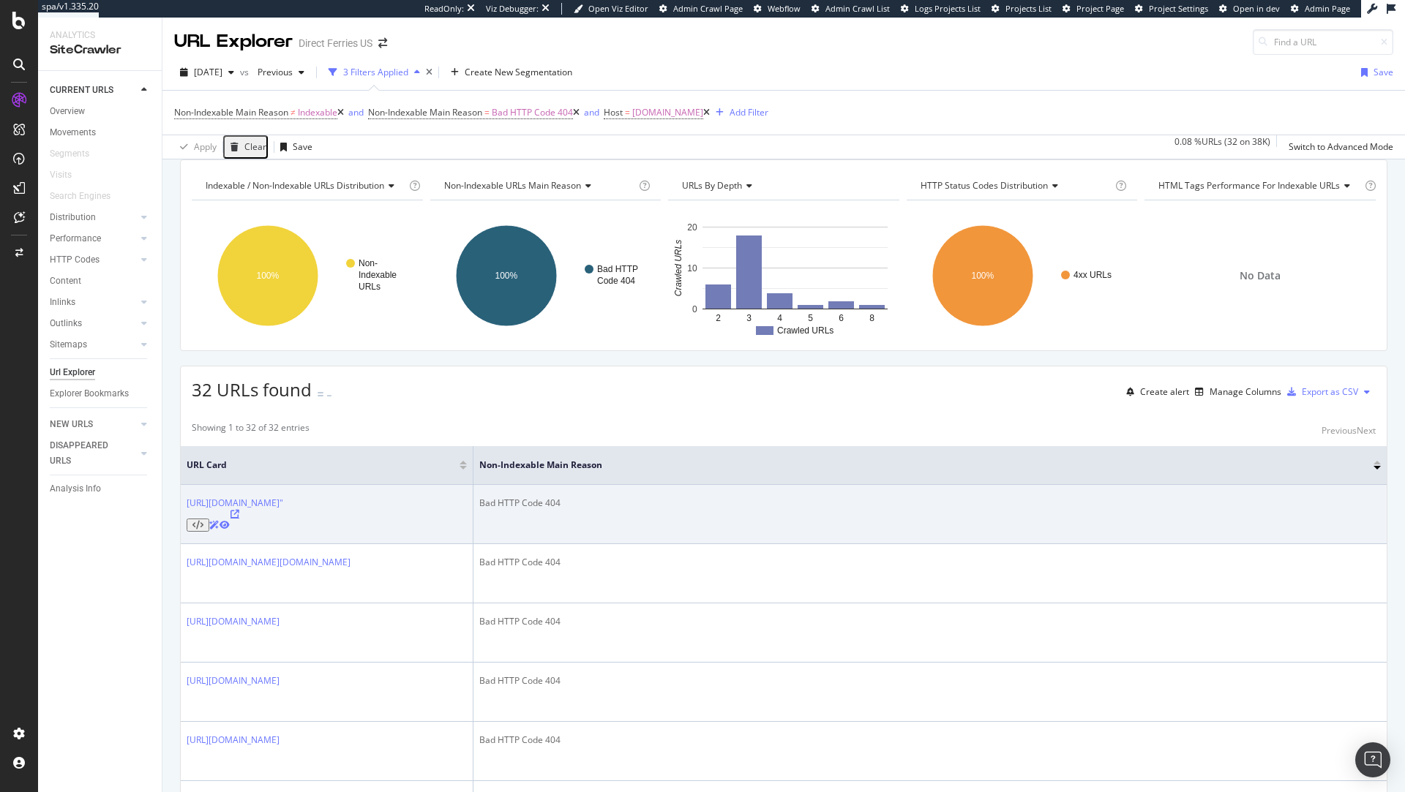
click at [239, 519] on icon at bounding box center [234, 514] width 9 height 9
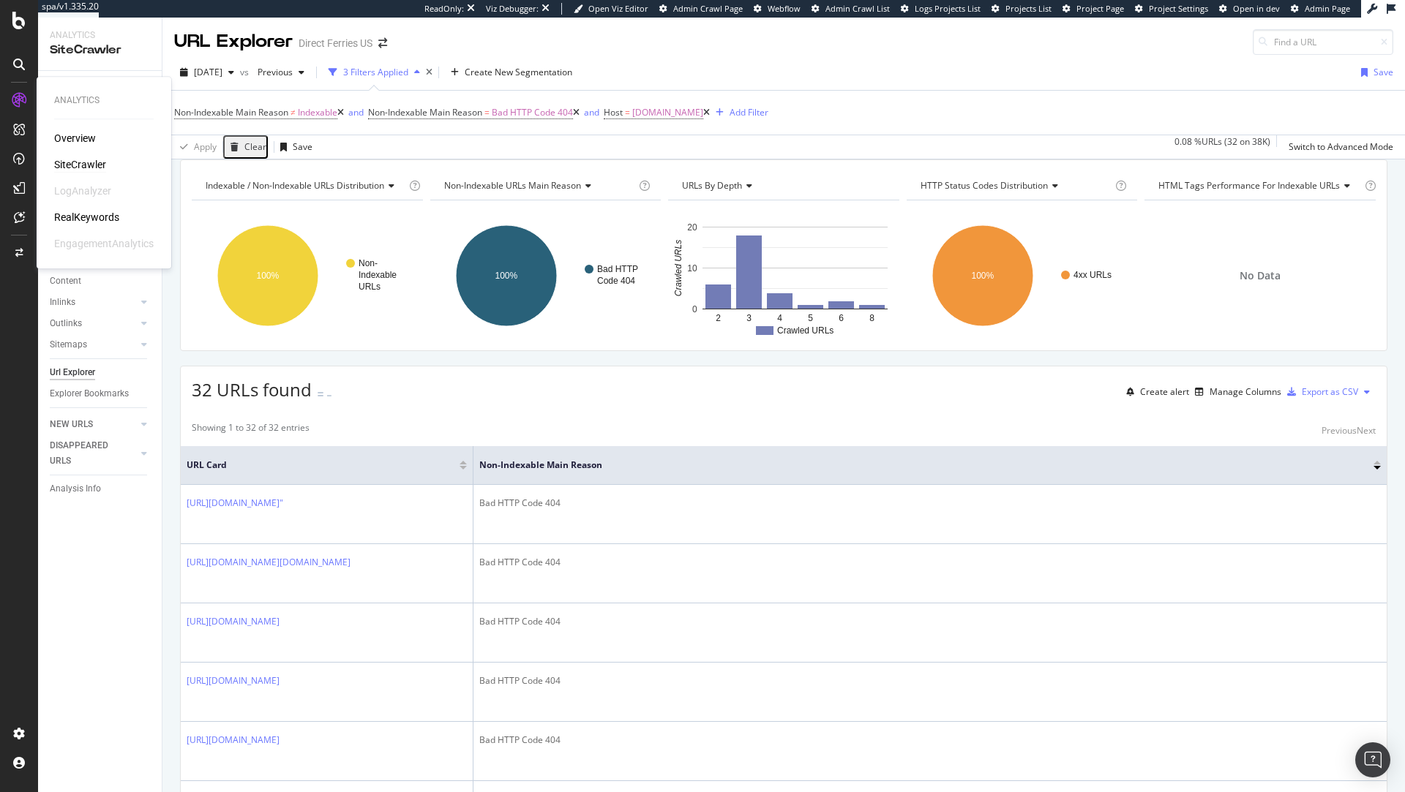
click at [89, 165] on div "SiteCrawler" at bounding box center [80, 164] width 52 height 15
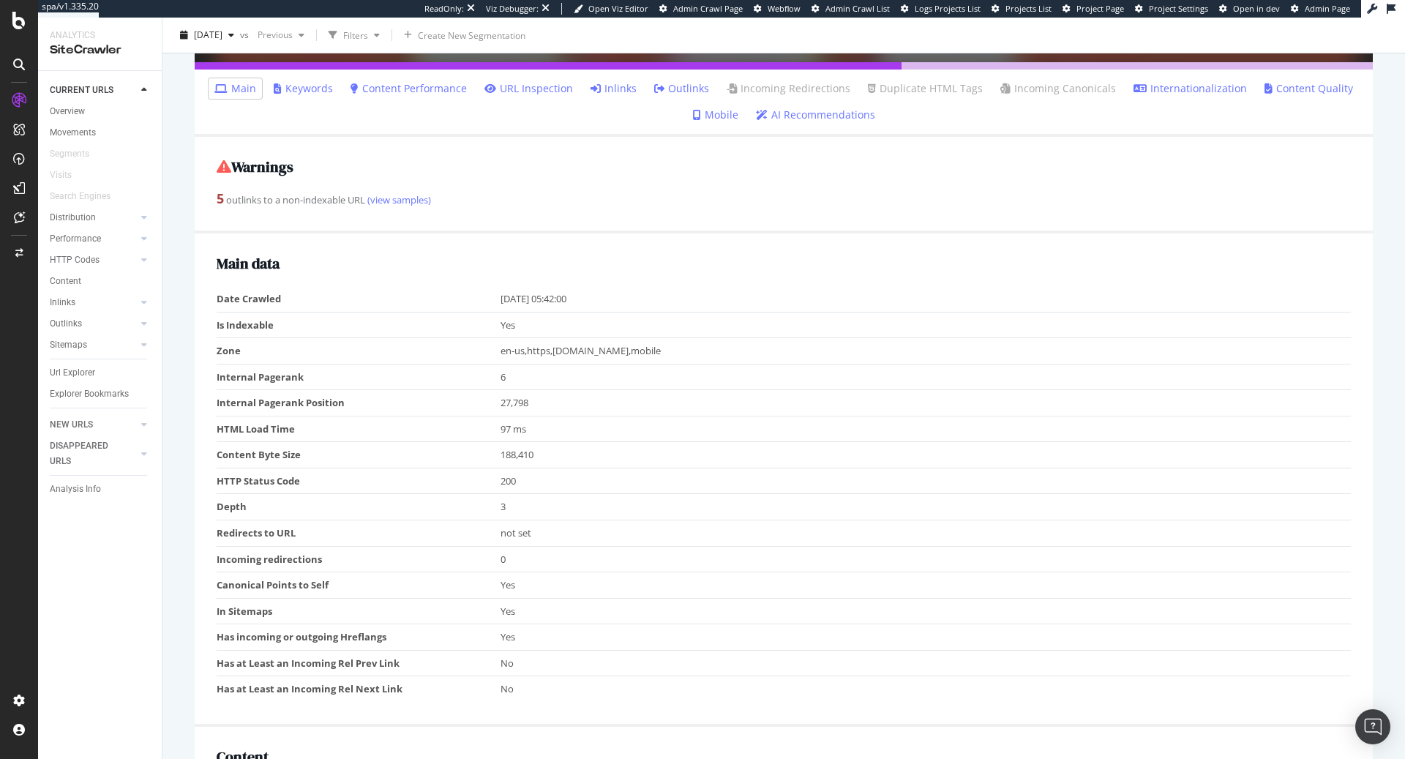
scroll to position [446, 0]
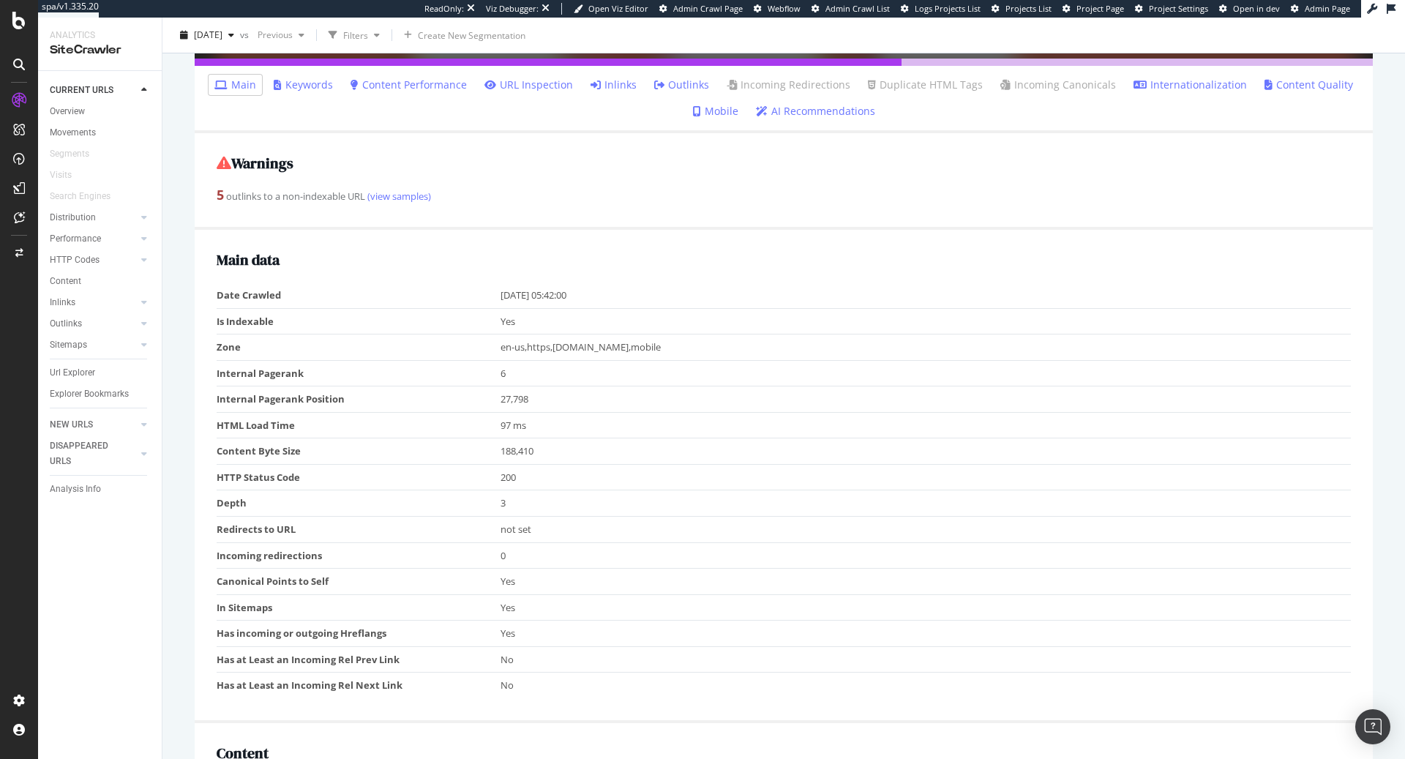
click at [846, 113] on link "AI Recommendations" at bounding box center [815, 111] width 119 height 15
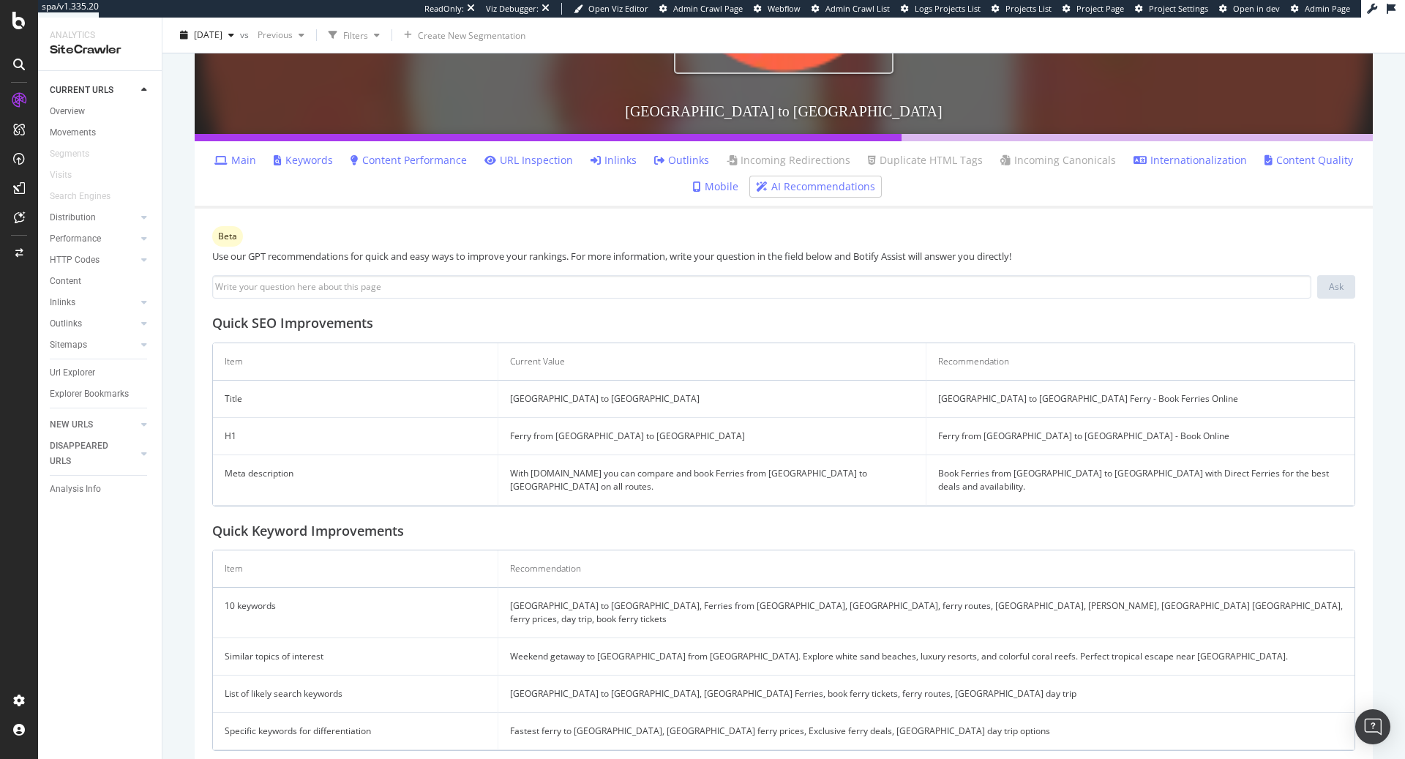
scroll to position [377, 0]
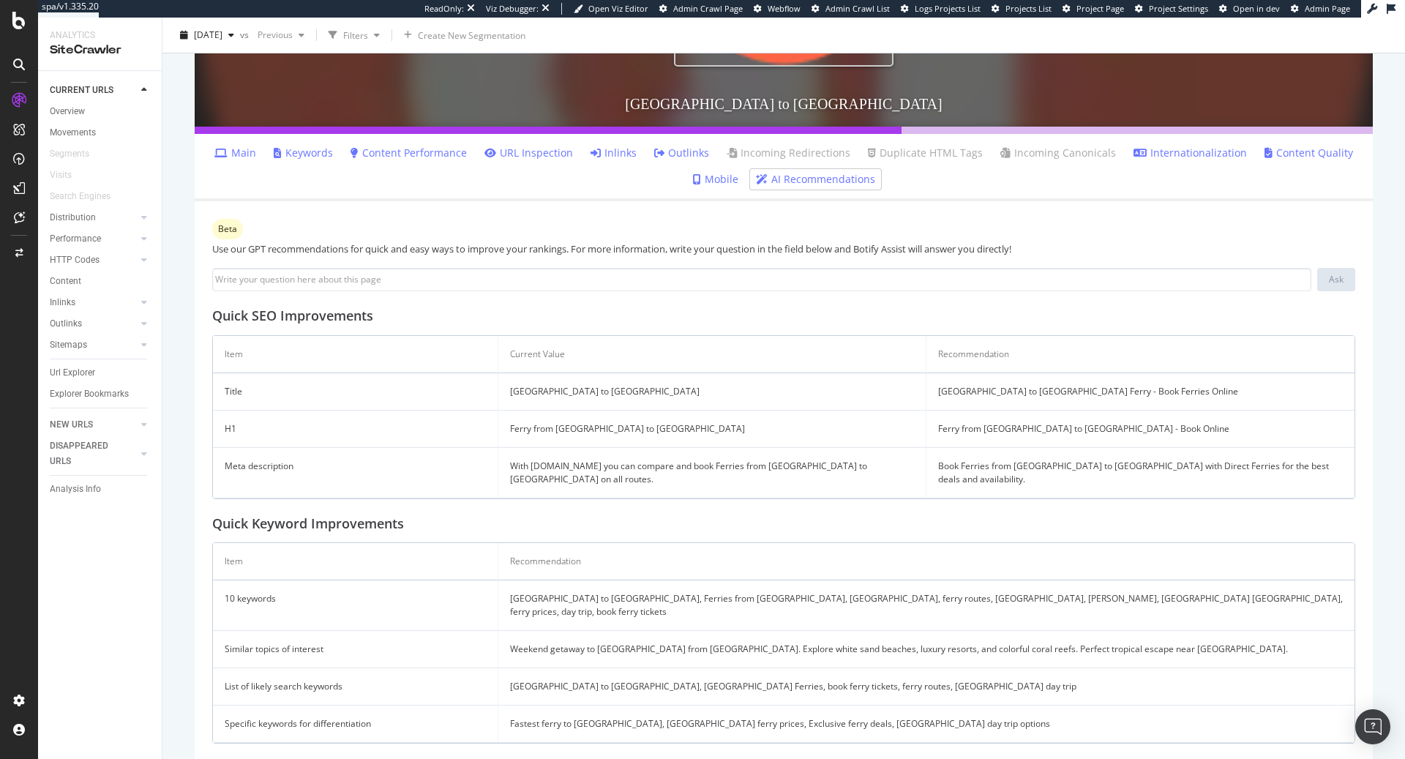
click at [718, 251] on div "Use our GPT recommendations for quick and easy ways to improve your rankings. F…" at bounding box center [783, 249] width 1143 height 14
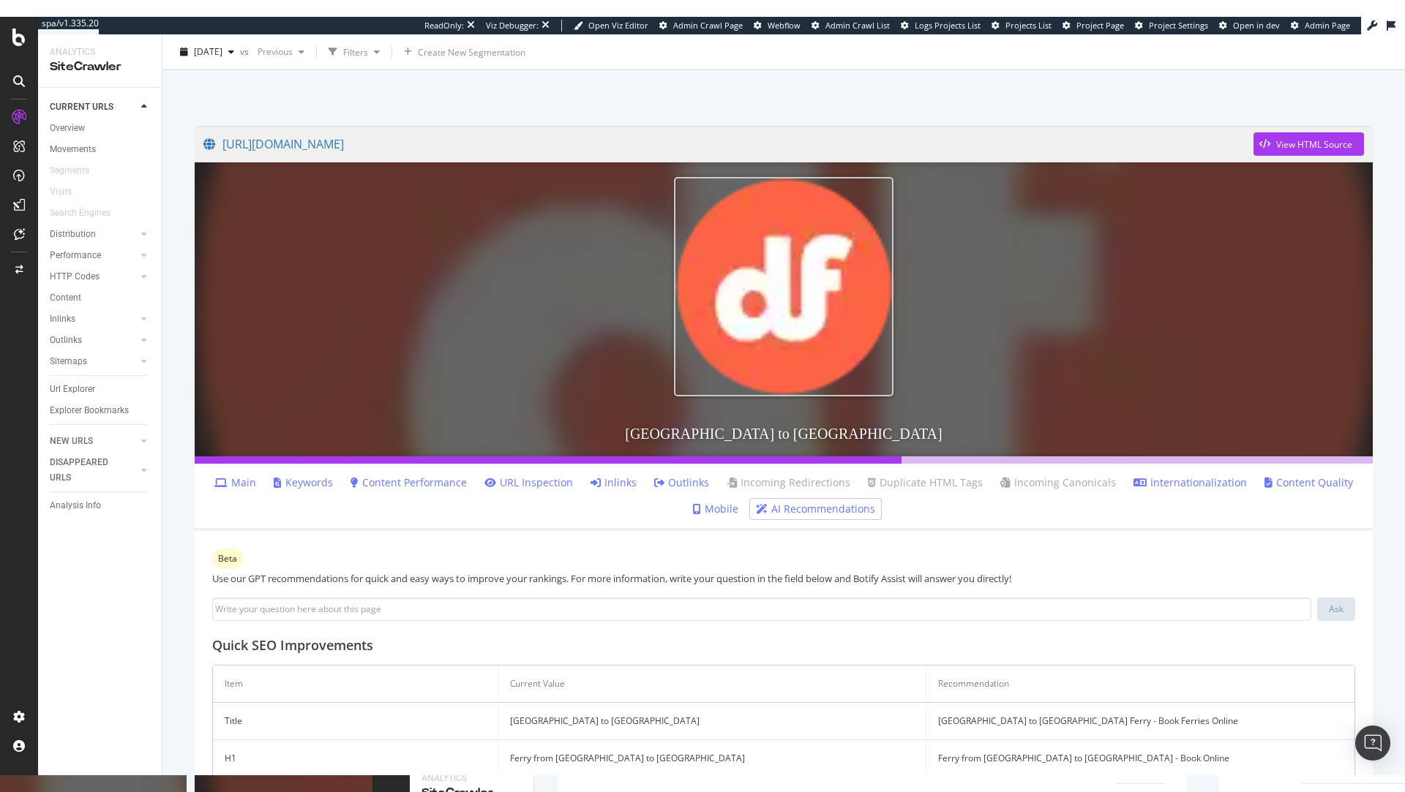
scroll to position [0, 0]
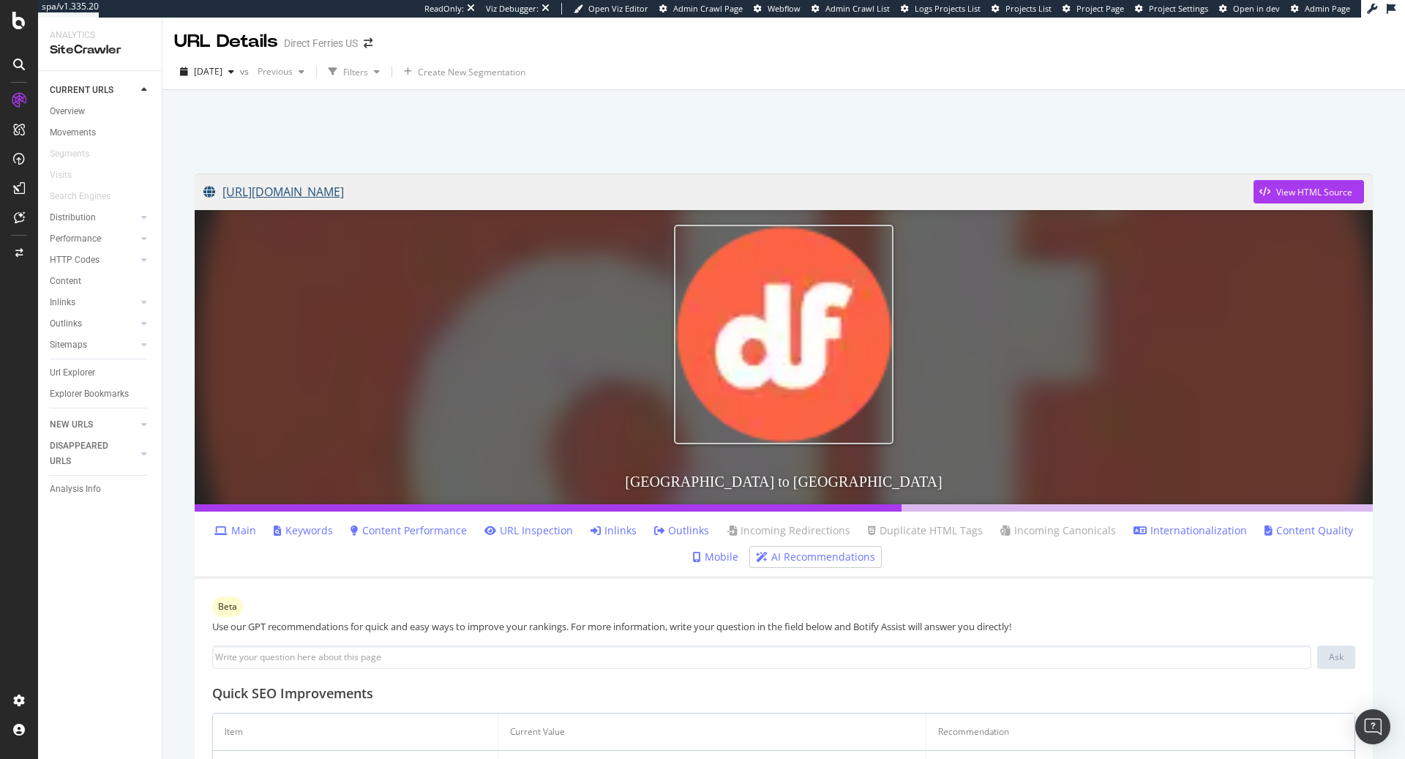
copy link "[URL][DOMAIN_NAME]"
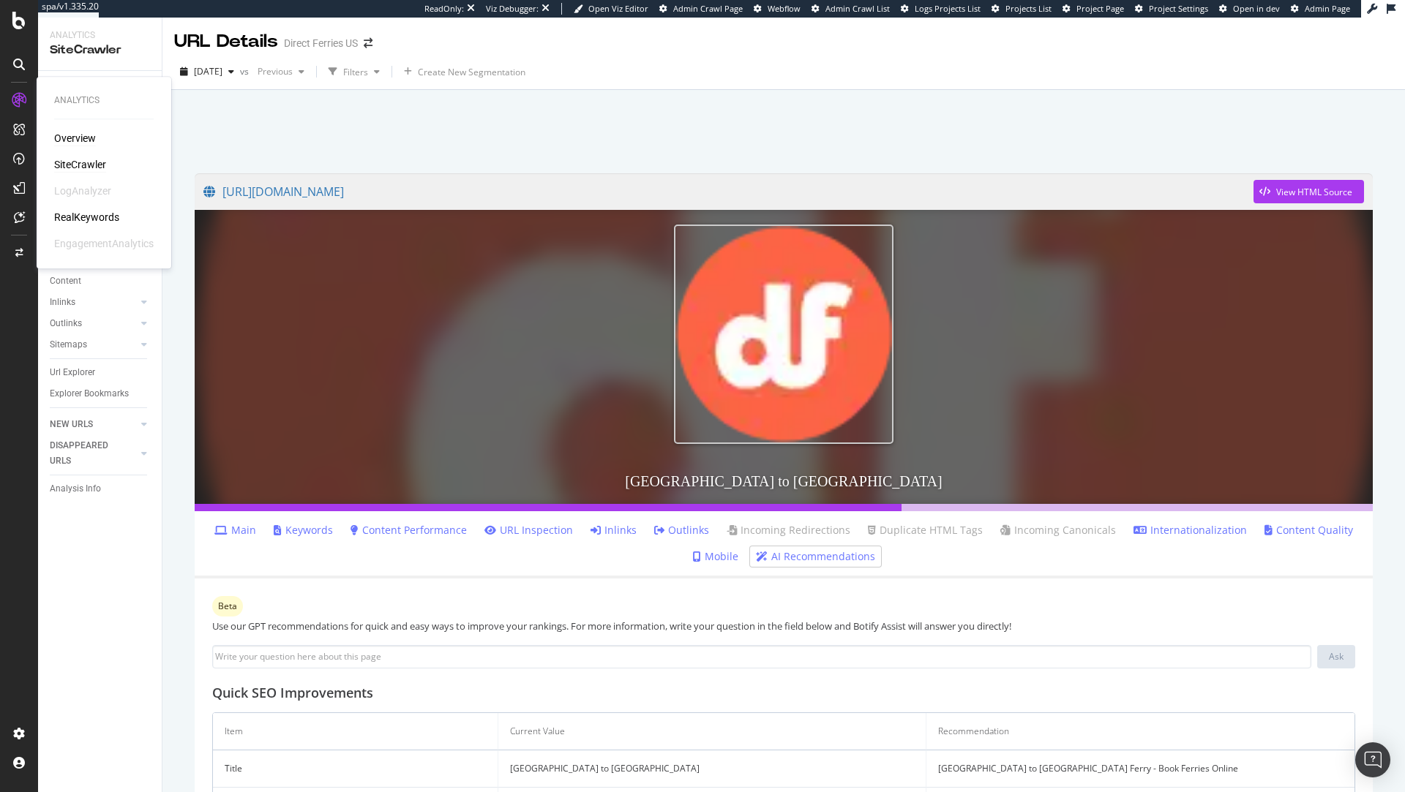
click at [78, 134] on div "Overview" at bounding box center [75, 138] width 42 height 15
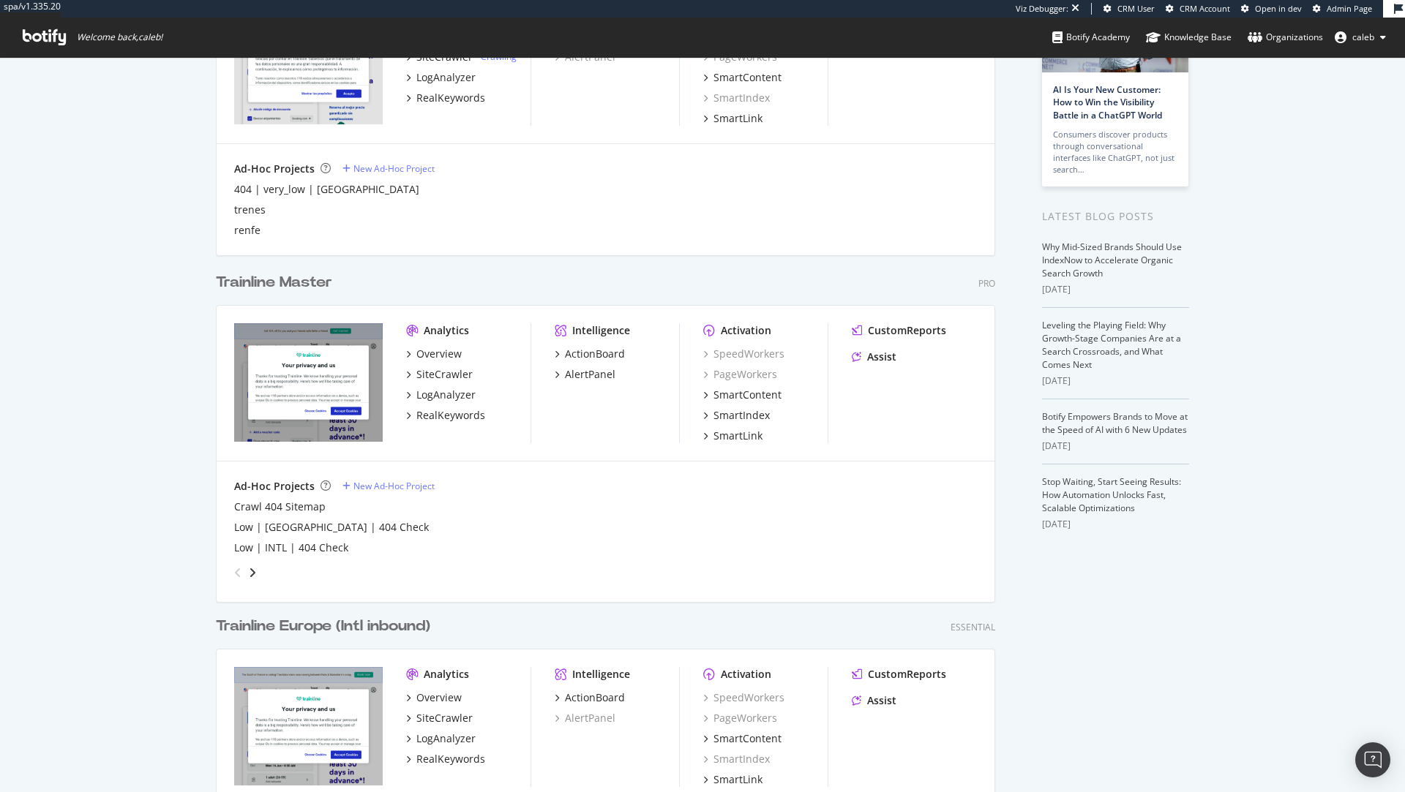
scroll to position [190, 0]
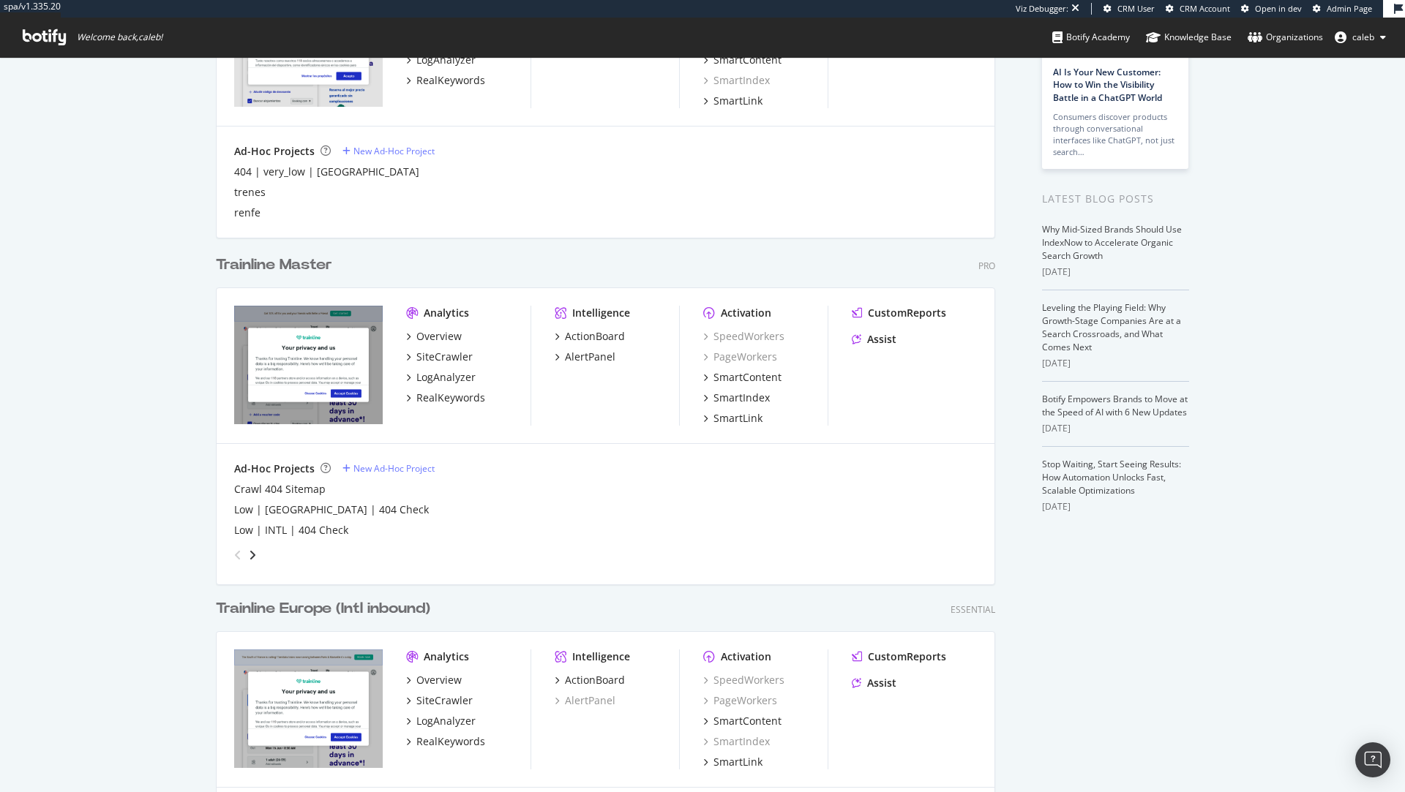
click at [271, 260] on div "Trainline Master" at bounding box center [274, 265] width 116 height 21
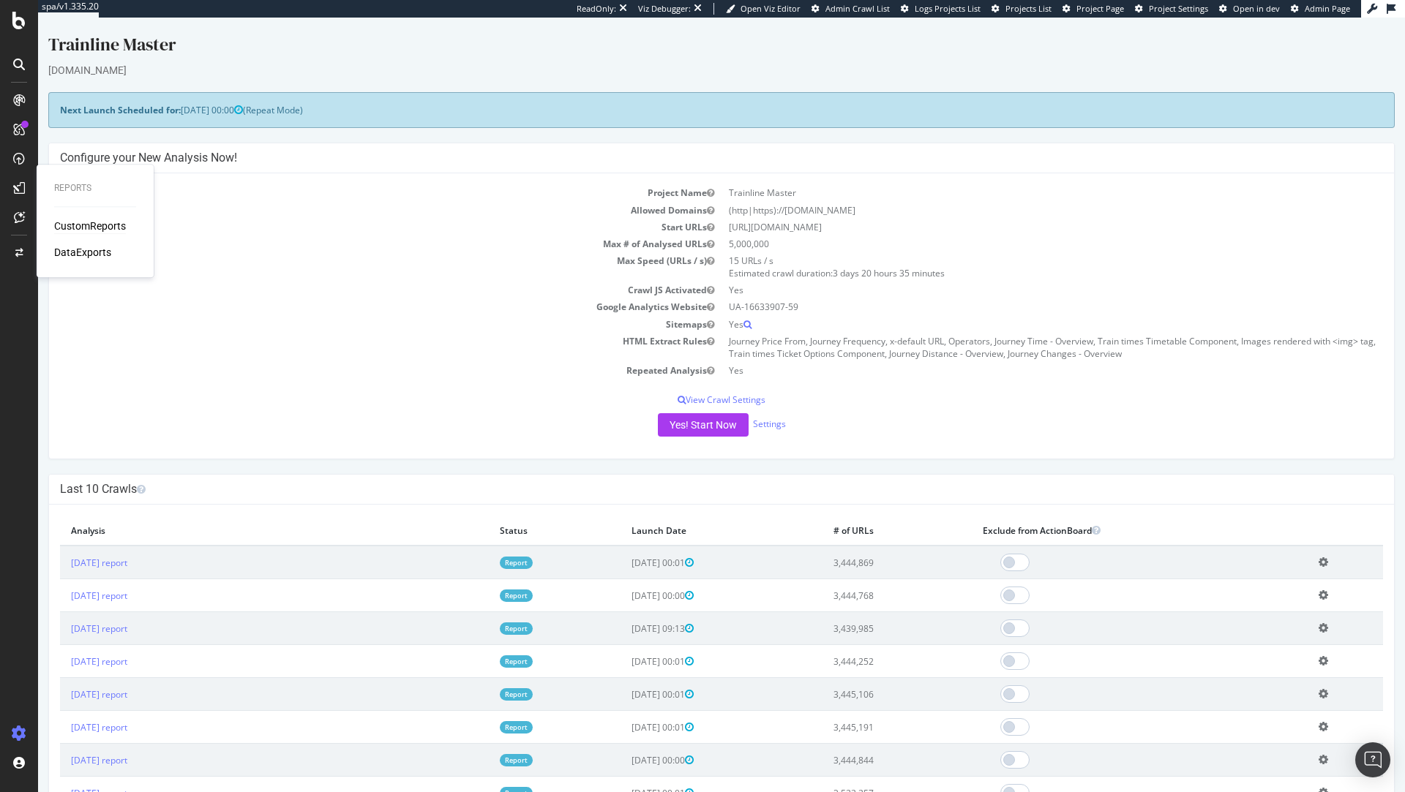
click at [80, 228] on div "CustomReports" at bounding box center [90, 226] width 72 height 15
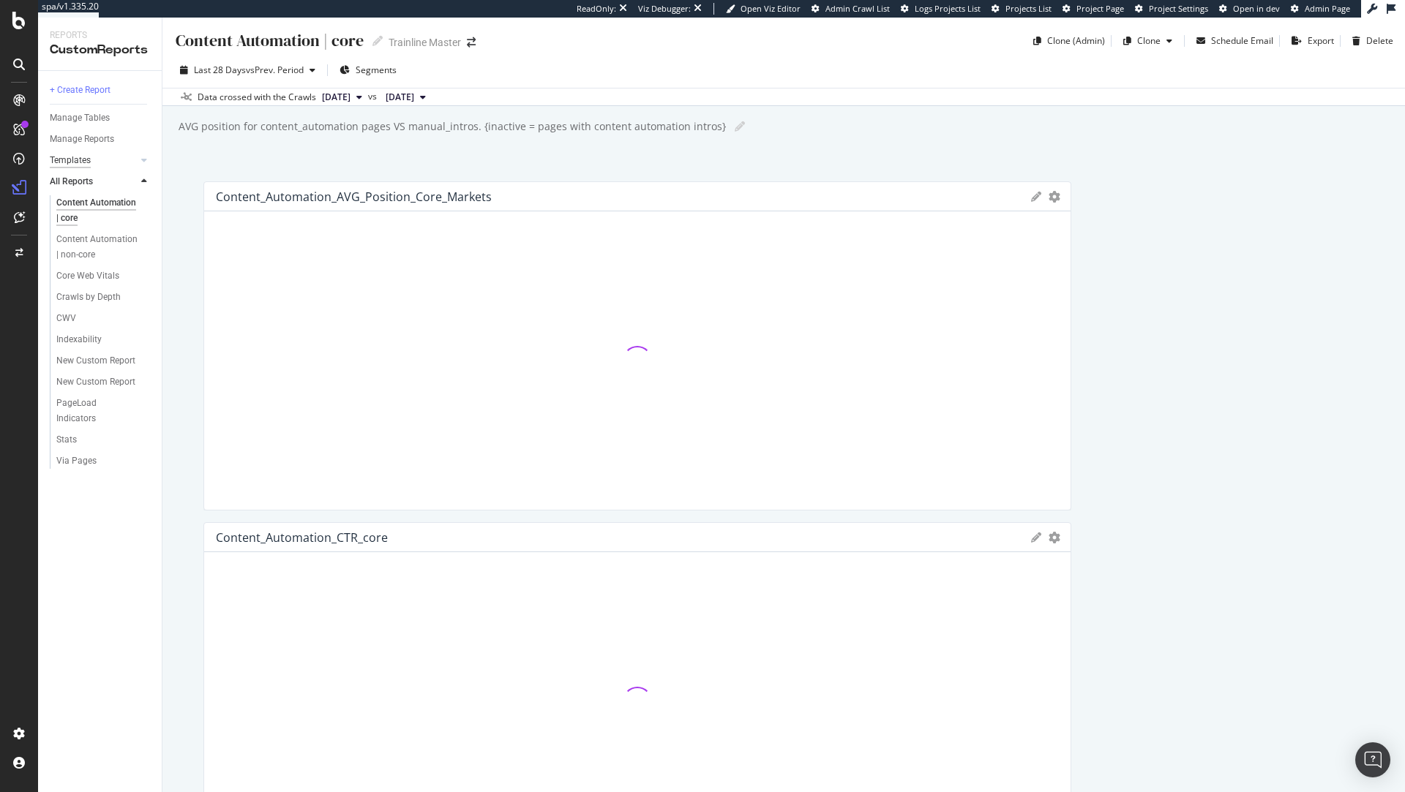
click at [71, 160] on div "Templates" at bounding box center [70, 160] width 41 height 15
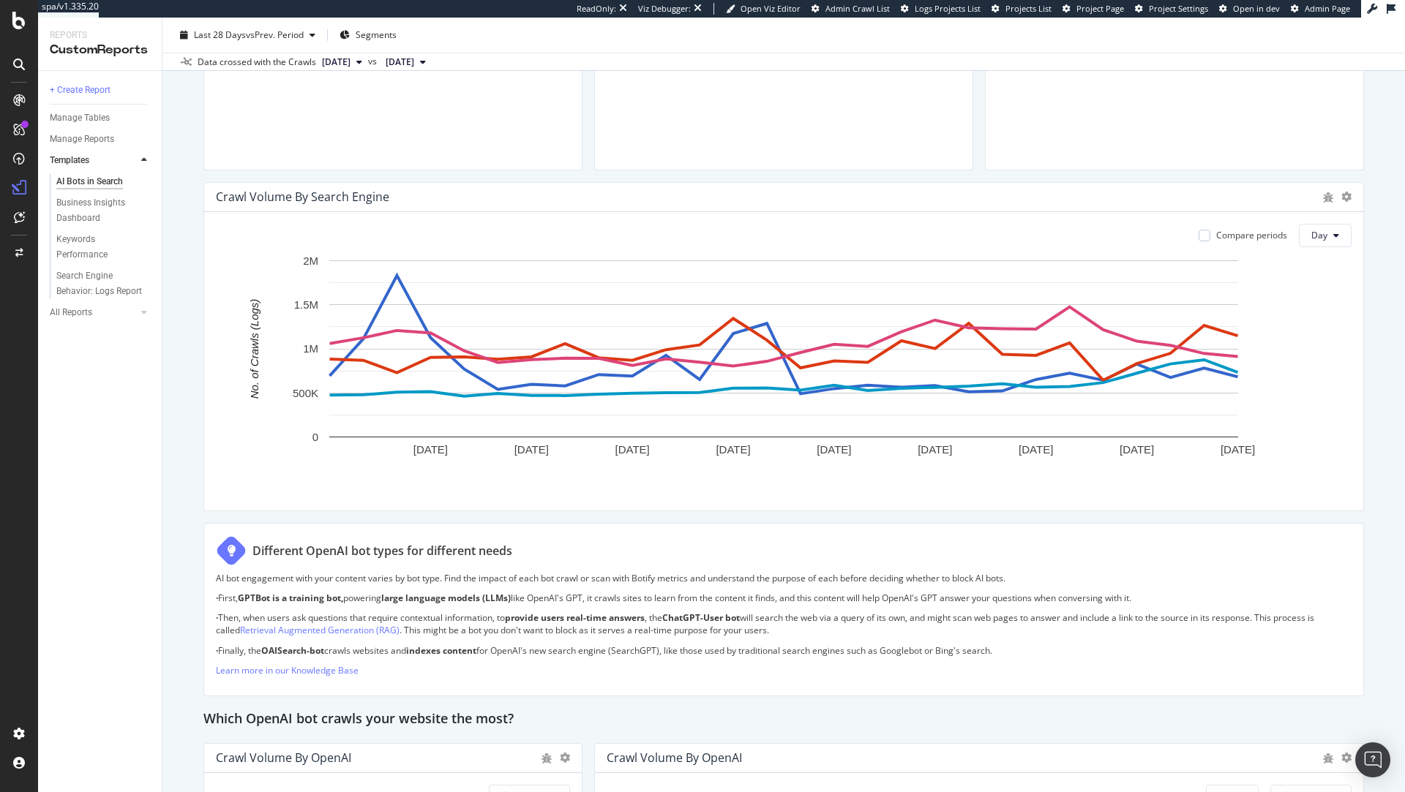
scroll to position [617, 0]
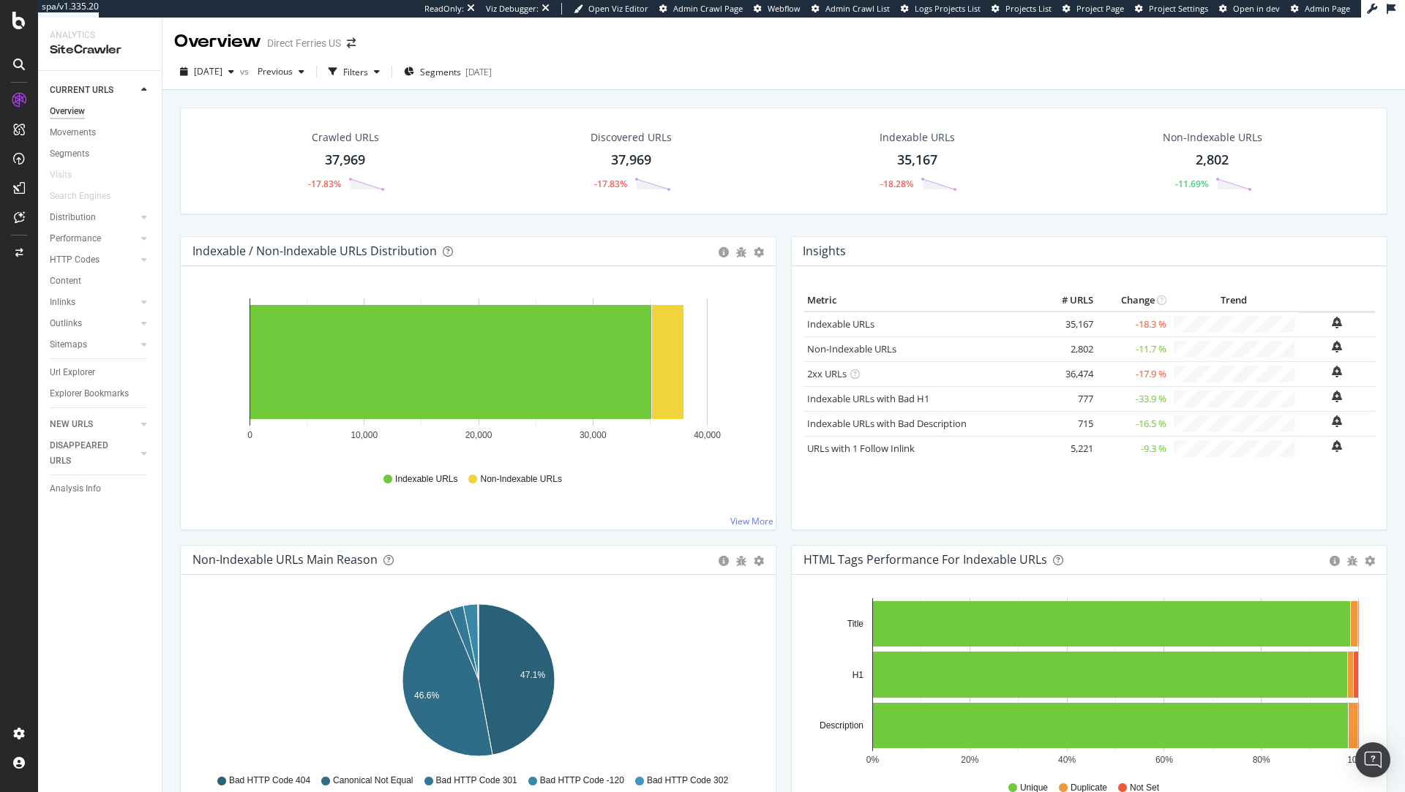
click at [358, 247] on div "Indexable / Non-Indexable URLs Distribution" at bounding box center [314, 251] width 244 height 15
